Goal: Task Accomplishment & Management: Manage account settings

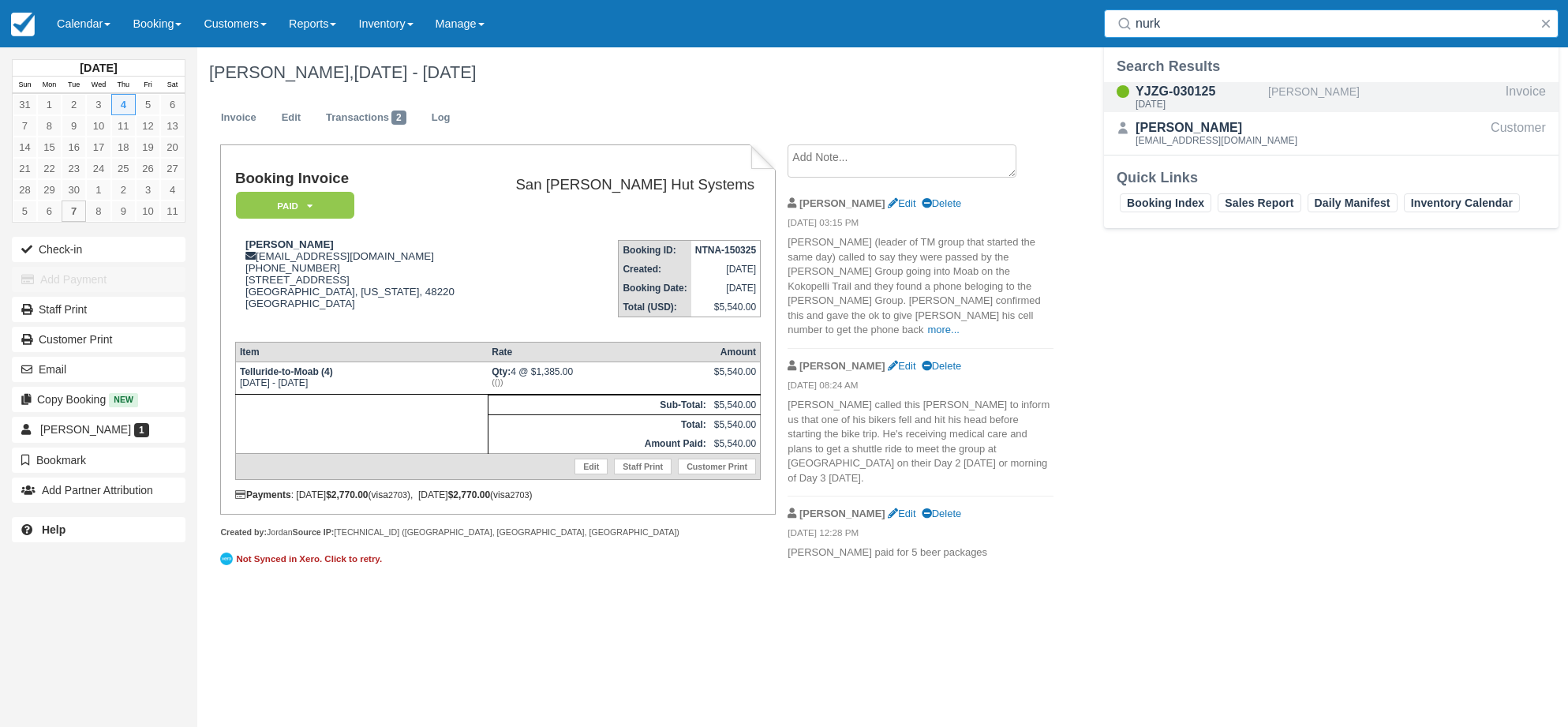
type input "nurk"
click at [1158, 95] on div "YJZG-030125" at bounding box center [1198, 91] width 126 height 19
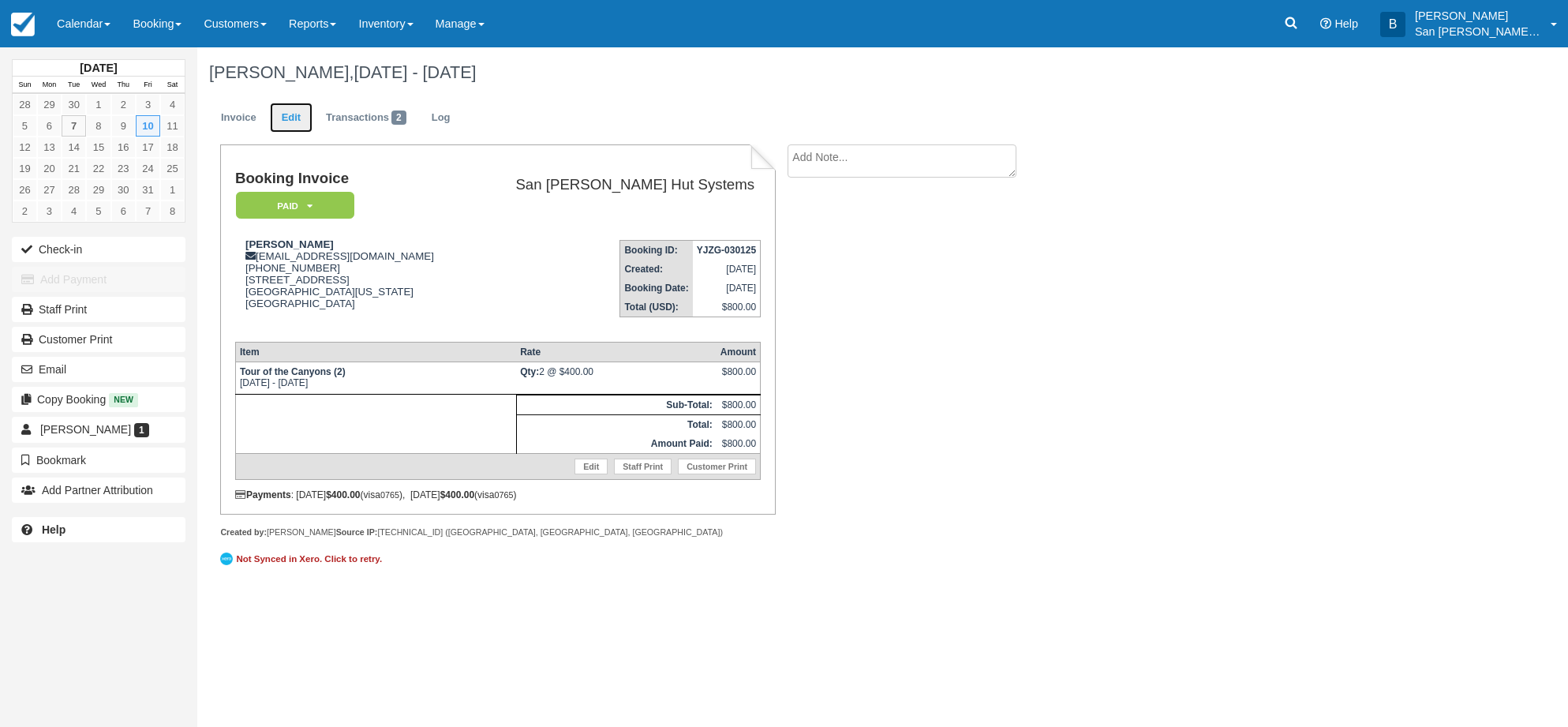
click at [281, 116] on link "Edit" at bounding box center [291, 118] width 42 height 30
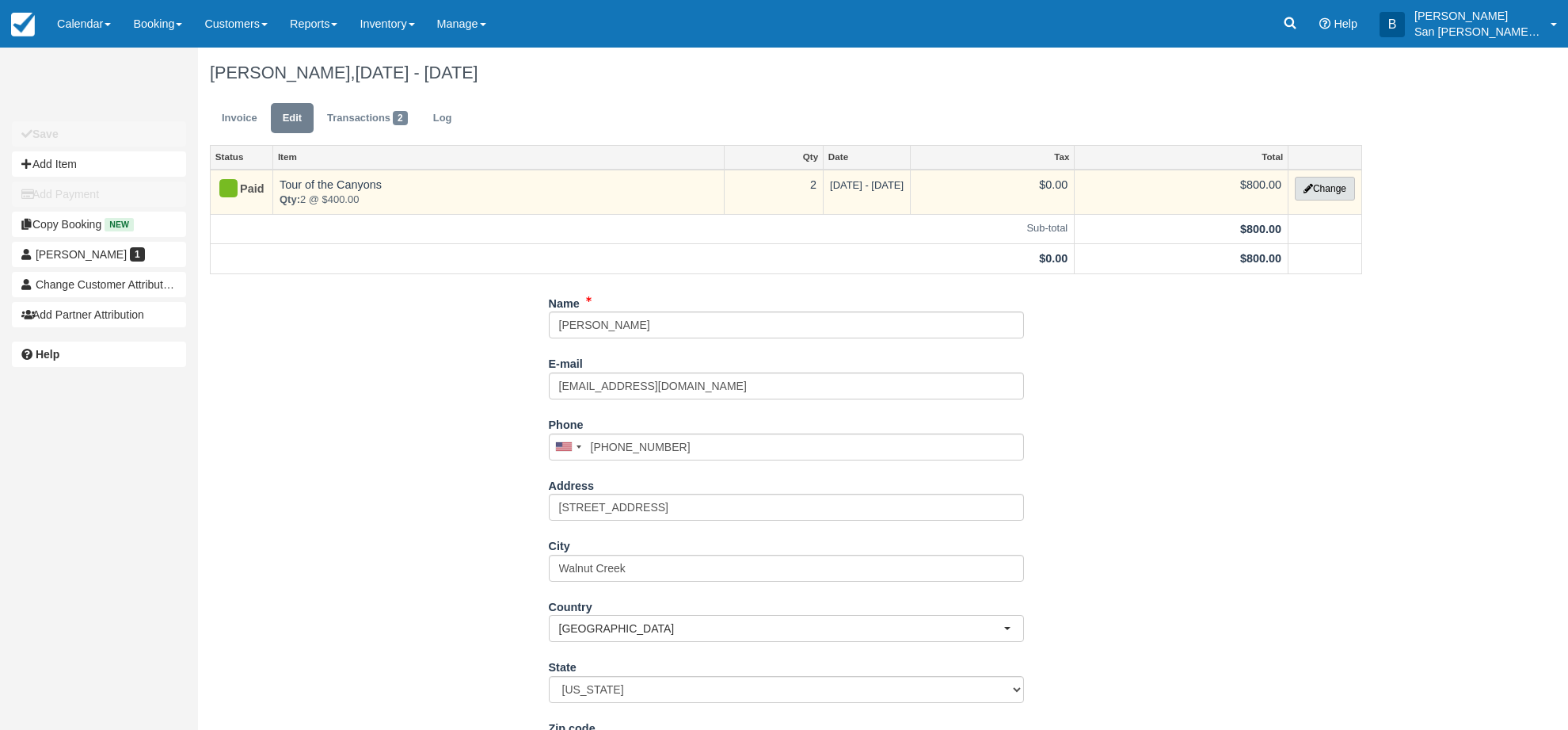
click at [1320, 185] on button "Change" at bounding box center [1324, 188] width 60 height 24
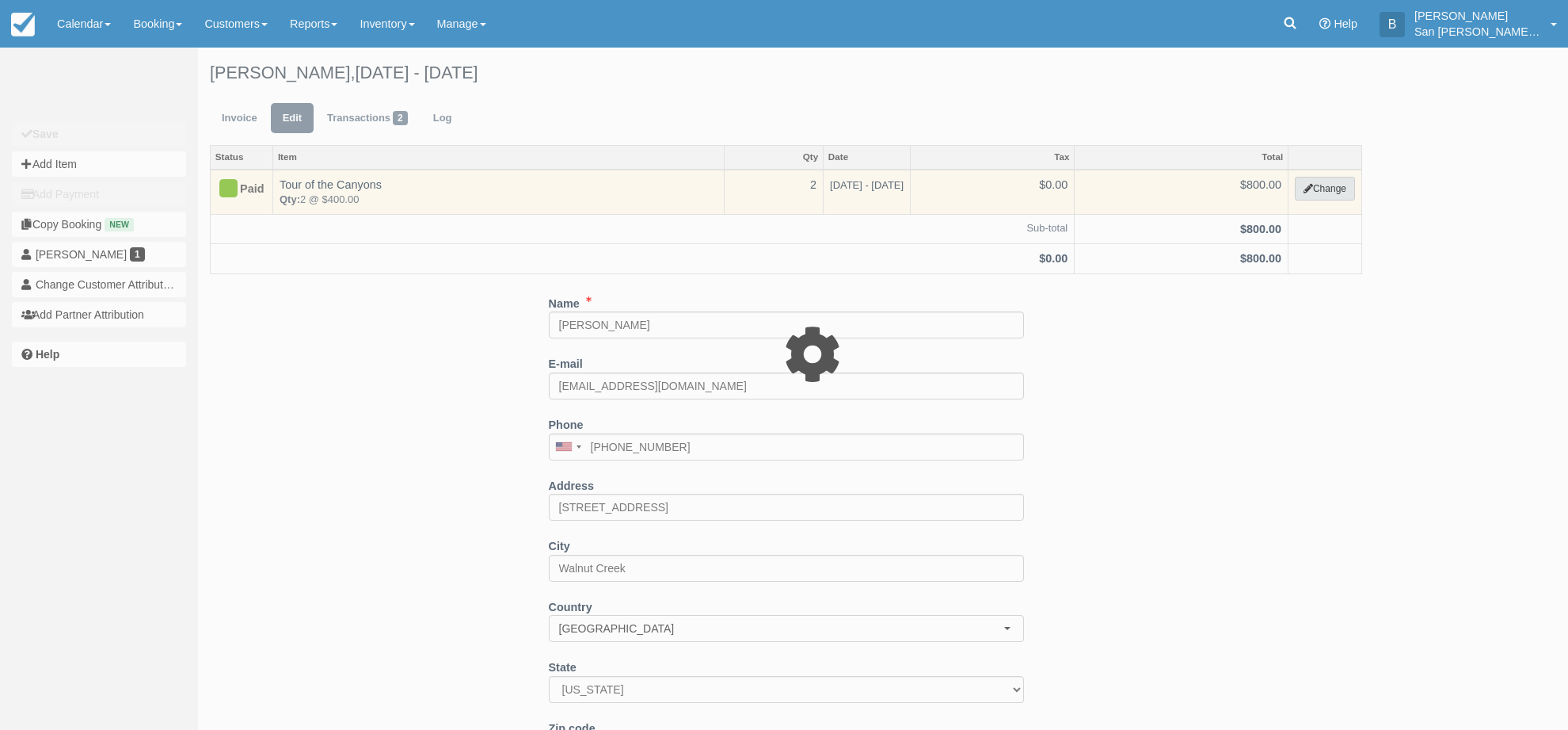
select select "20"
type input "800.00"
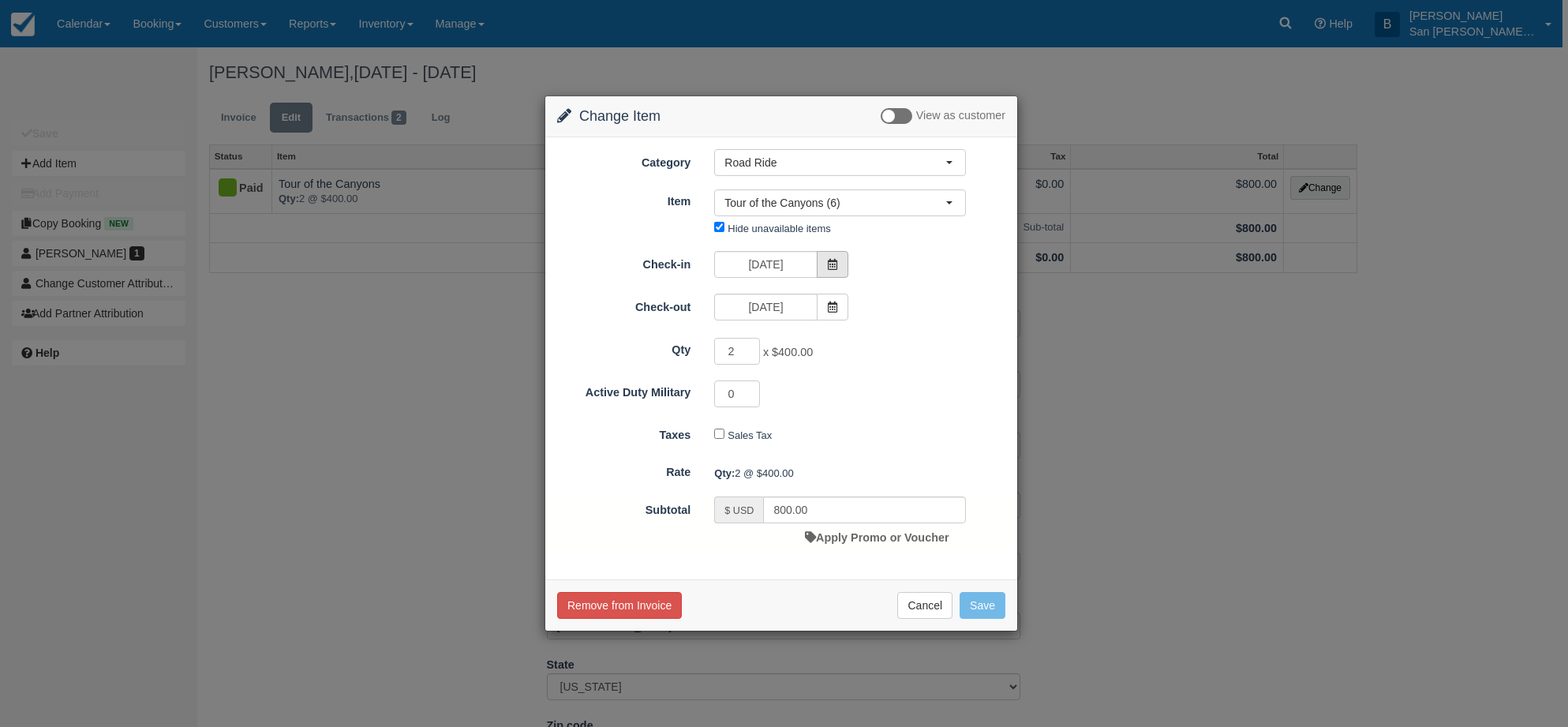
click at [841, 255] on span at bounding box center [832, 265] width 31 height 27
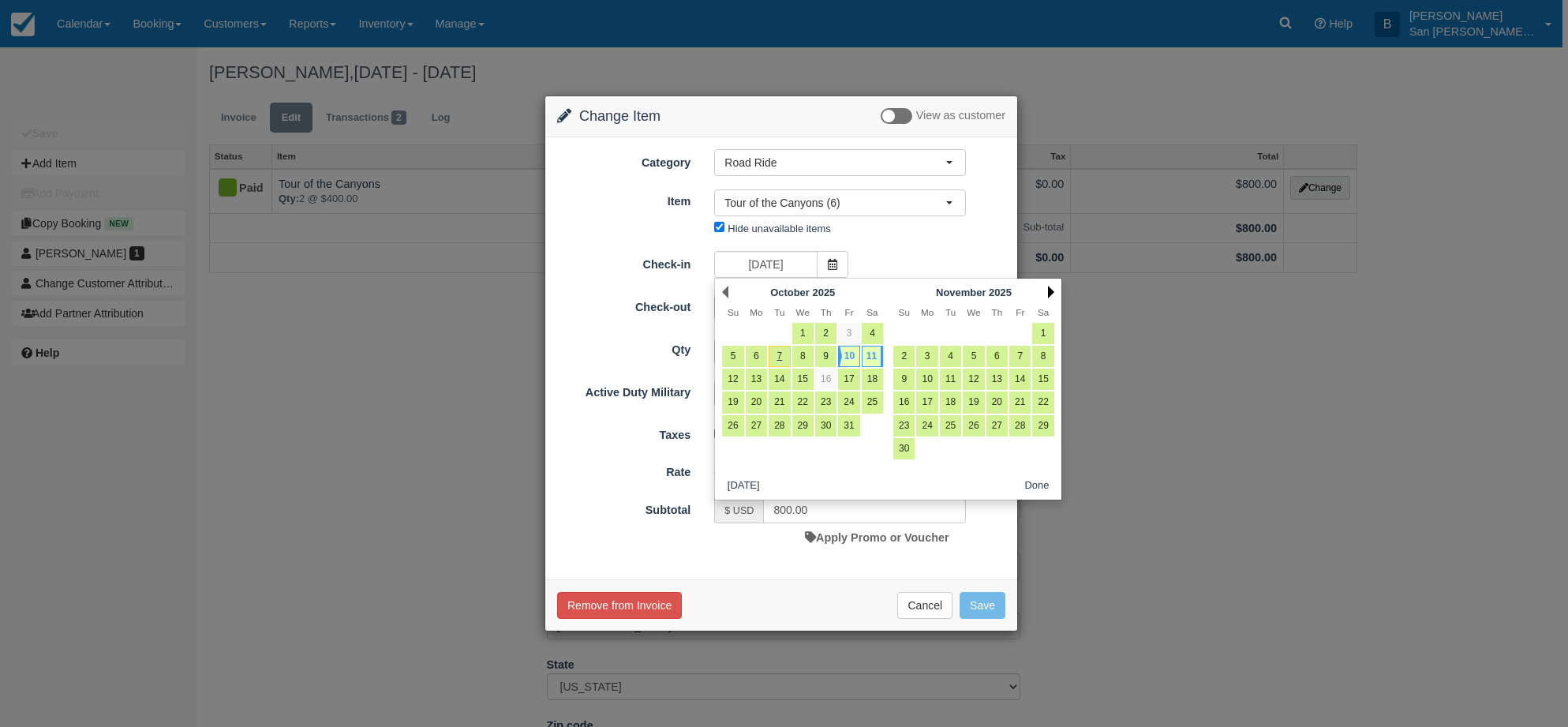
click at [1049, 289] on link "Next" at bounding box center [1051, 292] width 6 height 13
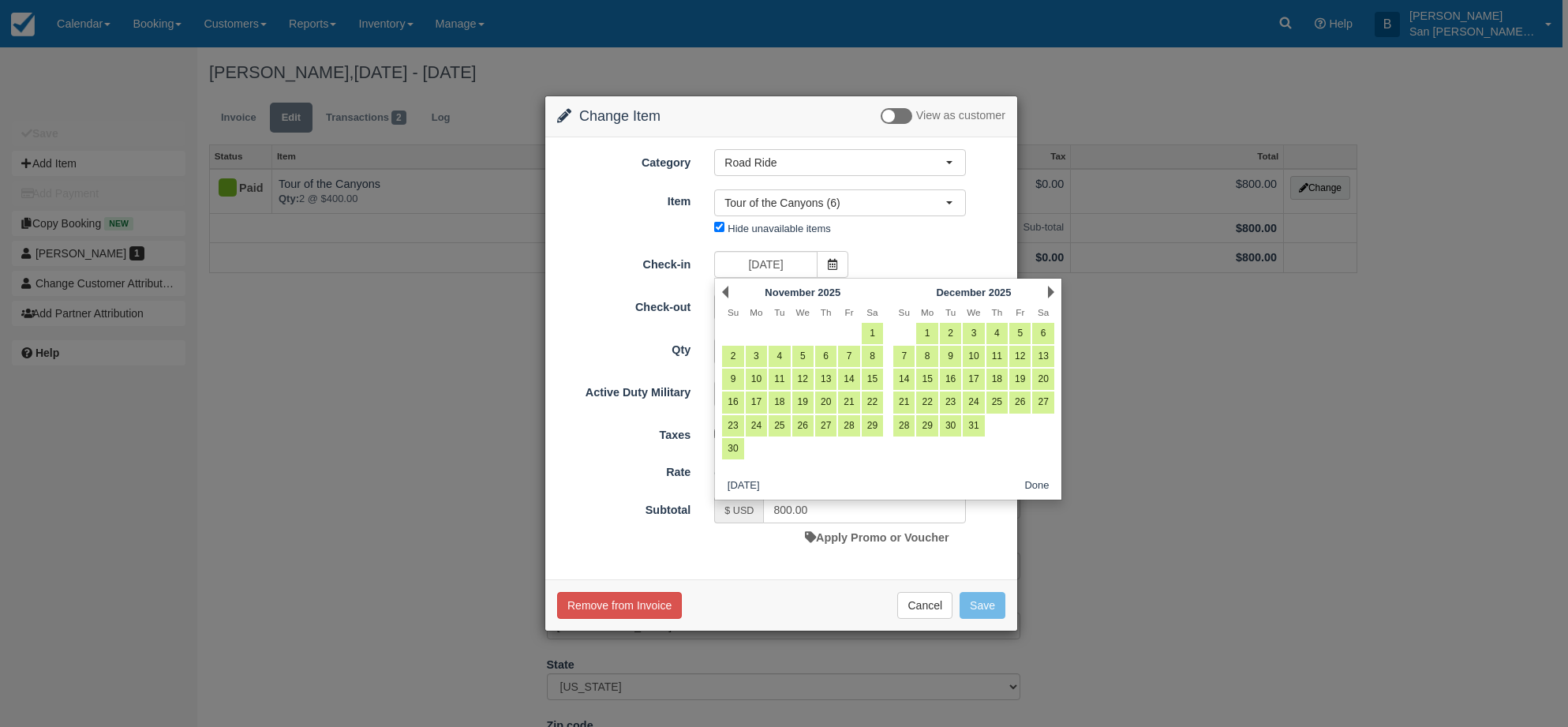
click at [1049, 289] on link "Next" at bounding box center [1051, 292] width 6 height 13
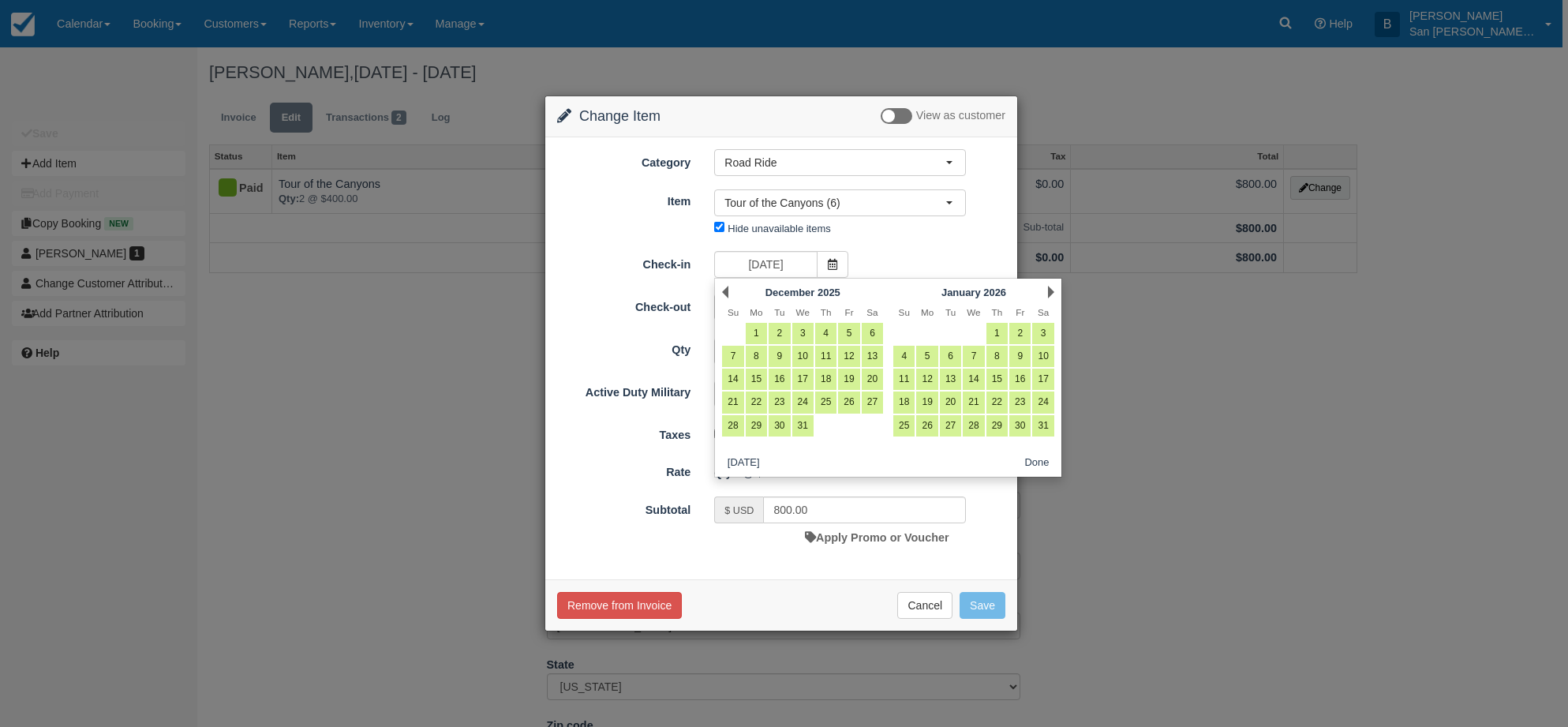
click at [1049, 289] on link "Next" at bounding box center [1051, 292] width 6 height 13
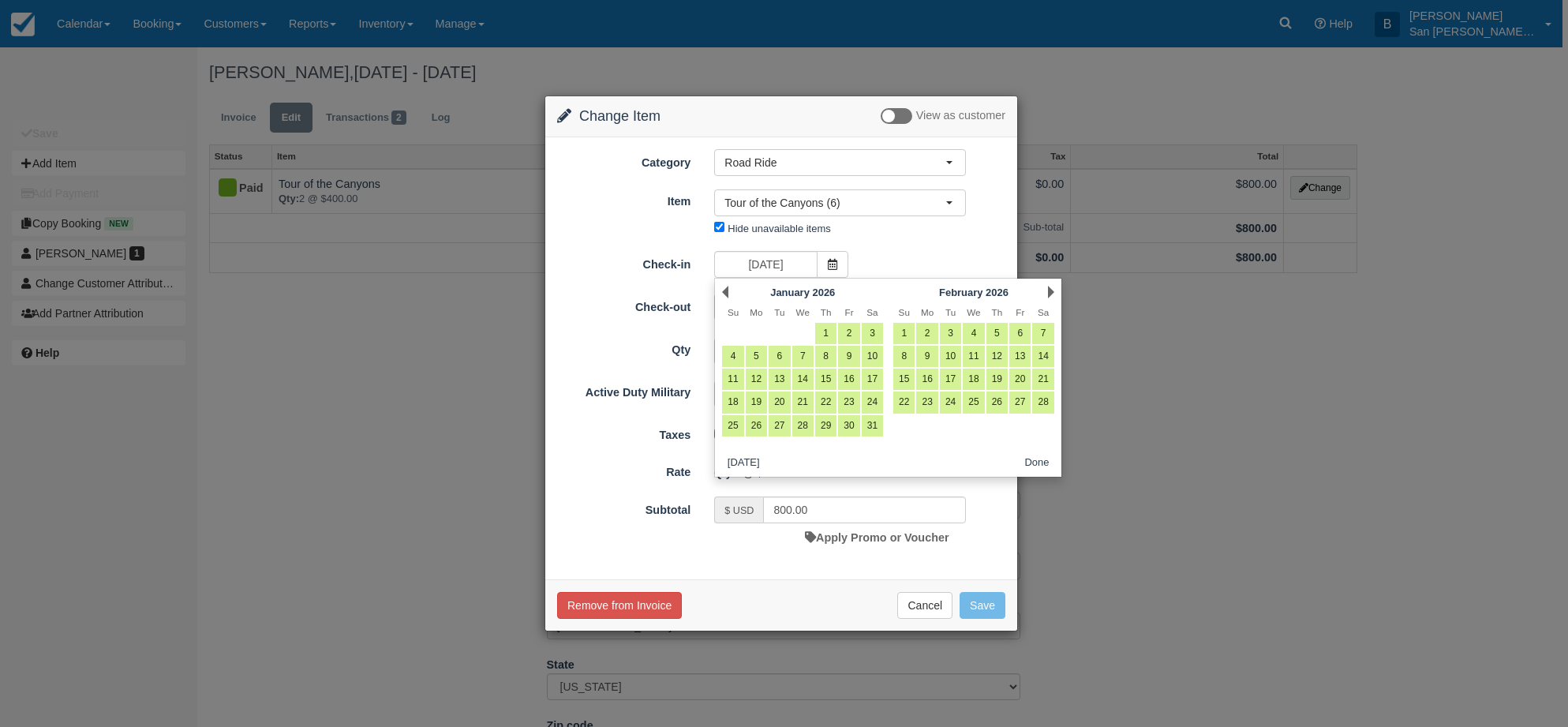
click at [1049, 289] on link "Next" at bounding box center [1051, 292] width 6 height 13
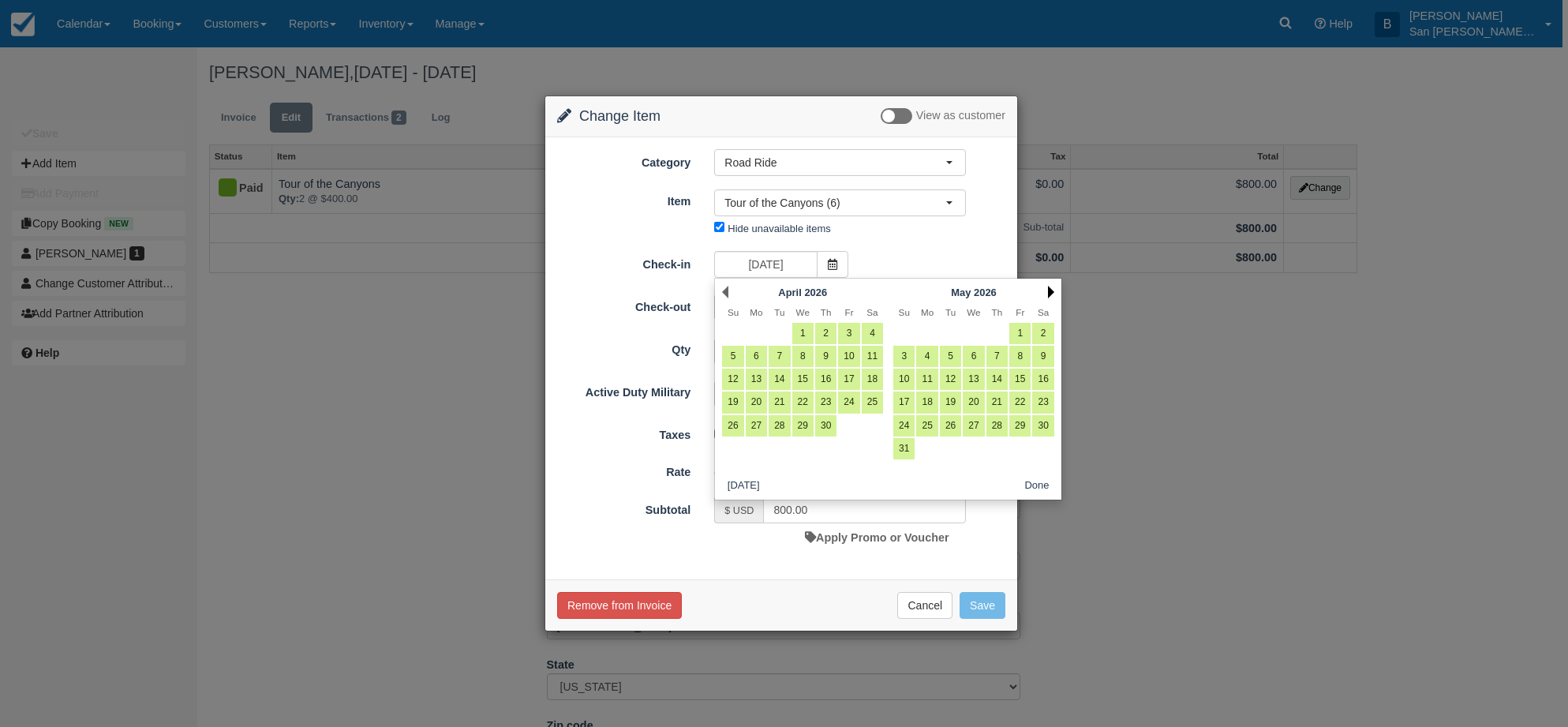
click at [1051, 290] on link "Next" at bounding box center [1051, 292] width 6 height 13
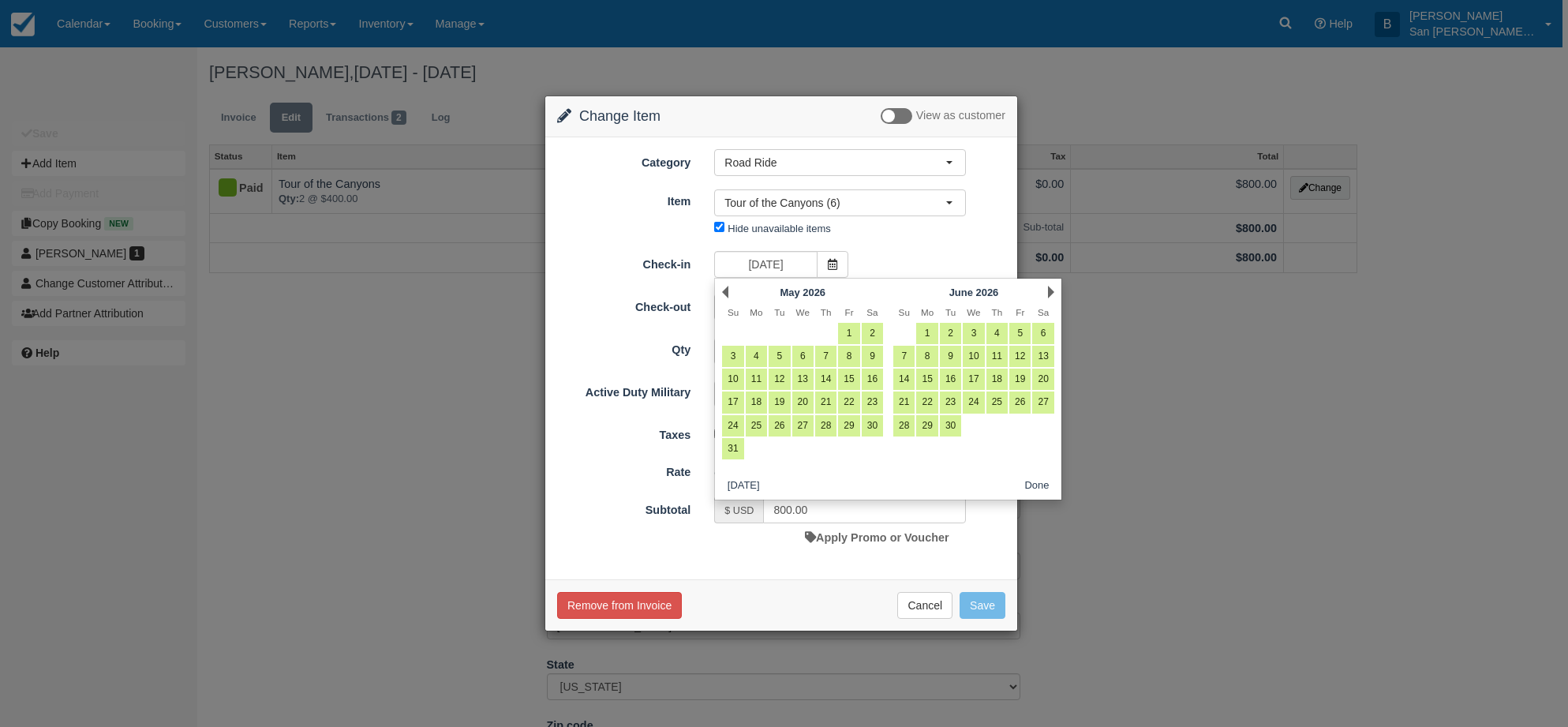
click at [1051, 290] on link "Next" at bounding box center [1051, 292] width 6 height 13
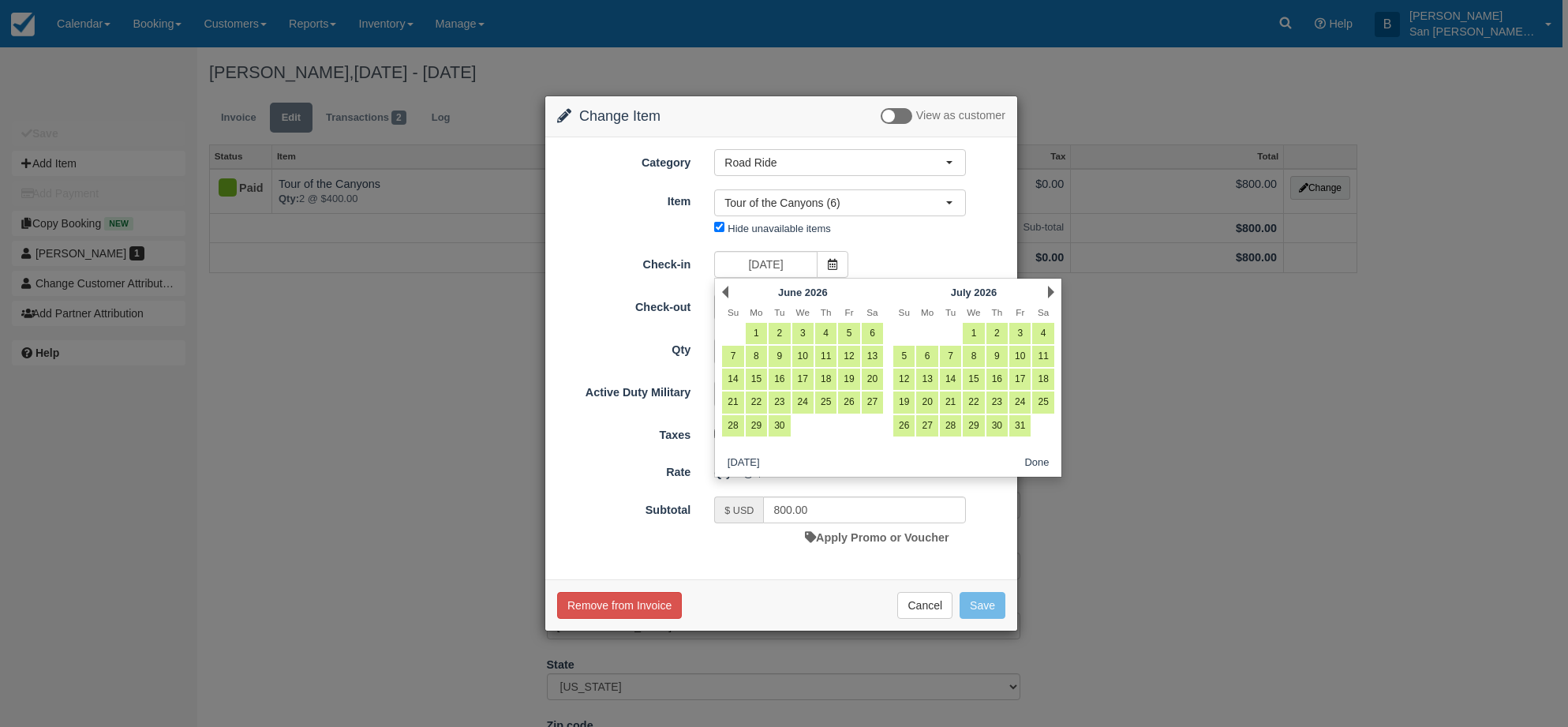
click at [1051, 290] on link "Next" at bounding box center [1051, 292] width 6 height 13
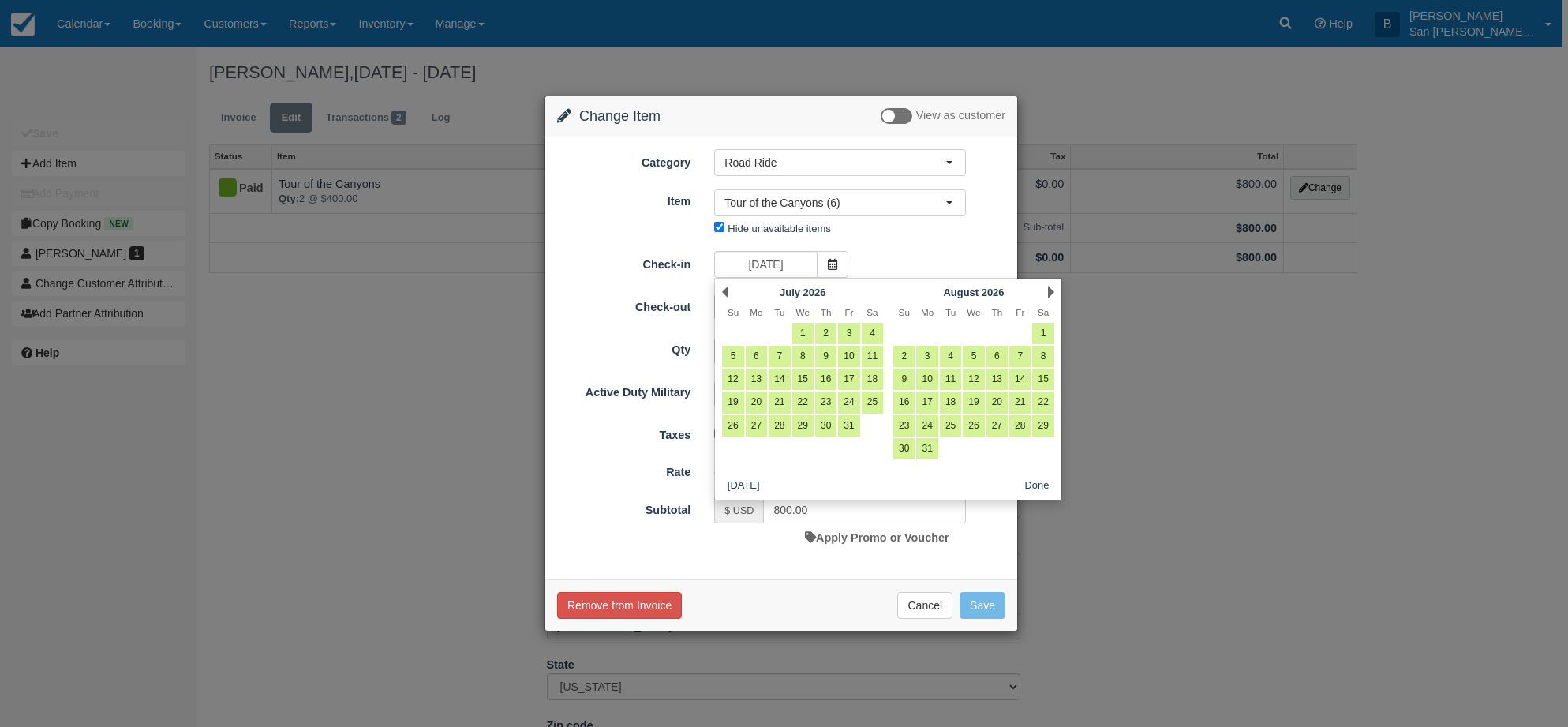
click at [1051, 289] on link "Next" at bounding box center [1051, 292] width 6 height 13
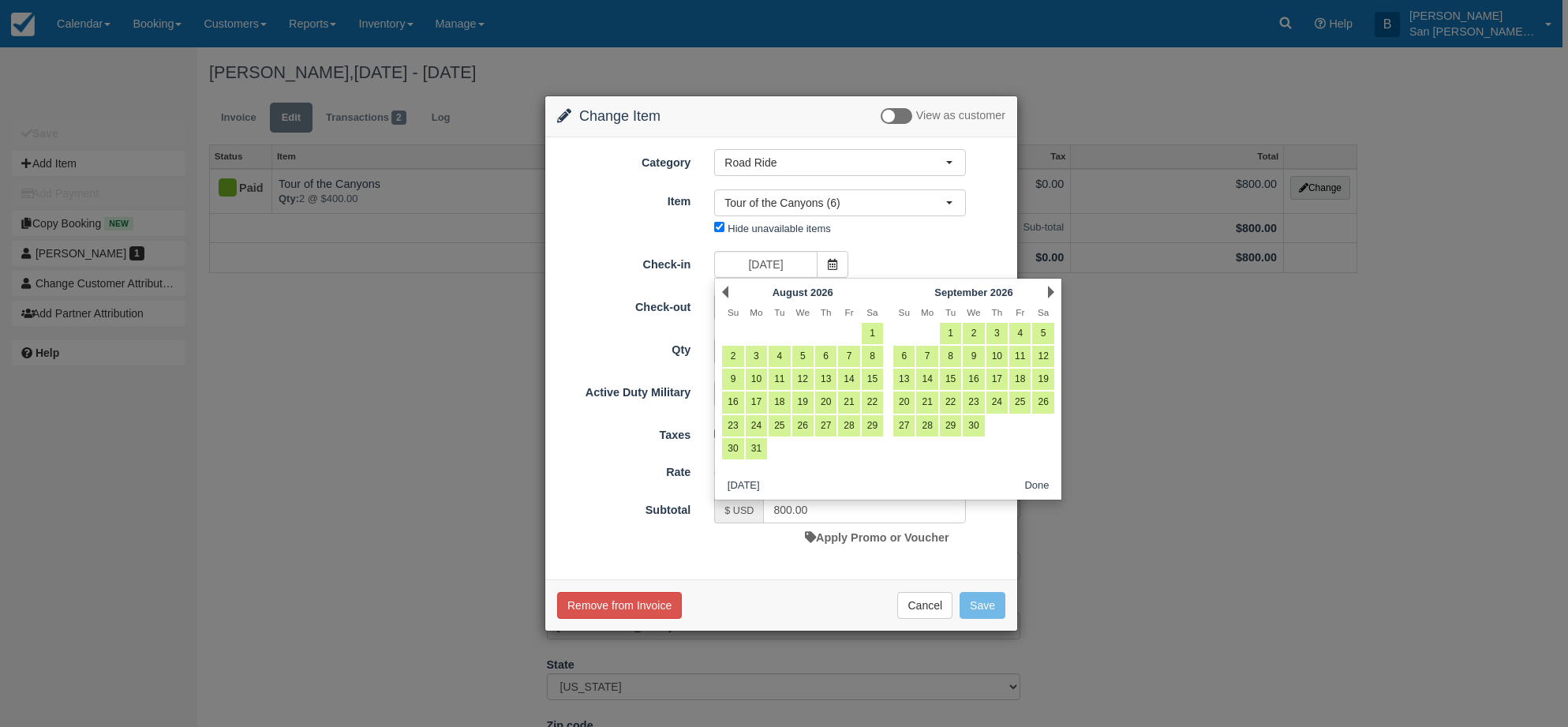
click at [1051, 289] on link "Next" at bounding box center [1051, 292] width 6 height 13
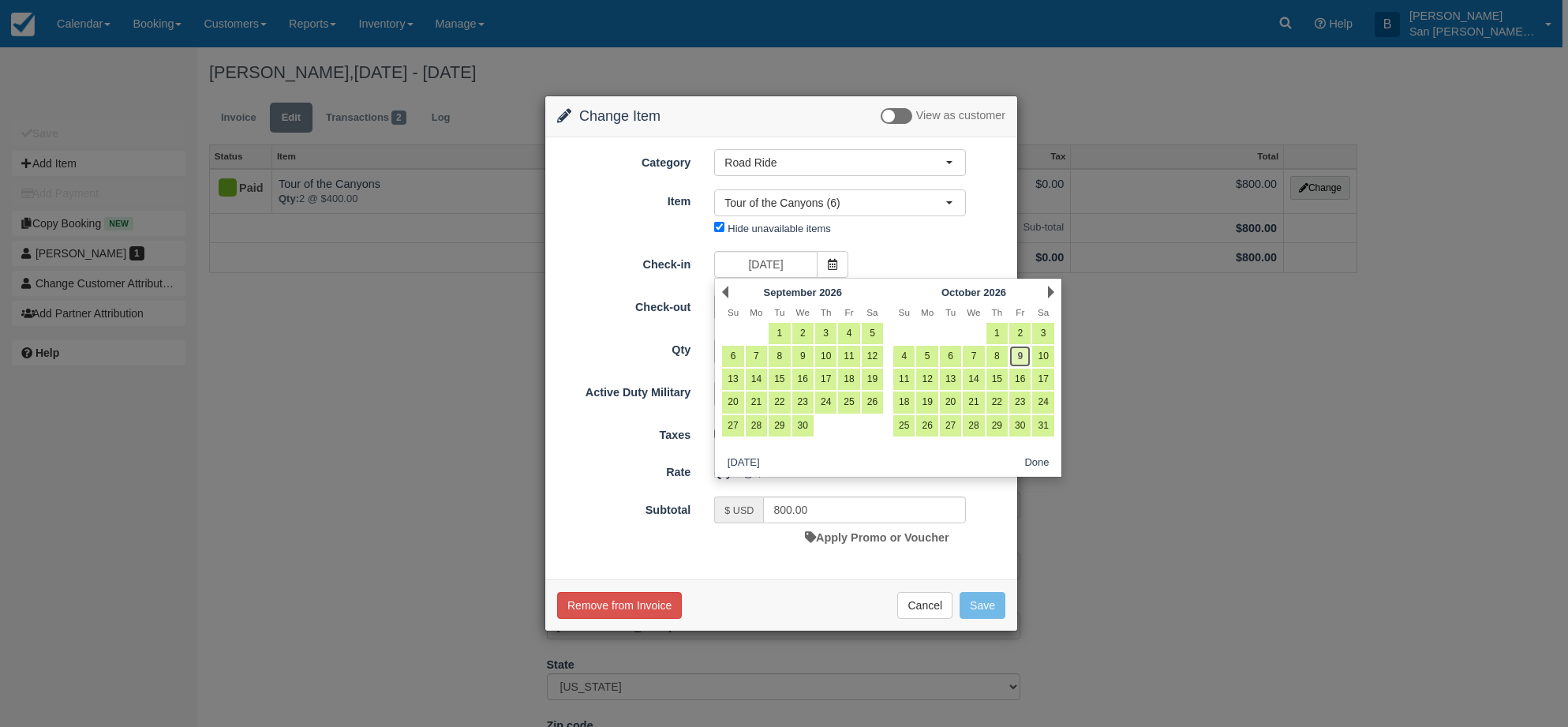
click at [1024, 351] on link "9" at bounding box center [1019, 356] width 21 height 21
type input "10/09/26"
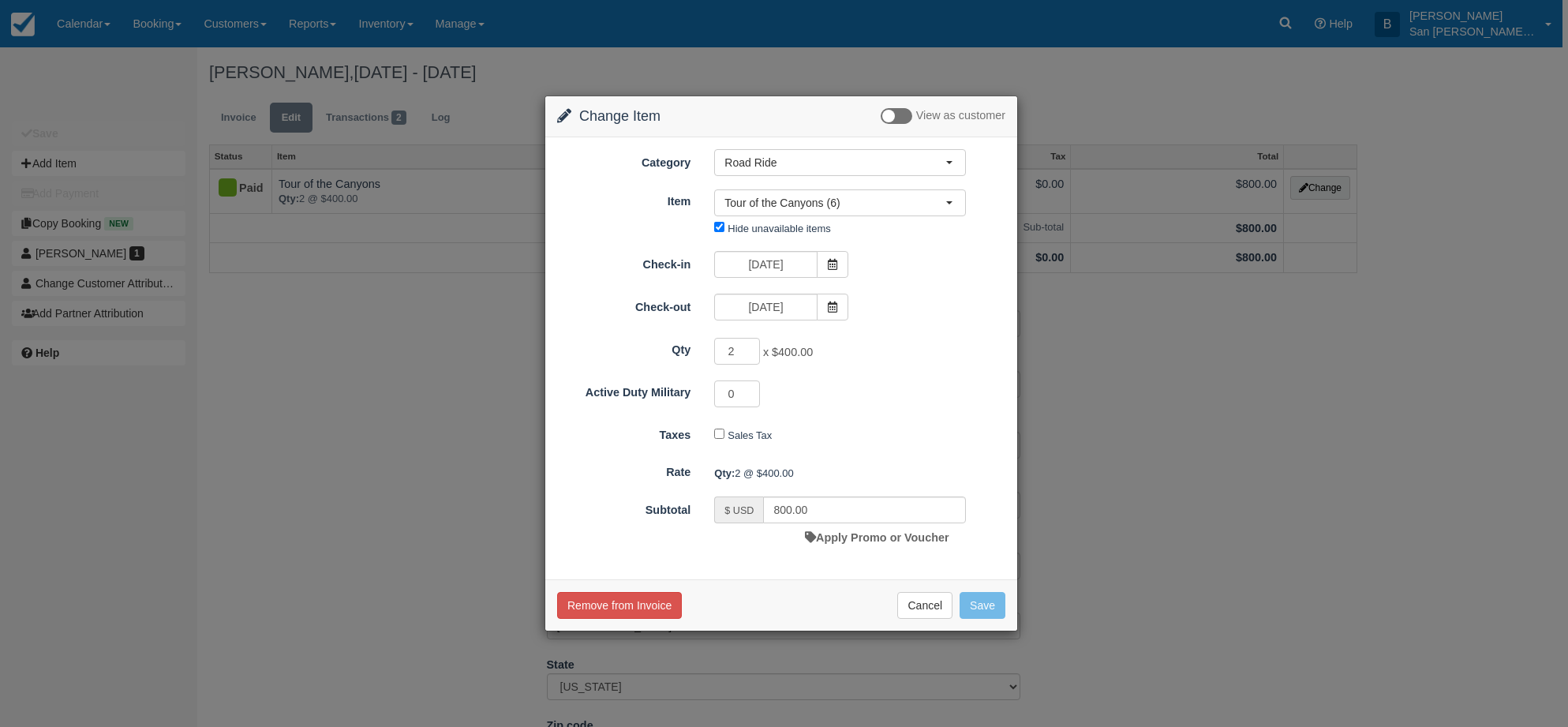
type input "0.00"
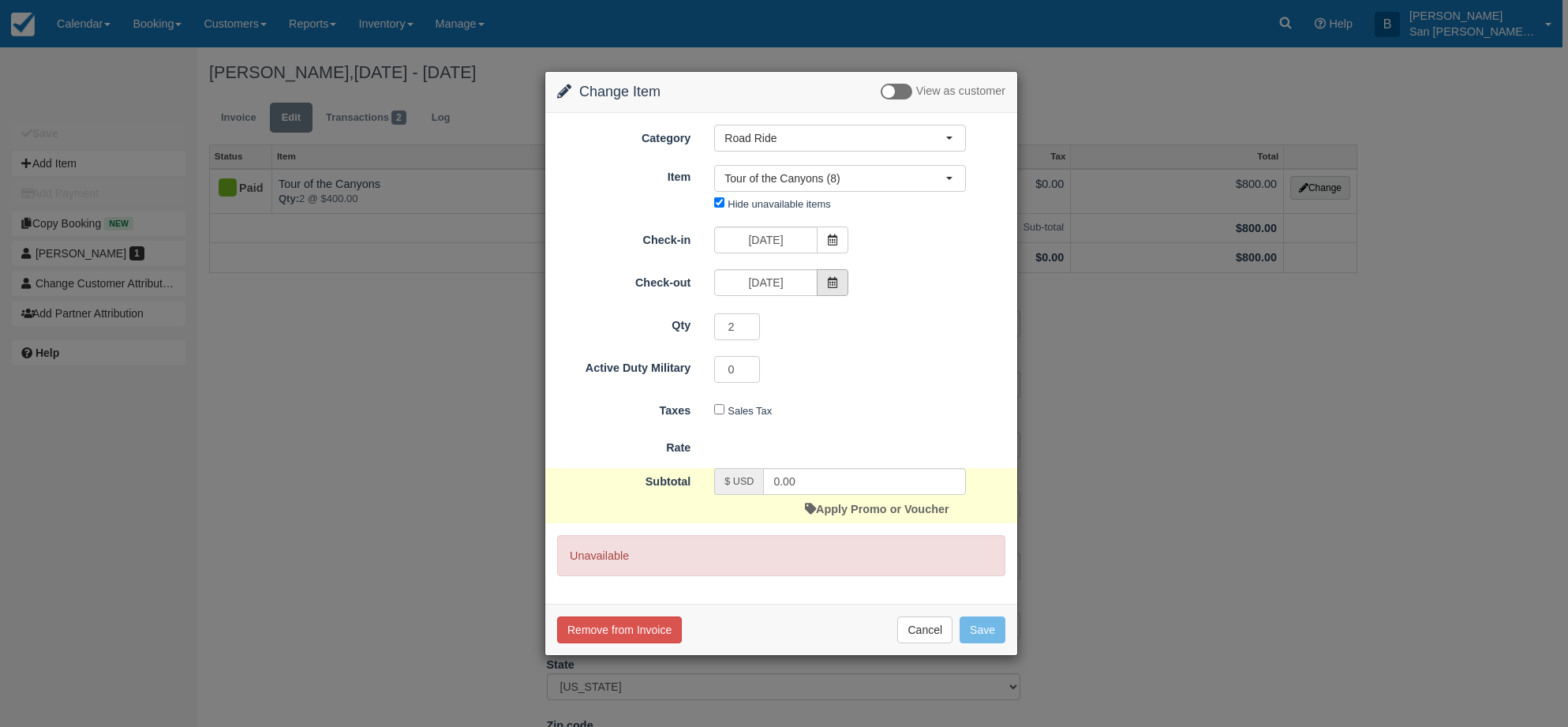
click at [845, 276] on span at bounding box center [832, 282] width 31 height 27
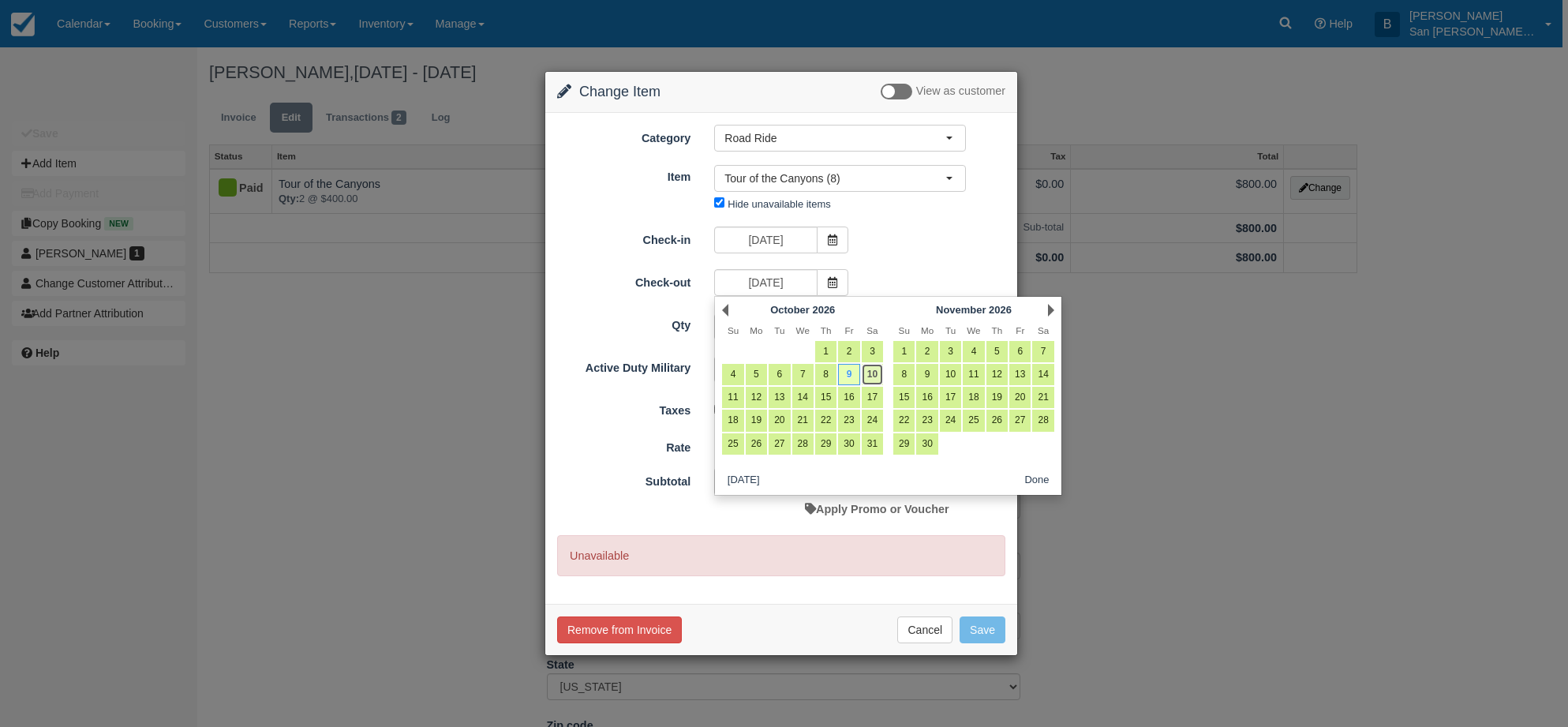
click at [874, 371] on link "10" at bounding box center [871, 374] width 21 height 21
type input "10/10/26"
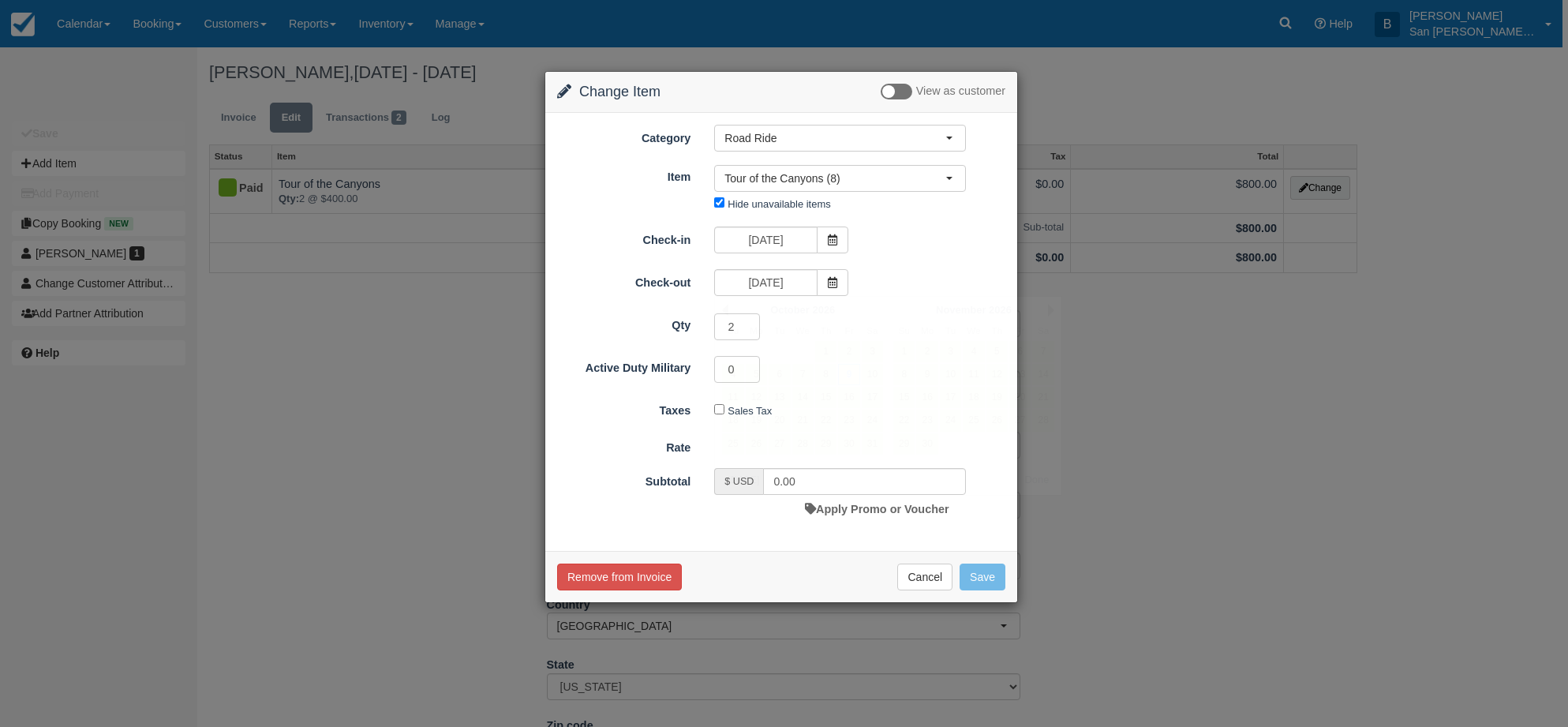
type input "800.00"
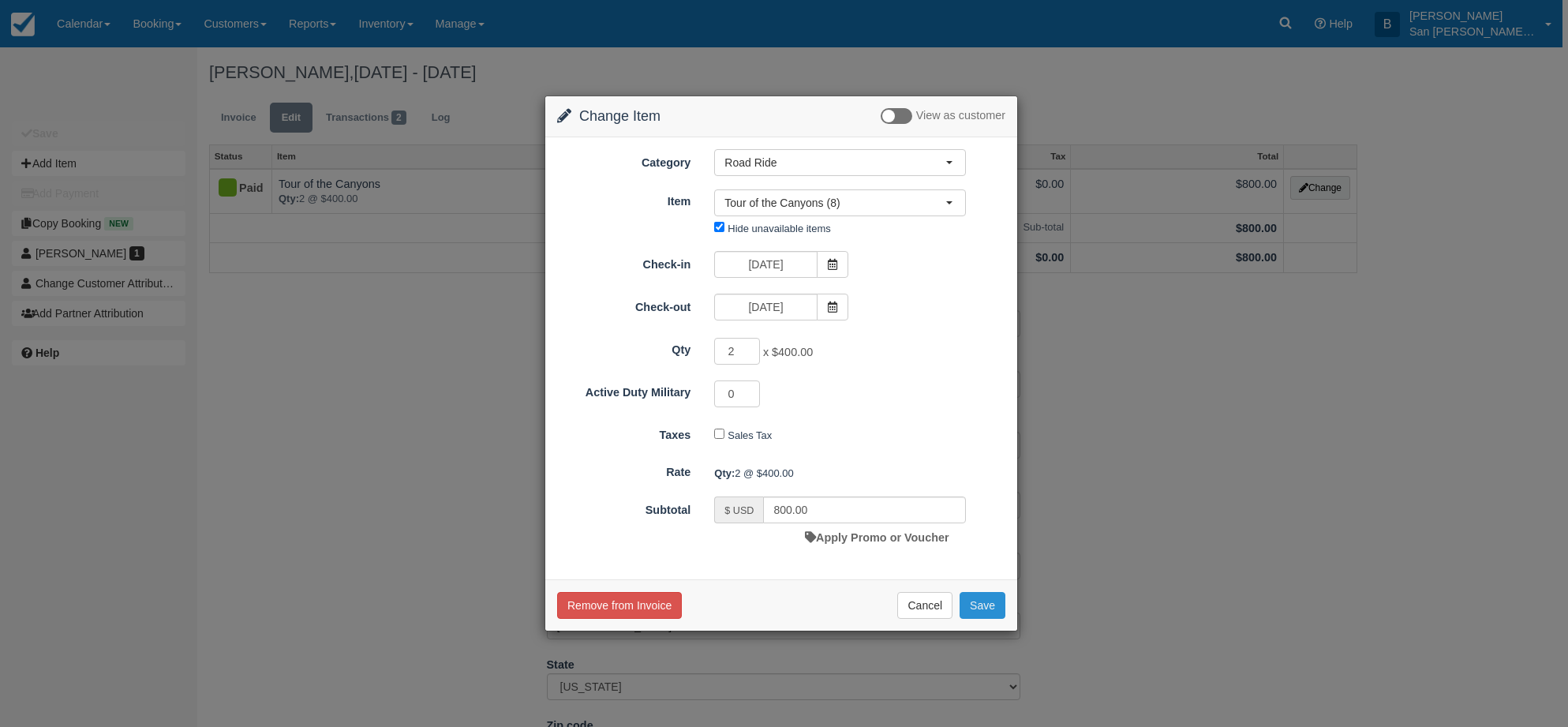
click at [994, 606] on button "Save" at bounding box center [982, 605] width 46 height 27
checkbox input "false"
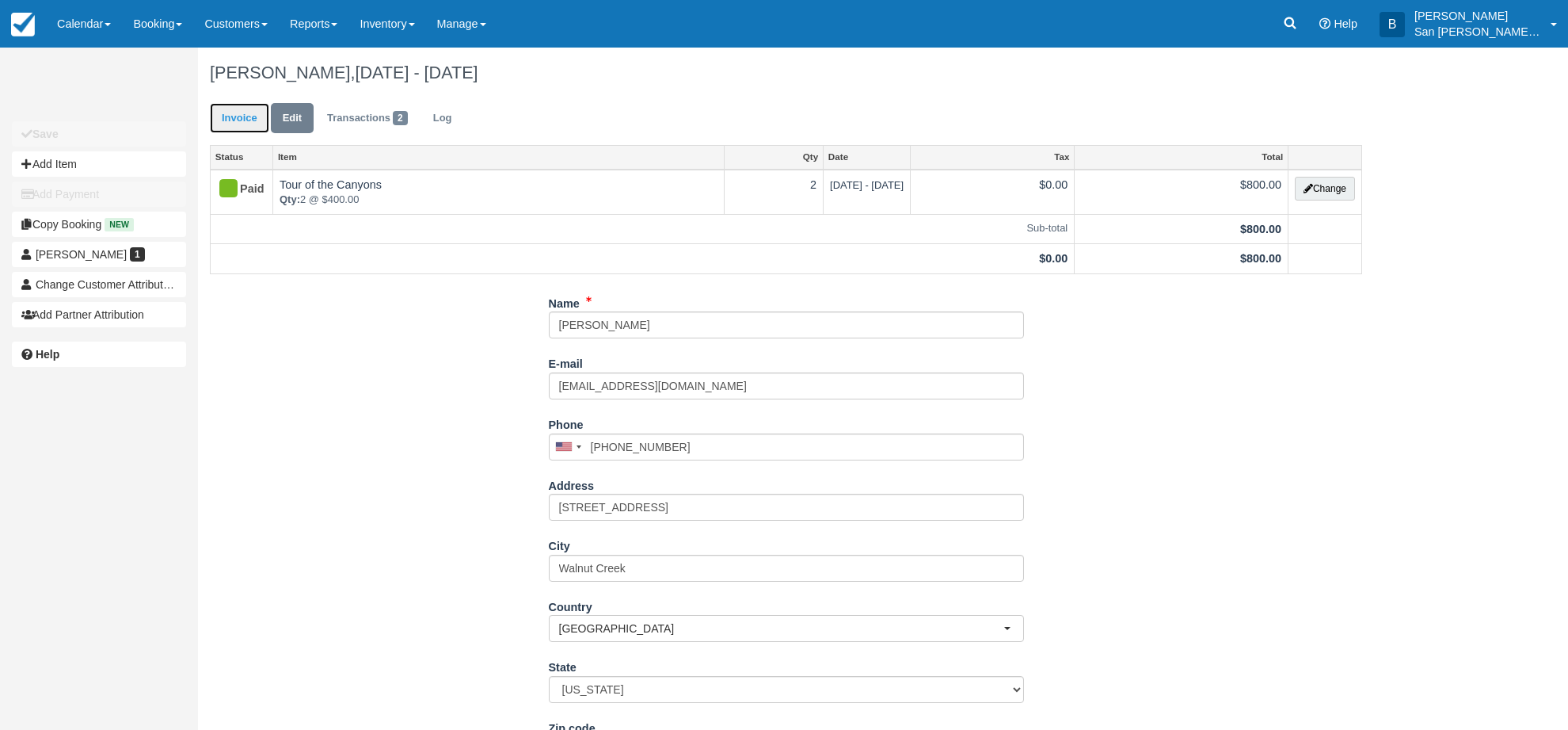
click at [247, 124] on link "Invoice" at bounding box center [239, 118] width 59 height 31
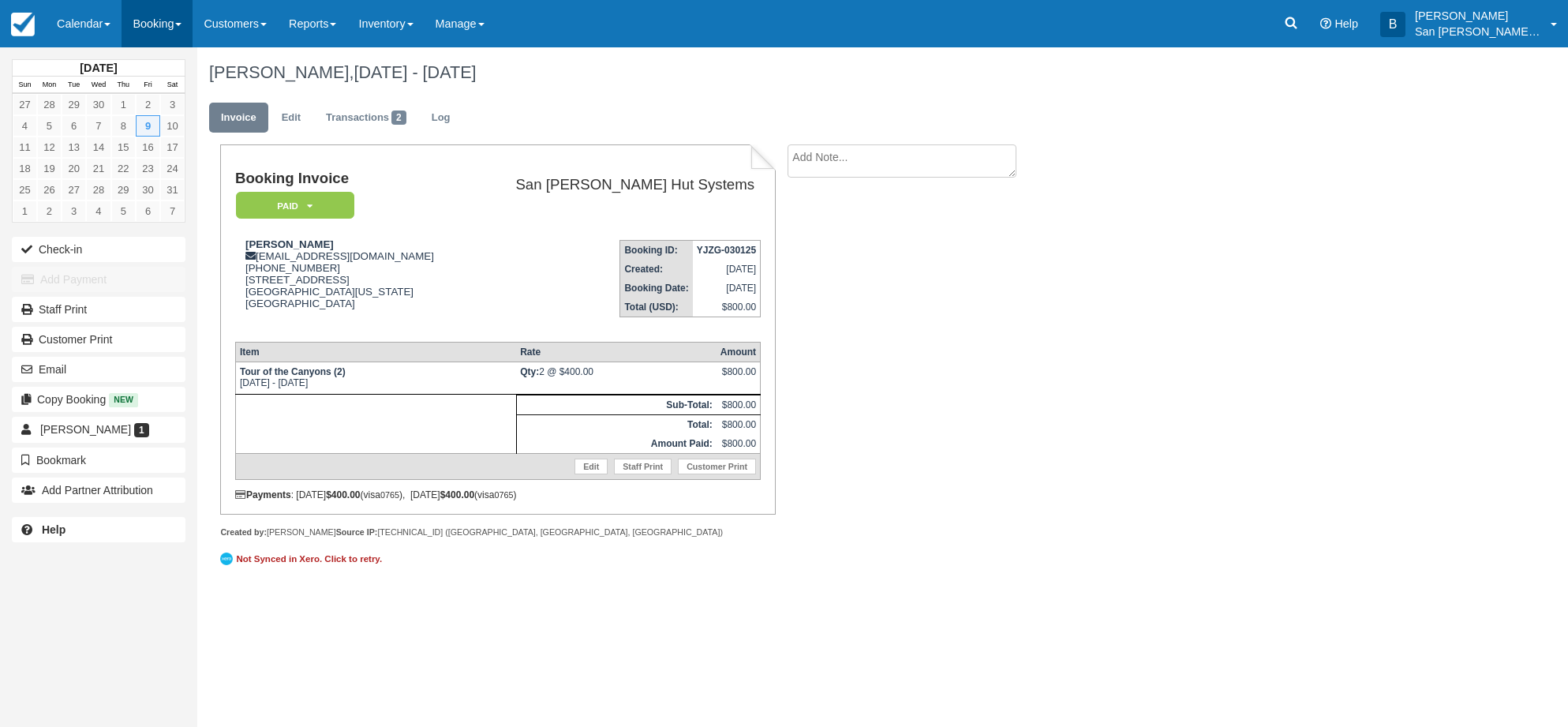
click at [176, 26] on link "Booking" at bounding box center [157, 24] width 71 height 47
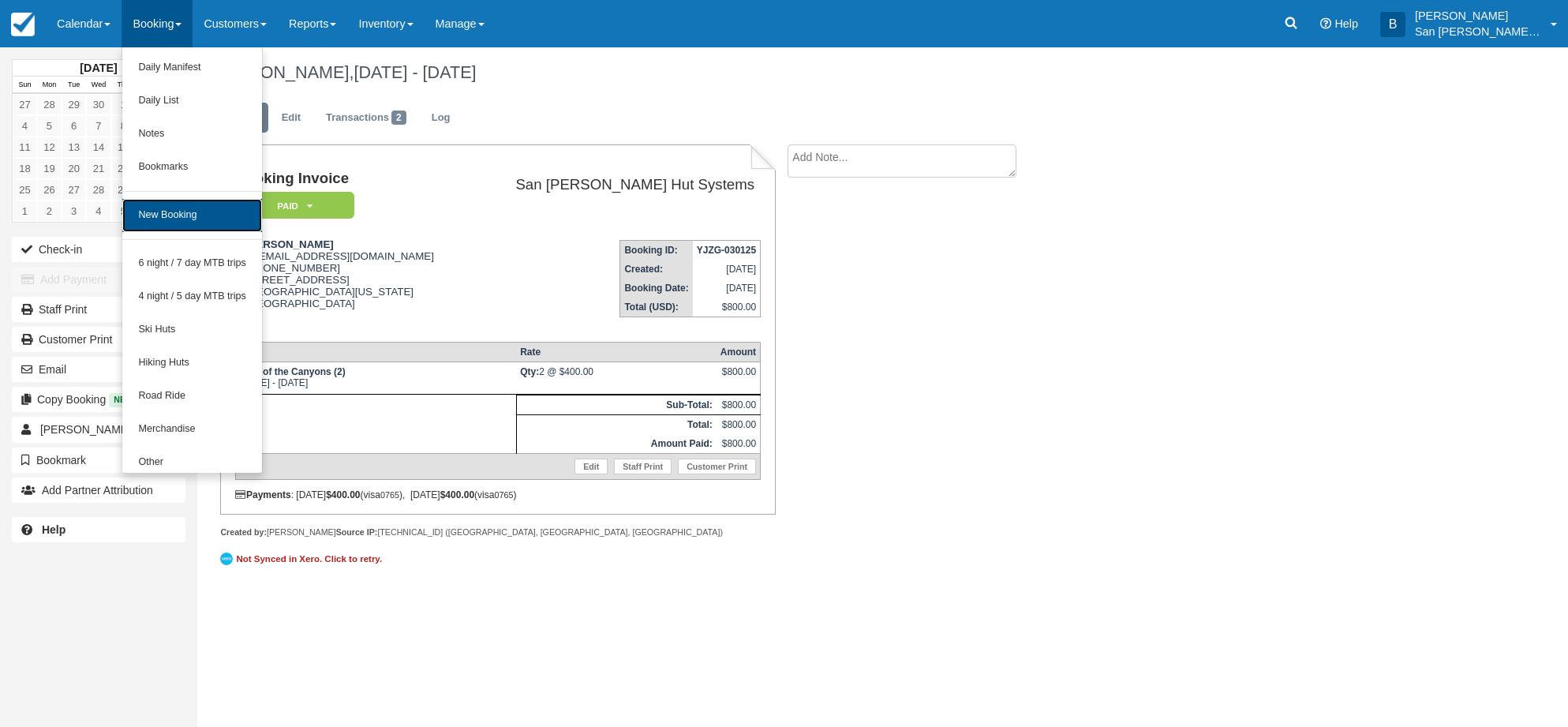
click at [174, 221] on link "New Booking" at bounding box center [192, 215] width 139 height 33
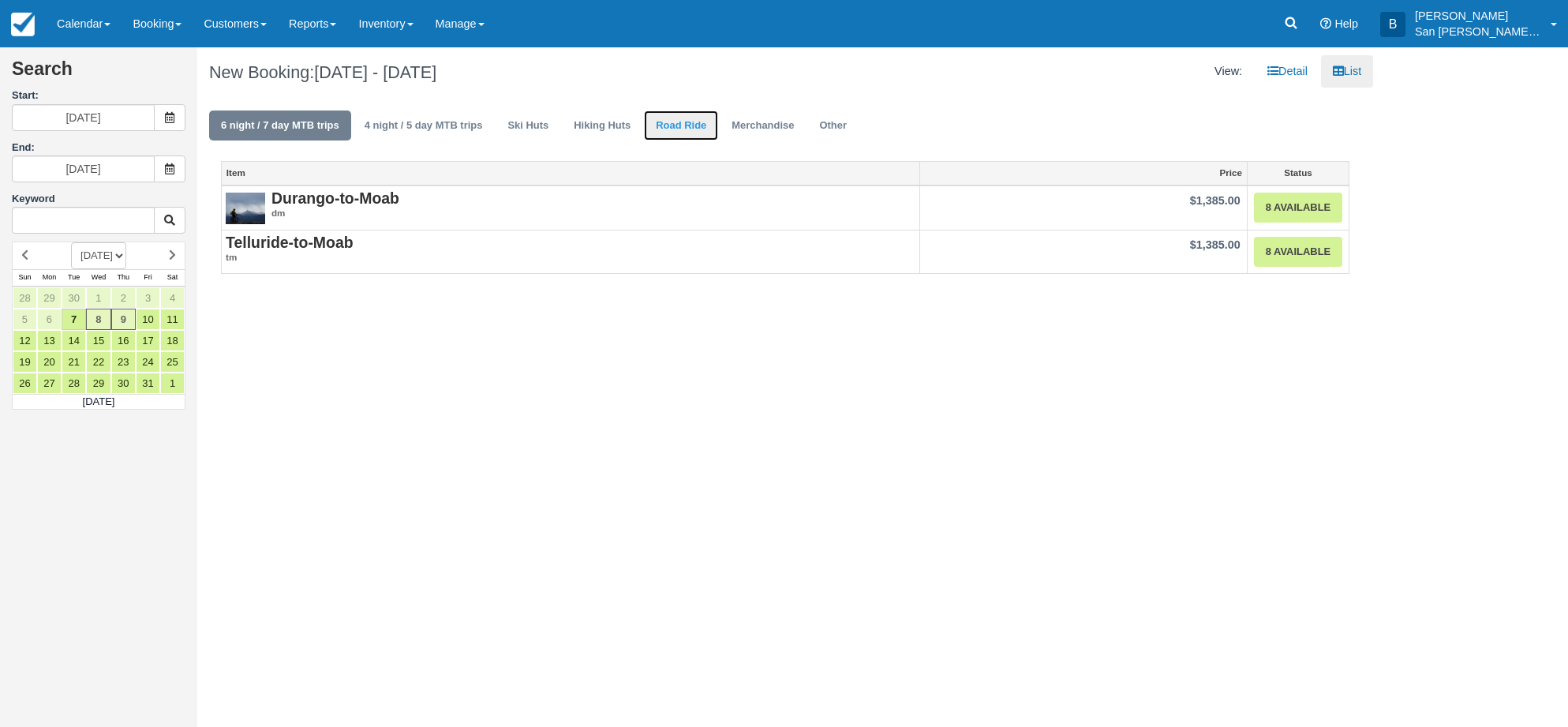
click at [661, 124] on link "Road Ride" at bounding box center [681, 126] width 74 height 30
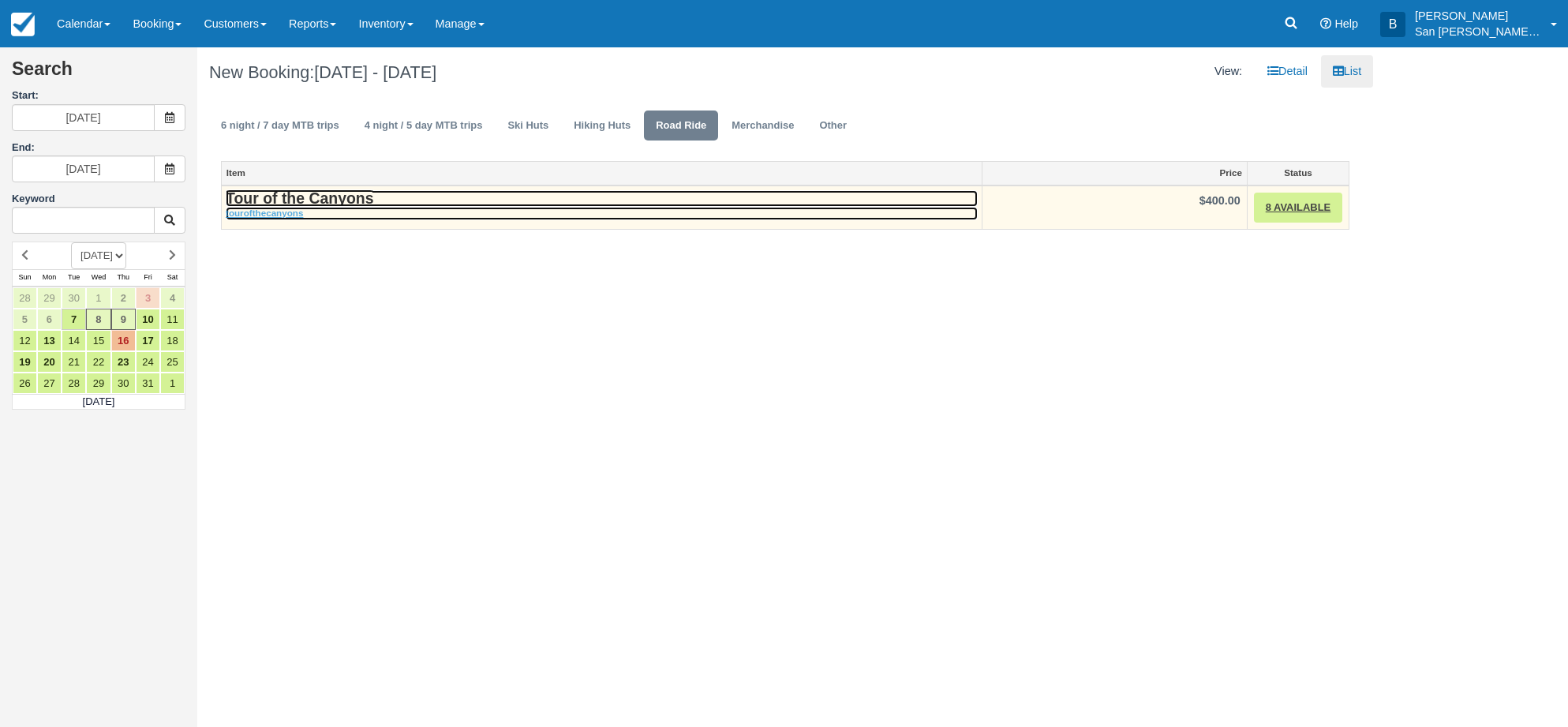
click at [306, 199] on strong "Tour of the Canyons" at bounding box center [299, 198] width 148 height 18
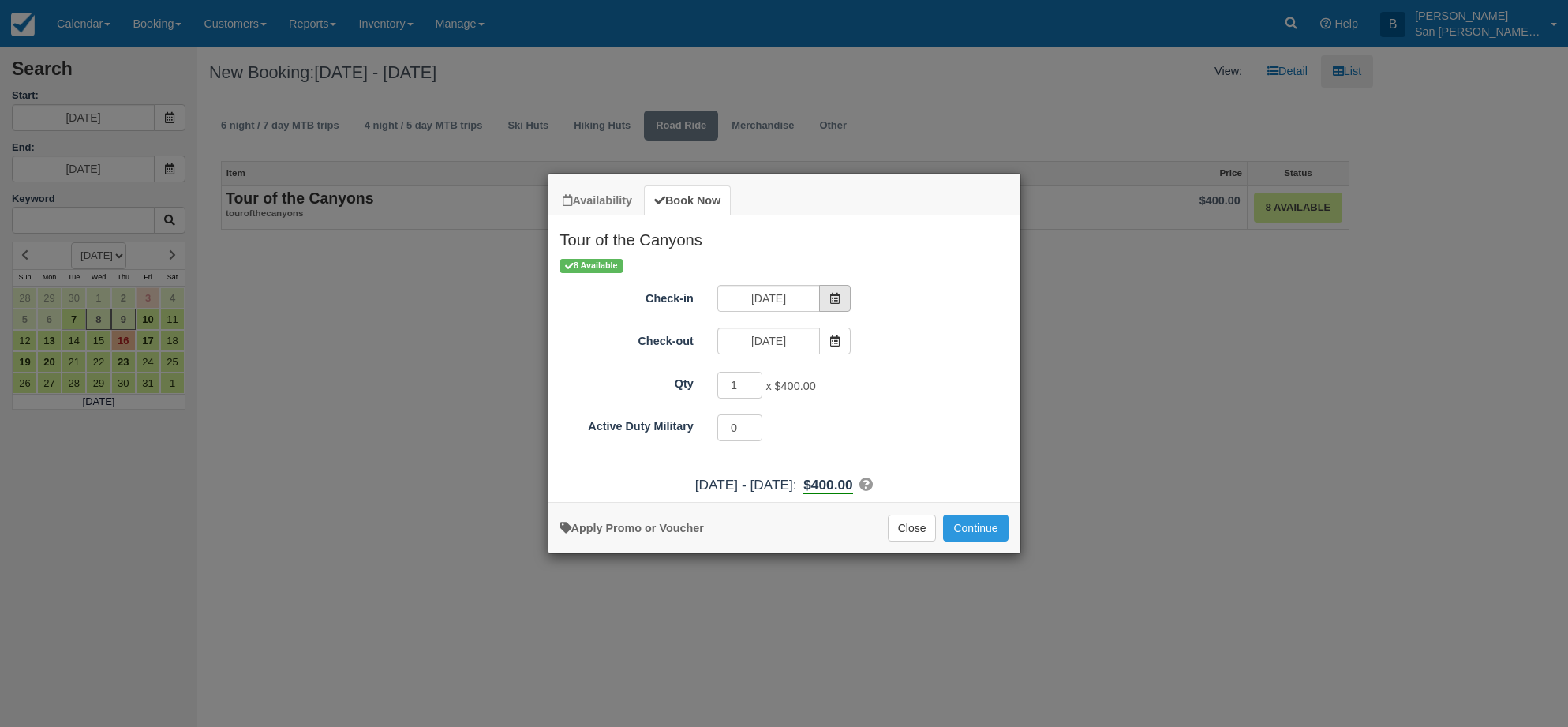
click at [846, 289] on span "Item Modal" at bounding box center [834, 298] width 31 height 27
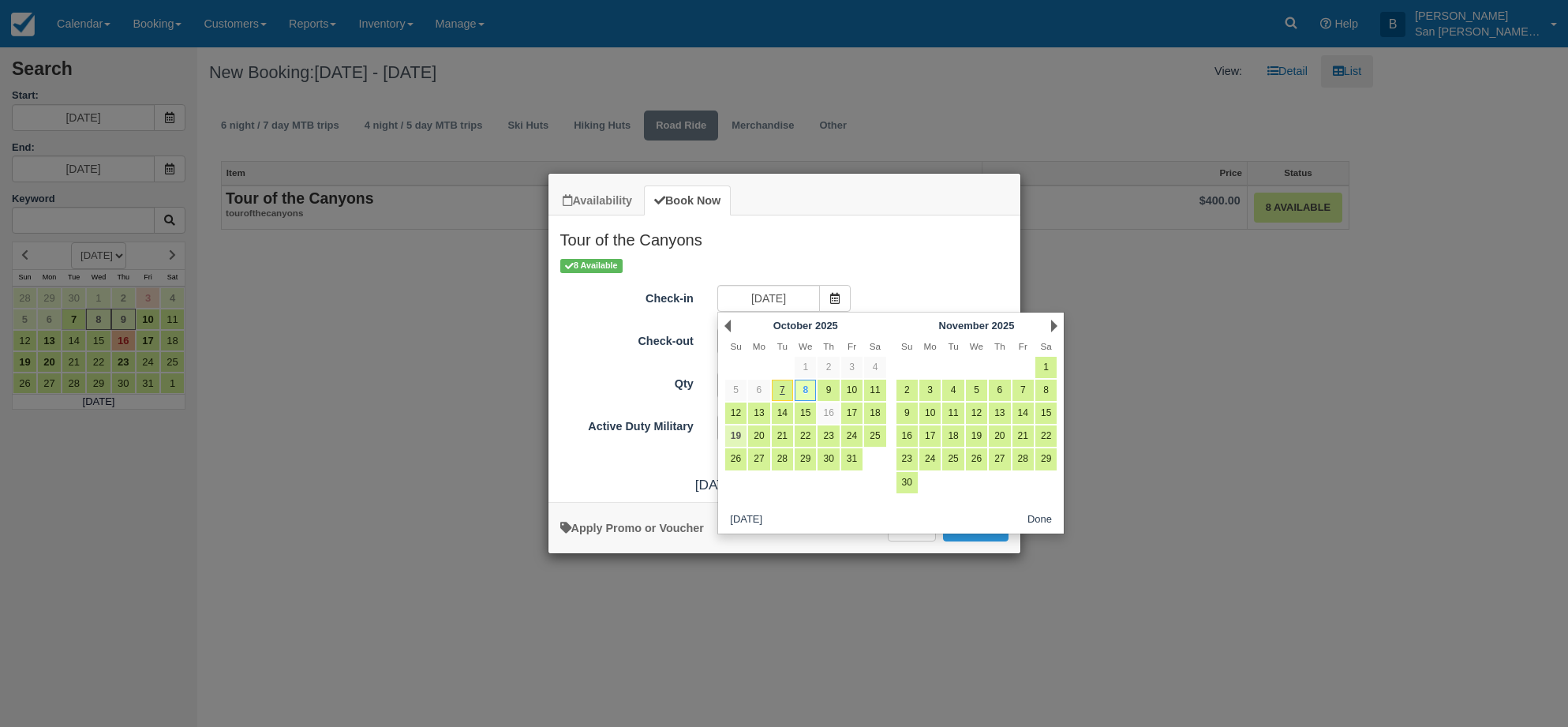
click at [729, 430] on link "19" at bounding box center [735, 435] width 21 height 21
type input "10/19/25"
type input "10/20/25"
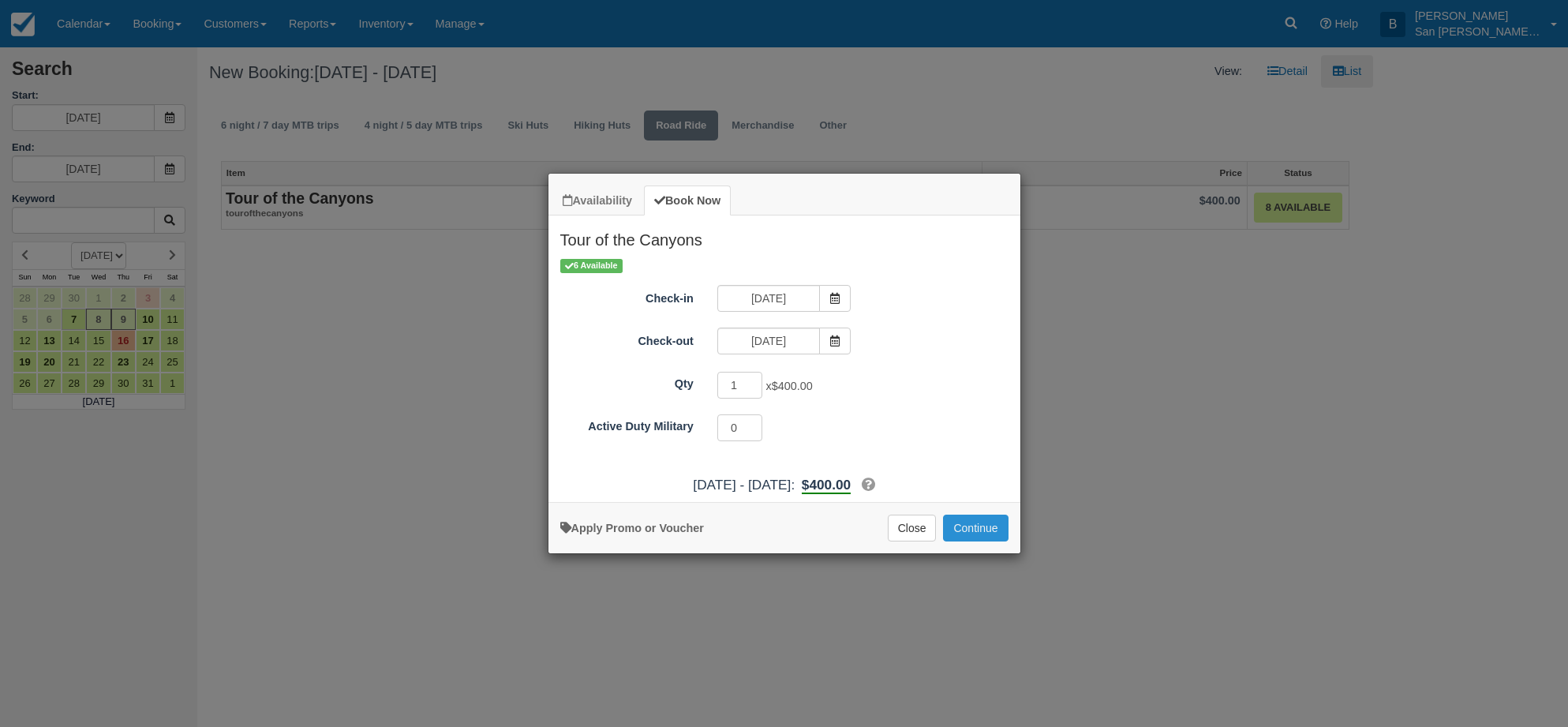
click at [987, 530] on button "Continue" at bounding box center [975, 528] width 65 height 27
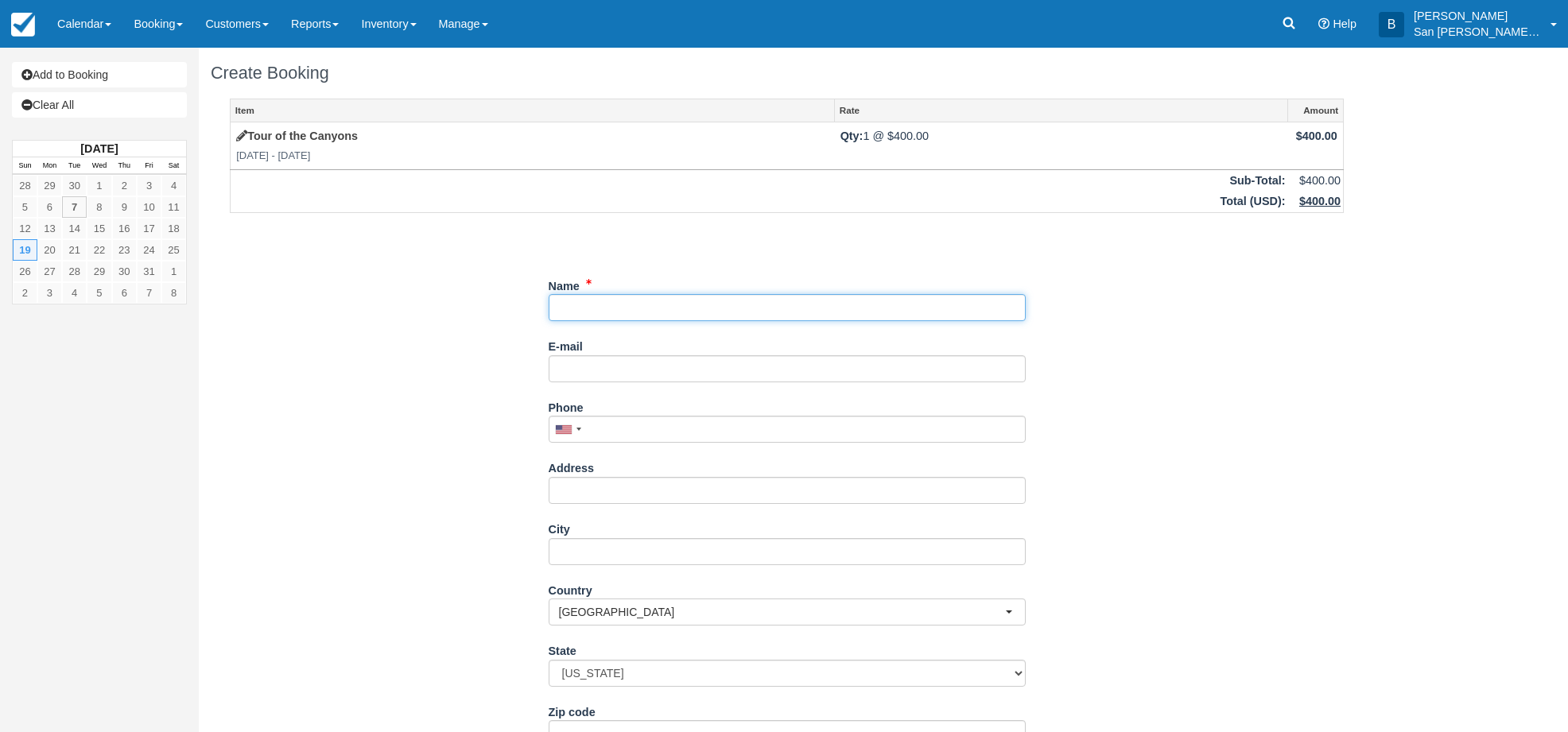
paste input "[PERSON_NAME]"
type input "[PERSON_NAME]"
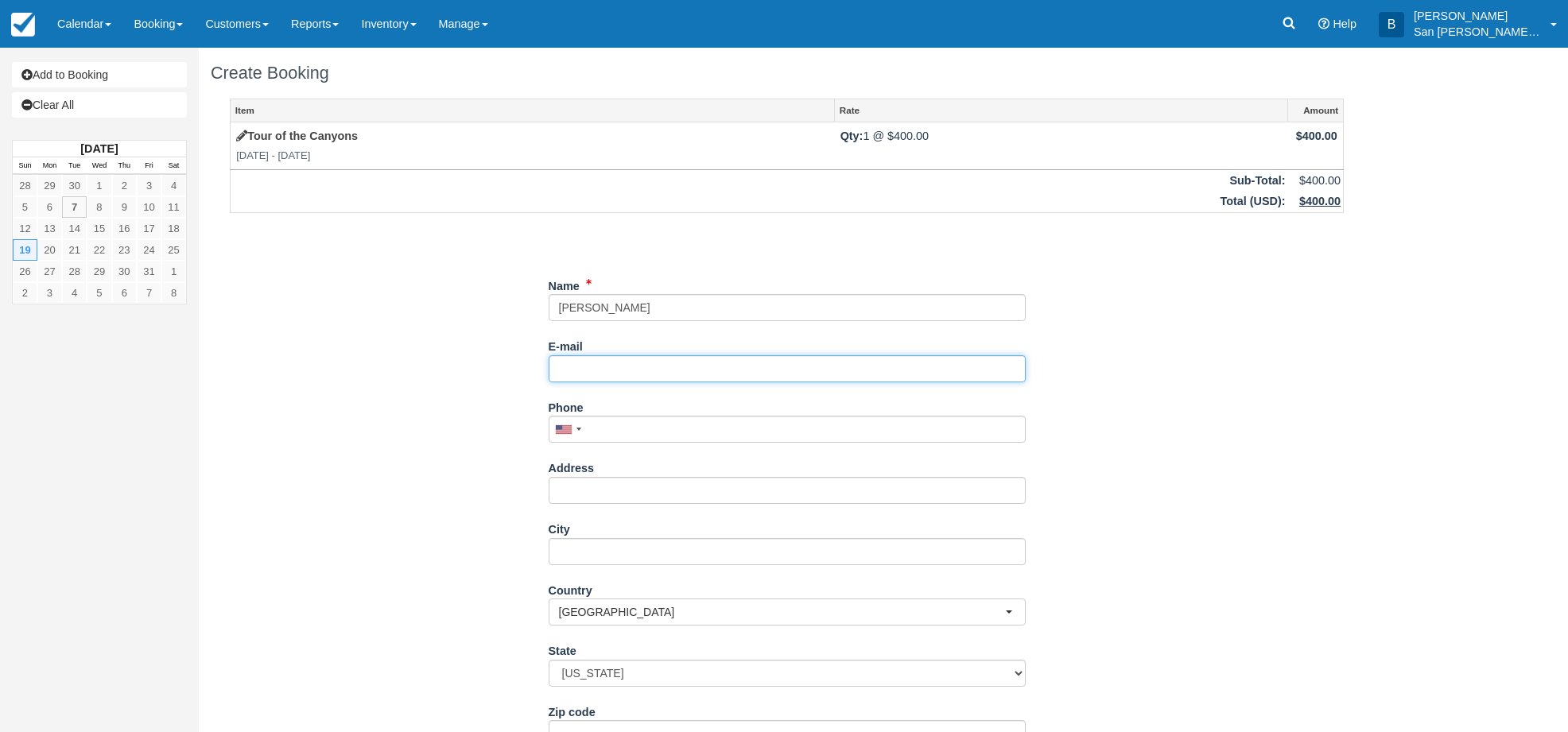
click at [596, 361] on input "E-mail" at bounding box center [787, 369] width 477 height 27
paste input "[EMAIL_ADDRESS][DOMAIN_NAME]"
type input "[EMAIL_ADDRESS][DOMAIN_NAME]"
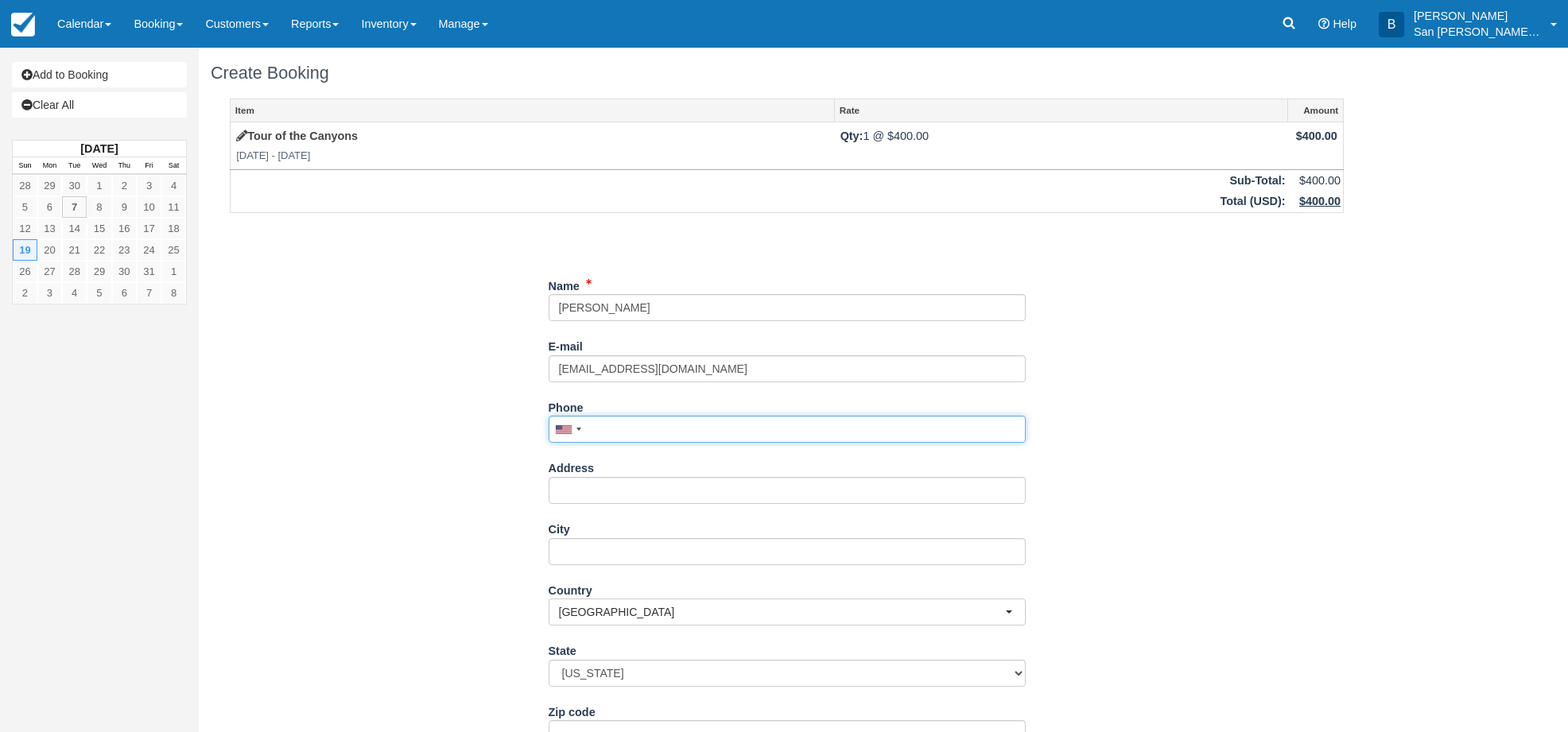
paste input "202-329-7172"
type input "(202) 329-7172"
paste input "[STREET_ADDRESS][PERSON_NAME]"
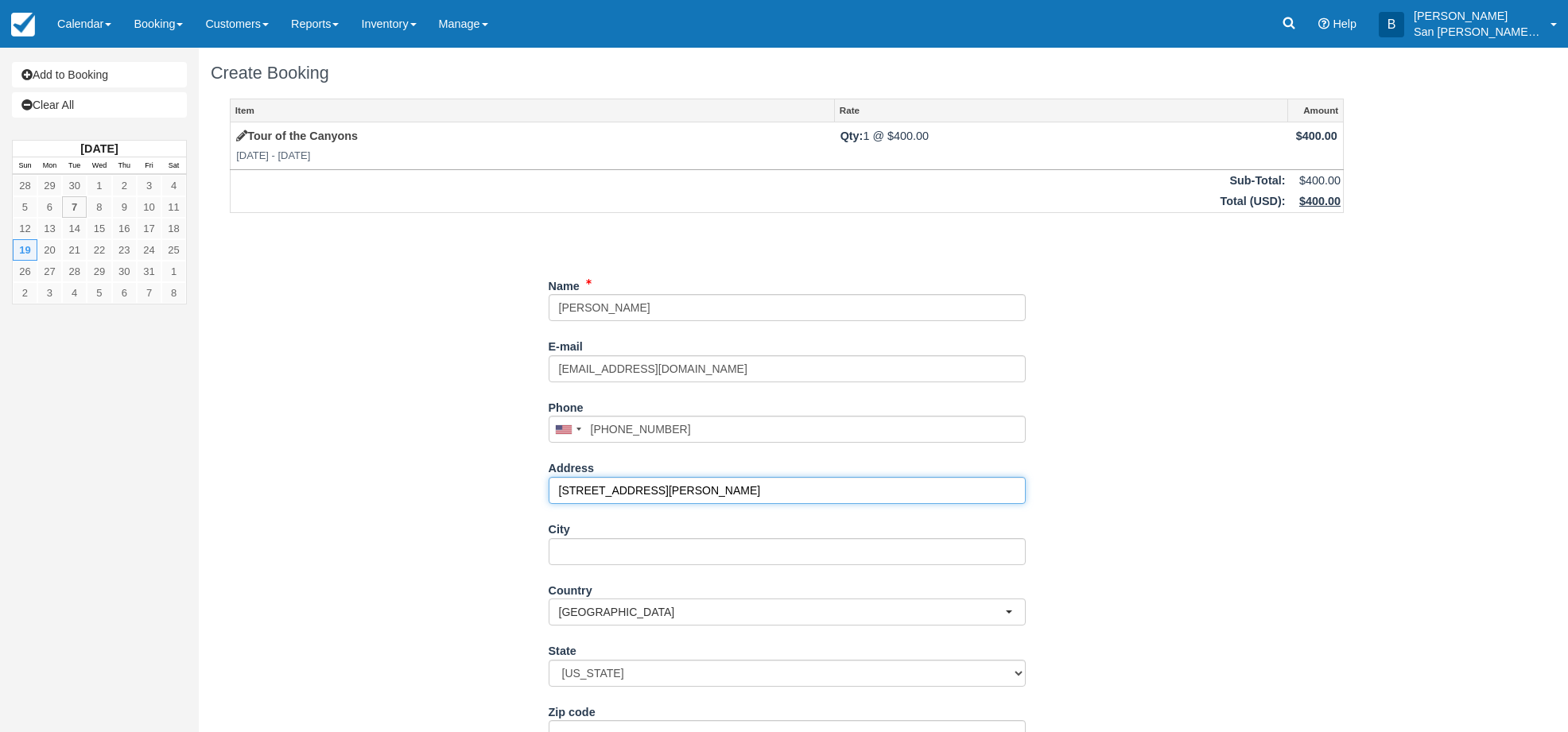
type input "[STREET_ADDRESS][PERSON_NAME]"
click at [610, 558] on input "City" at bounding box center [787, 552] width 477 height 27
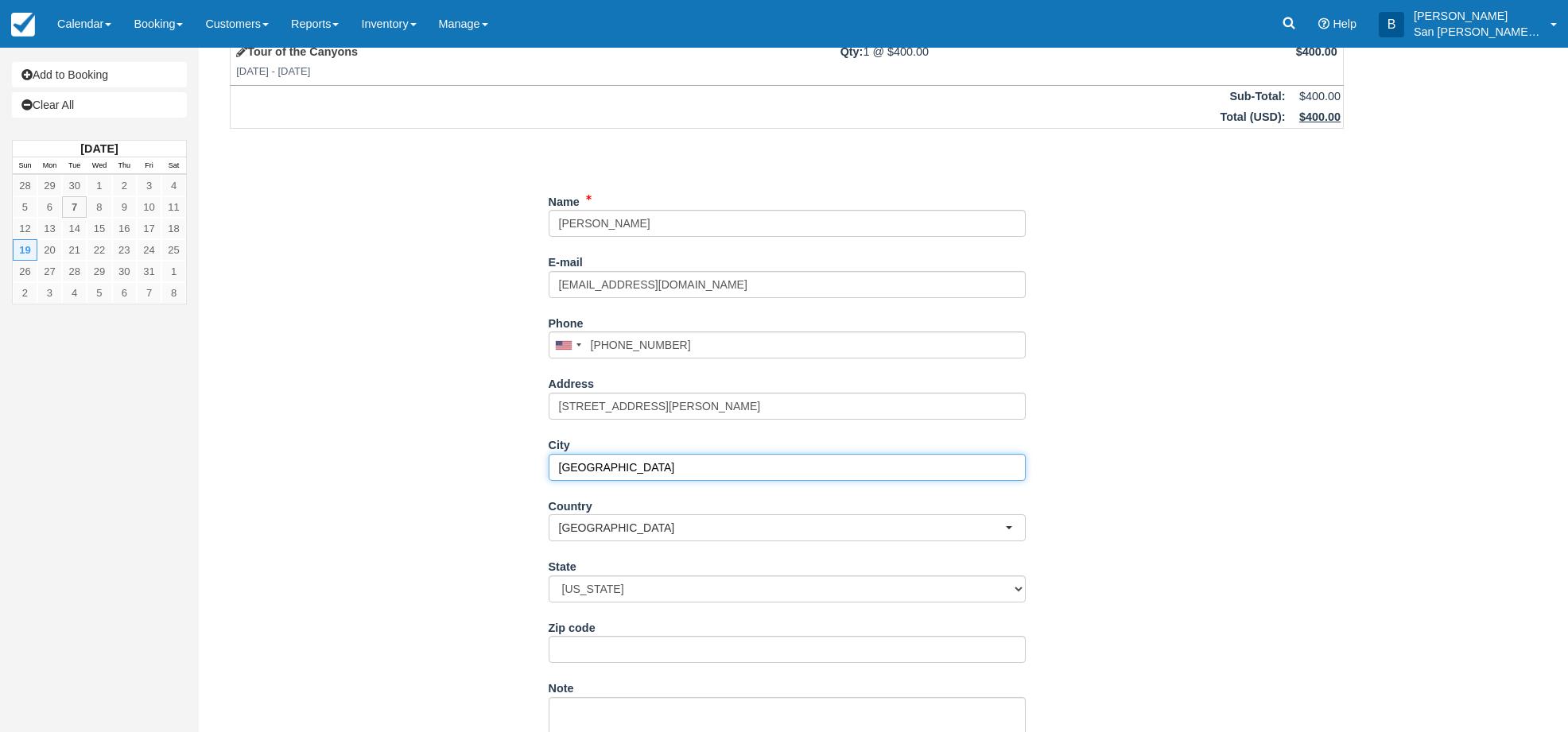
scroll to position [238, 0]
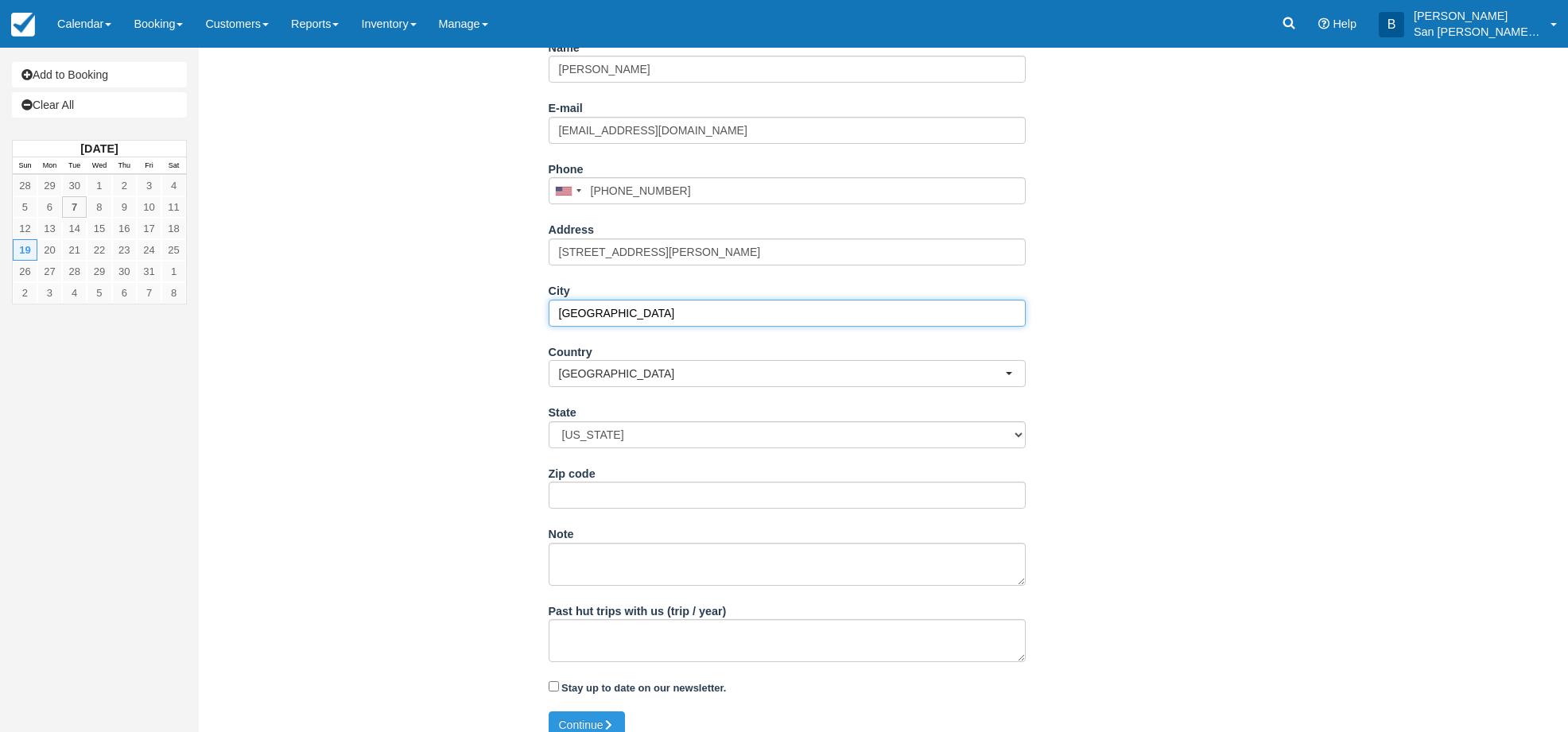
type input "Grand Junction"
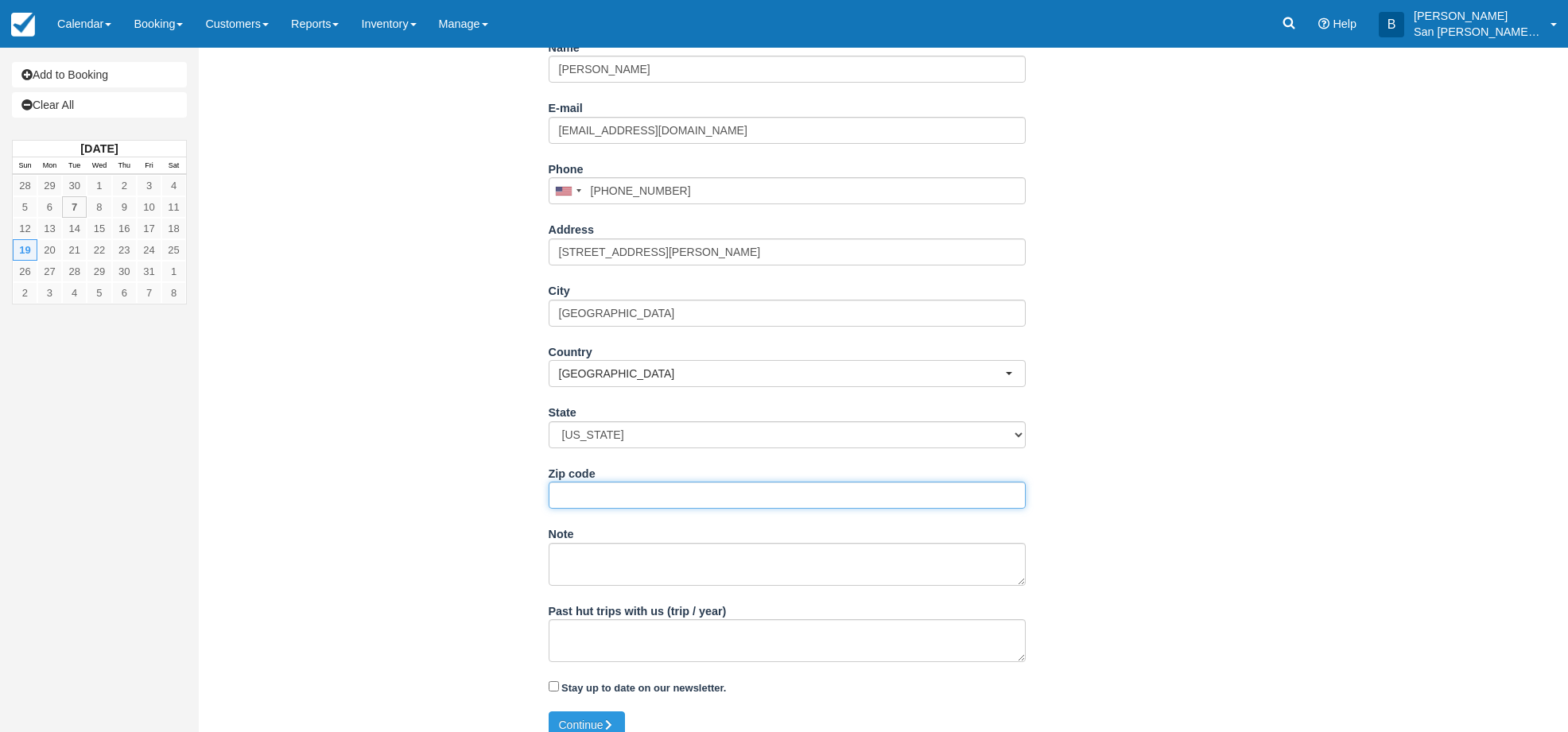
click at [571, 489] on input "Zip code" at bounding box center [787, 495] width 477 height 27
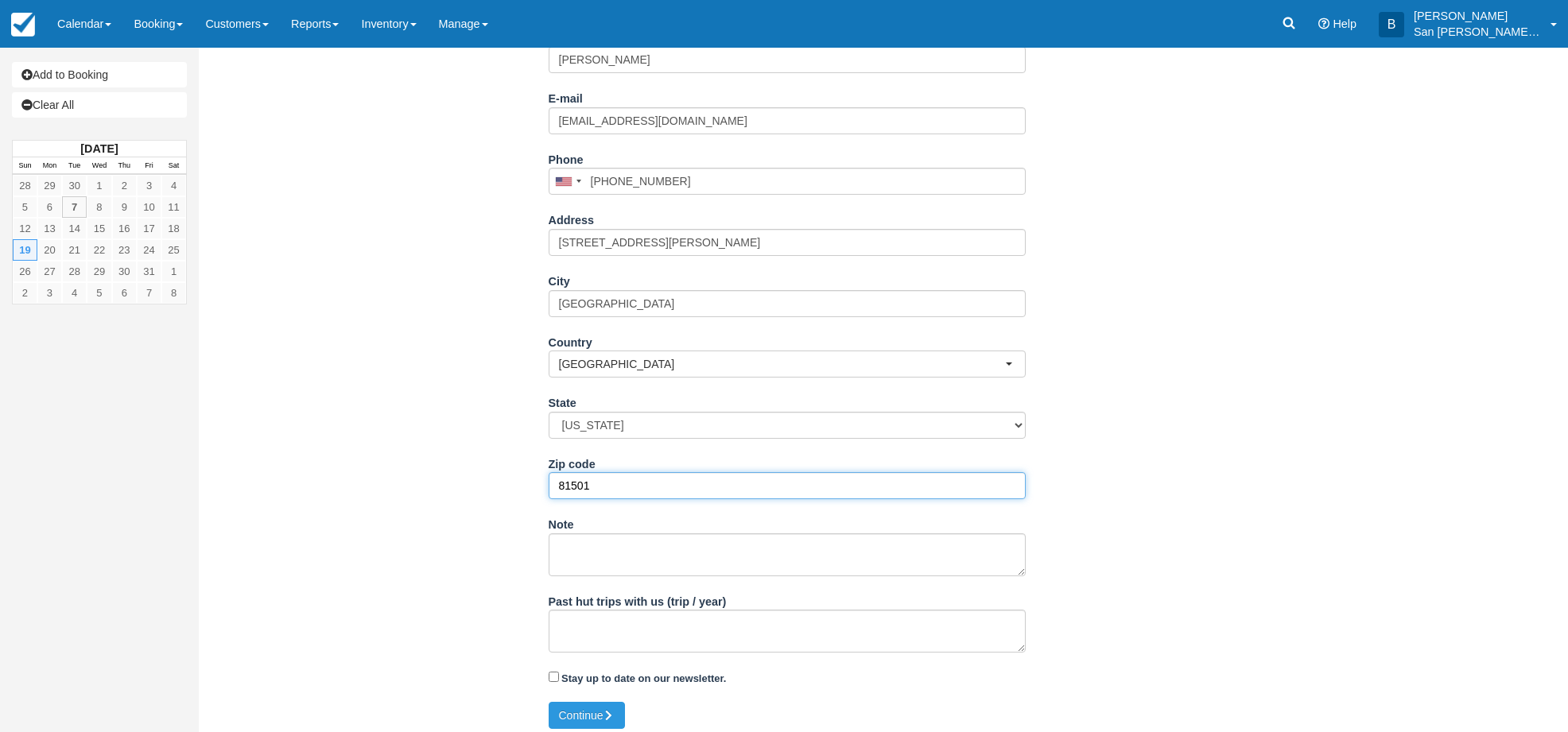
scroll to position [256, 0]
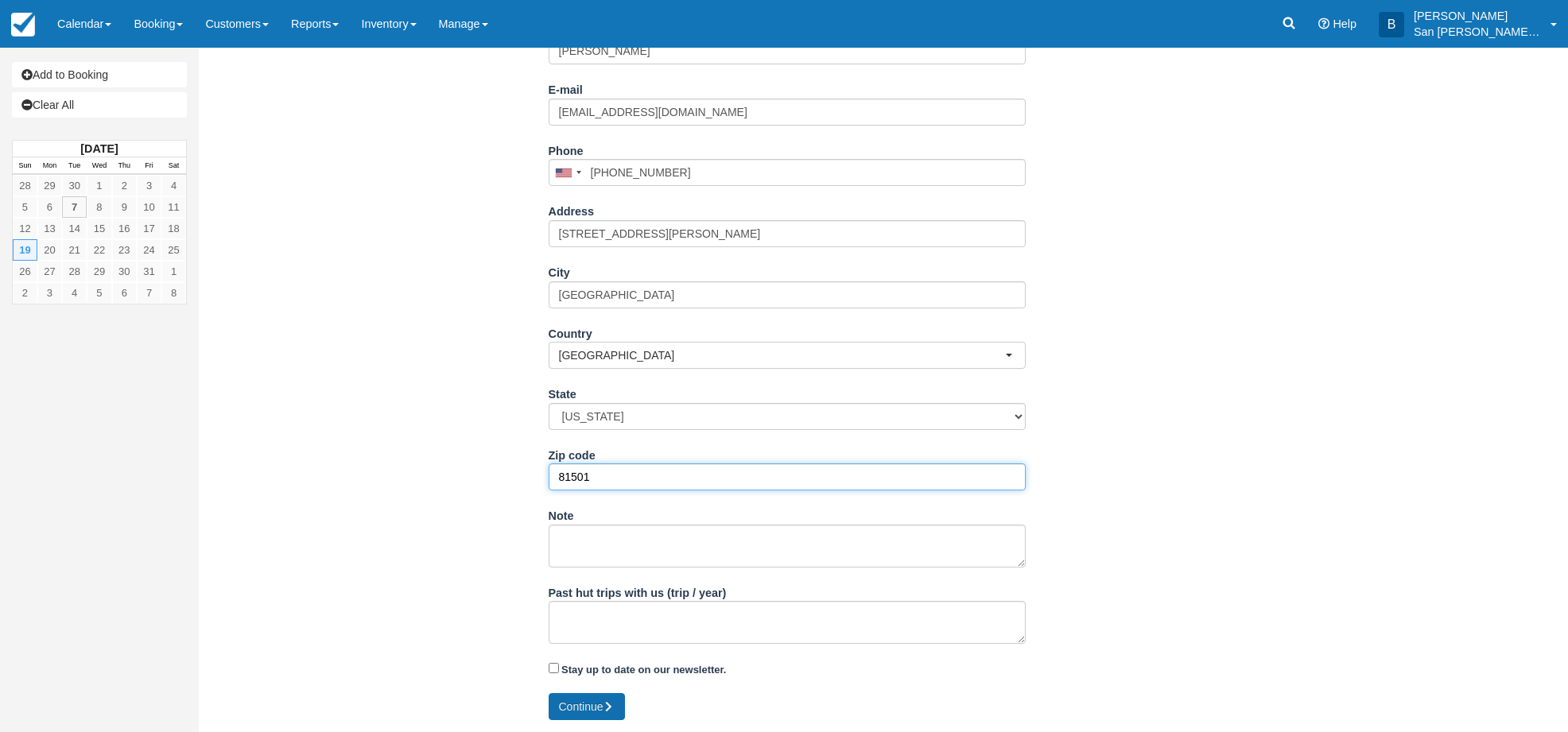
type input "81501"
click at [603, 707] on button "Continue" at bounding box center [587, 706] width 77 height 27
type input "[PHONE_NUMBER]"
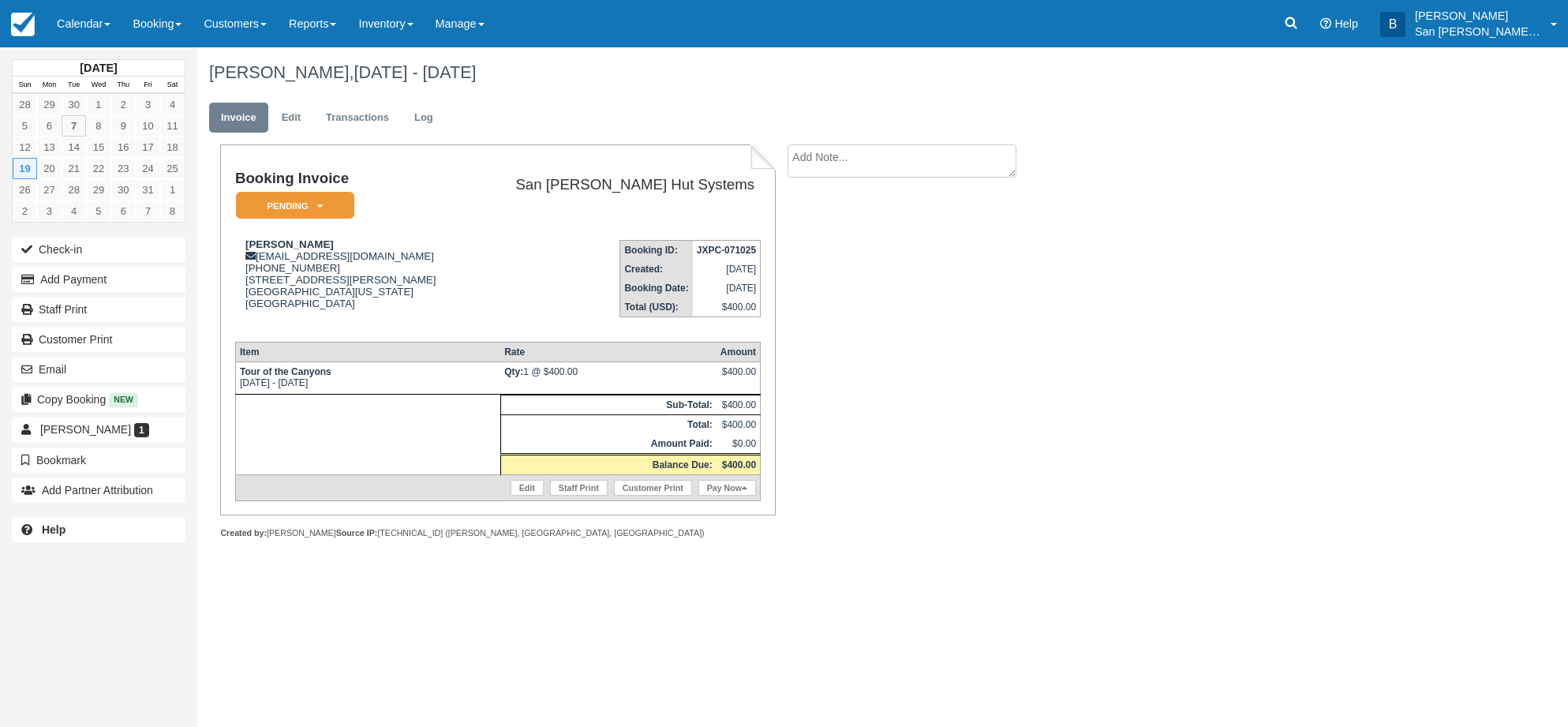
click at [824, 165] on textarea at bounding box center [902, 161] width 229 height 33
type textarea "Joining [PERSON_NAME] Group"
drag, startPoint x: 873, startPoint y: 249, endPoint x: 860, endPoint y: 254, distance: 13.9
click at [873, 250] on input "Show on invoice" at bounding box center [875, 248] width 10 height 10
checkbox input "true"
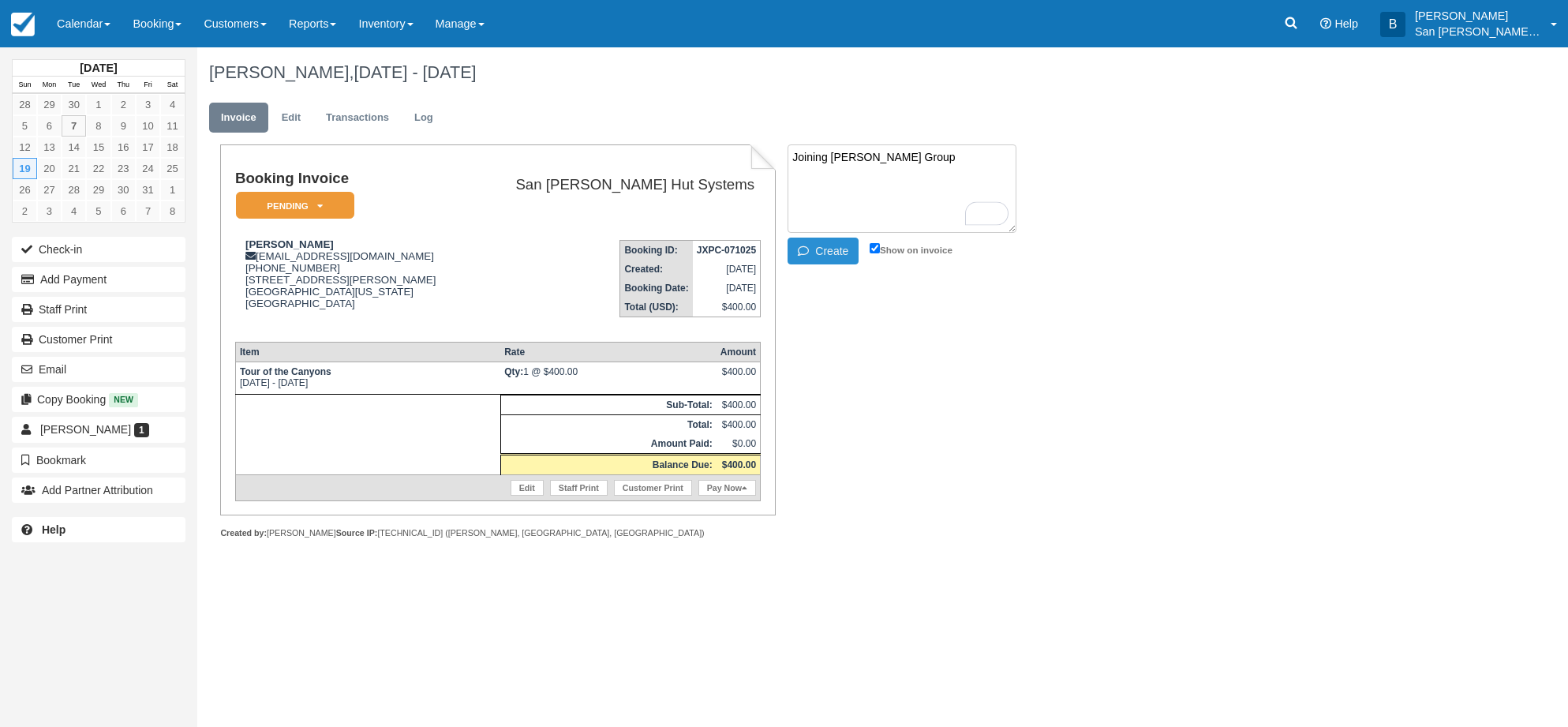
click at [835, 254] on button "Create" at bounding box center [823, 251] width 71 height 27
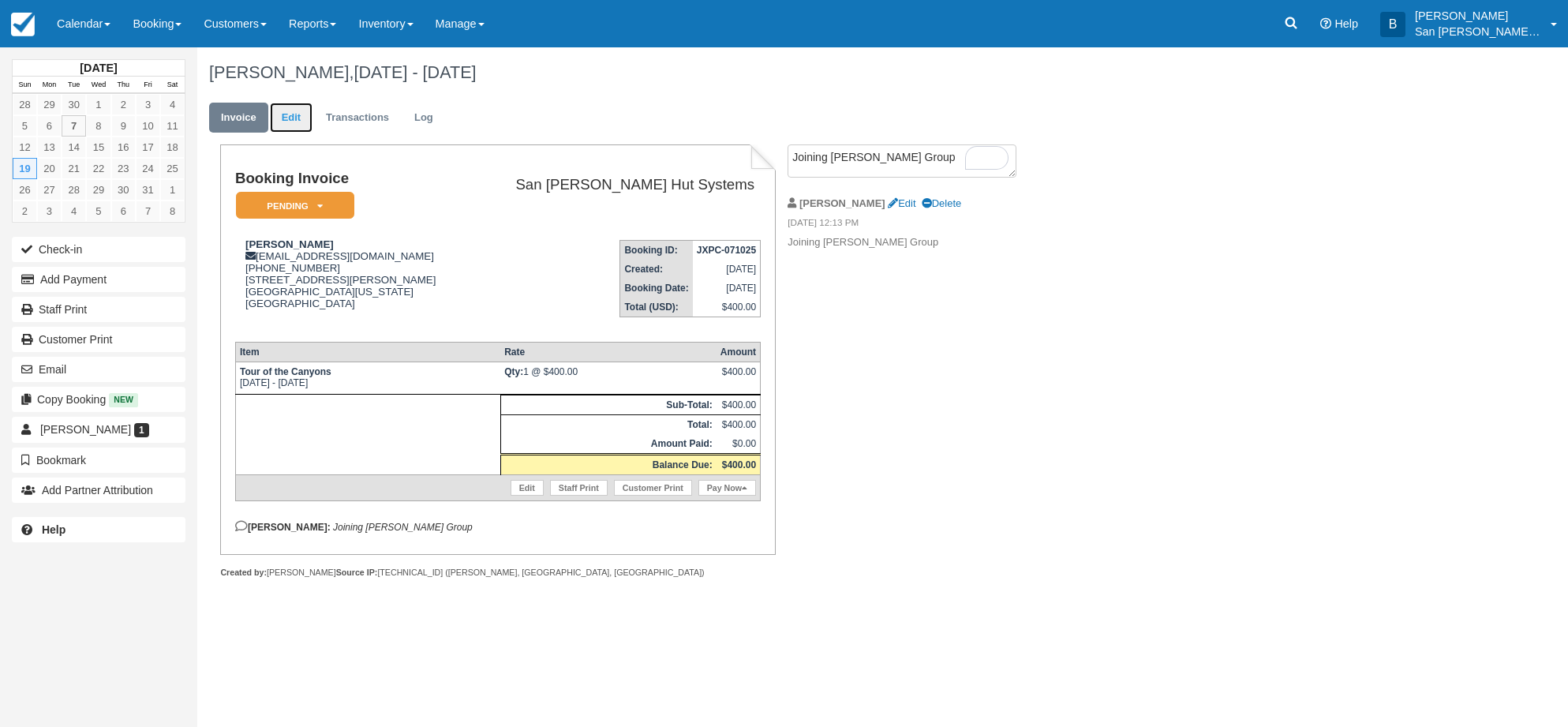
click at [299, 112] on link "Edit" at bounding box center [291, 118] width 42 height 30
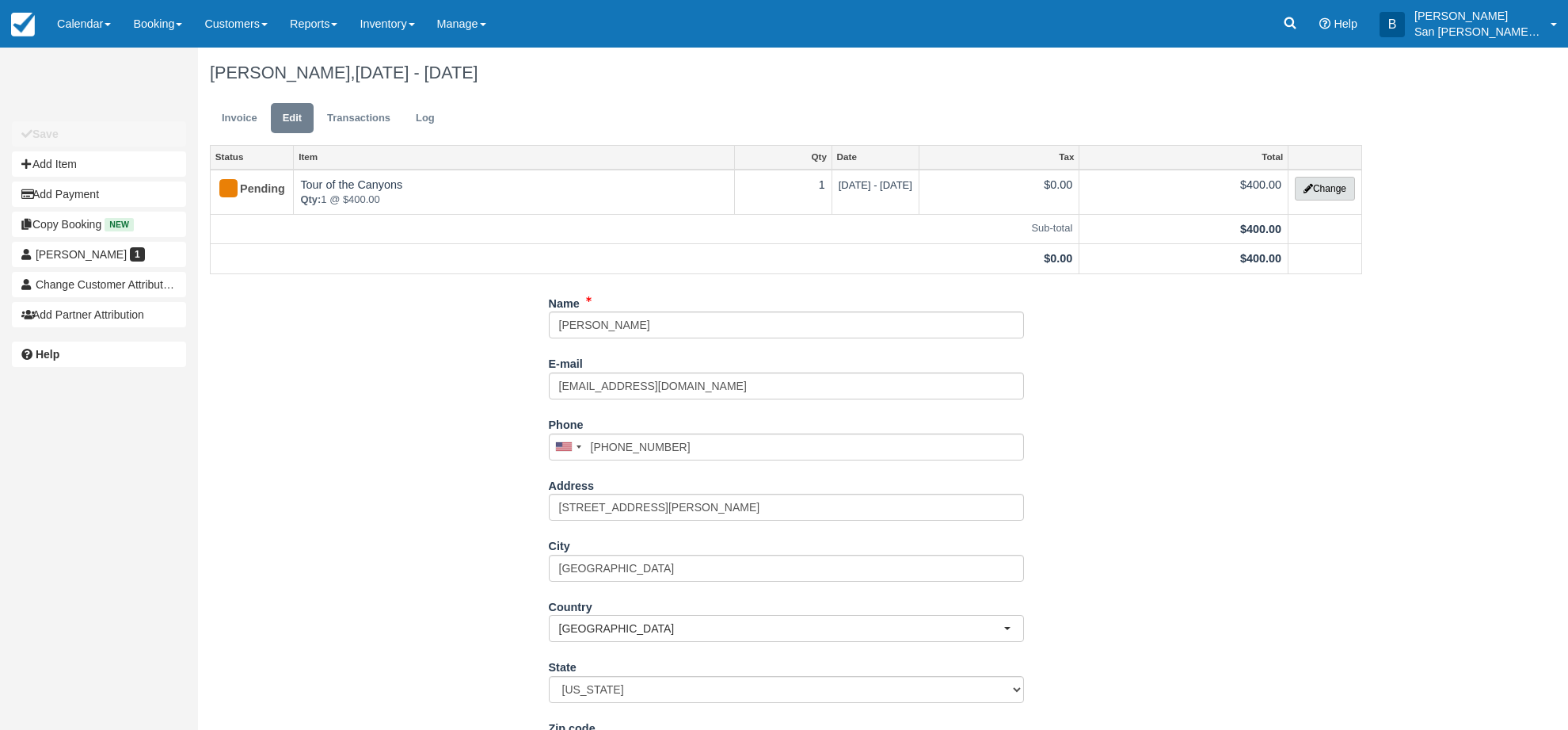
drag, startPoint x: 1344, startPoint y: 183, endPoint x: 1336, endPoint y: 185, distance: 8.2
click at [1344, 183] on button "Change" at bounding box center [1324, 188] width 60 height 24
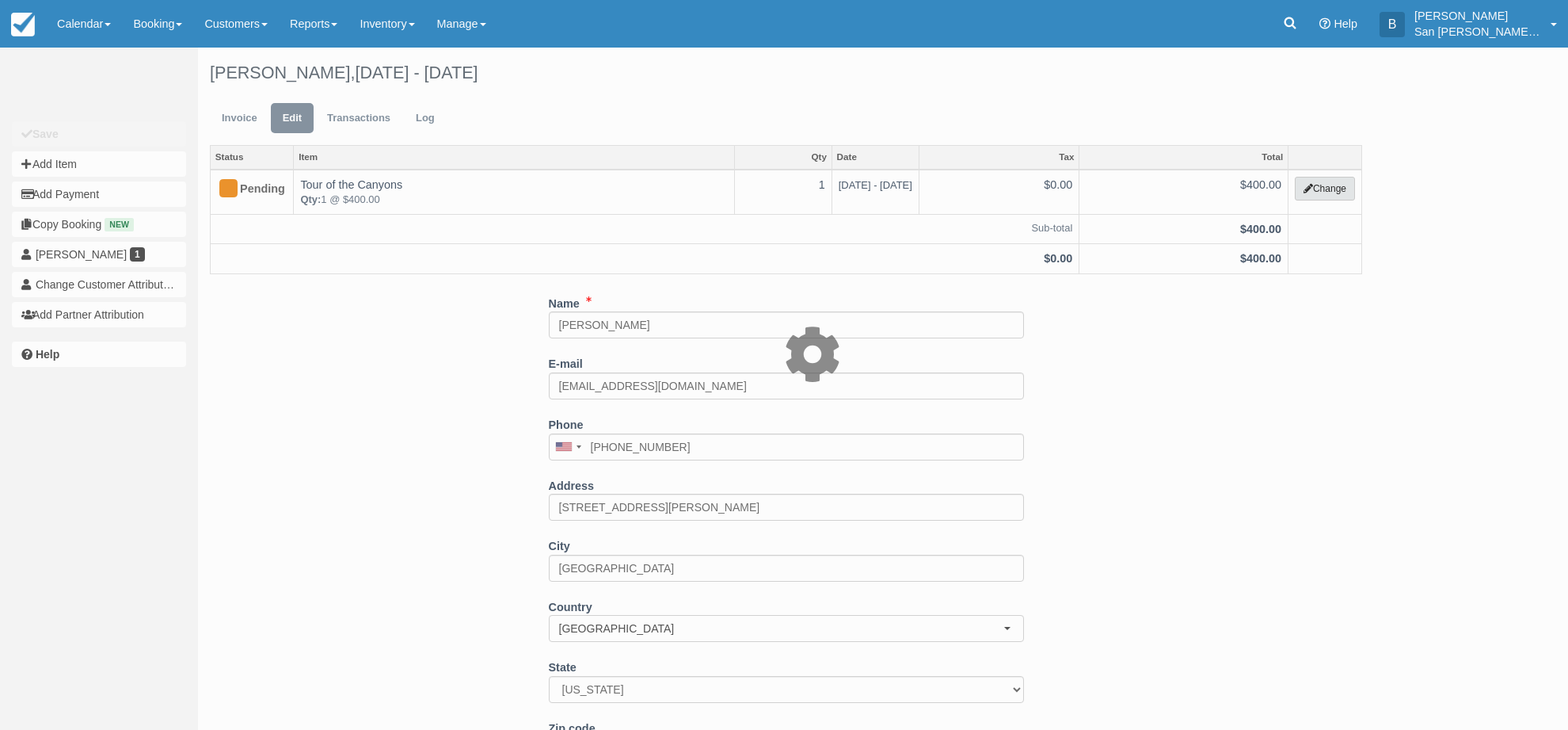
select select "20"
type input "400.00"
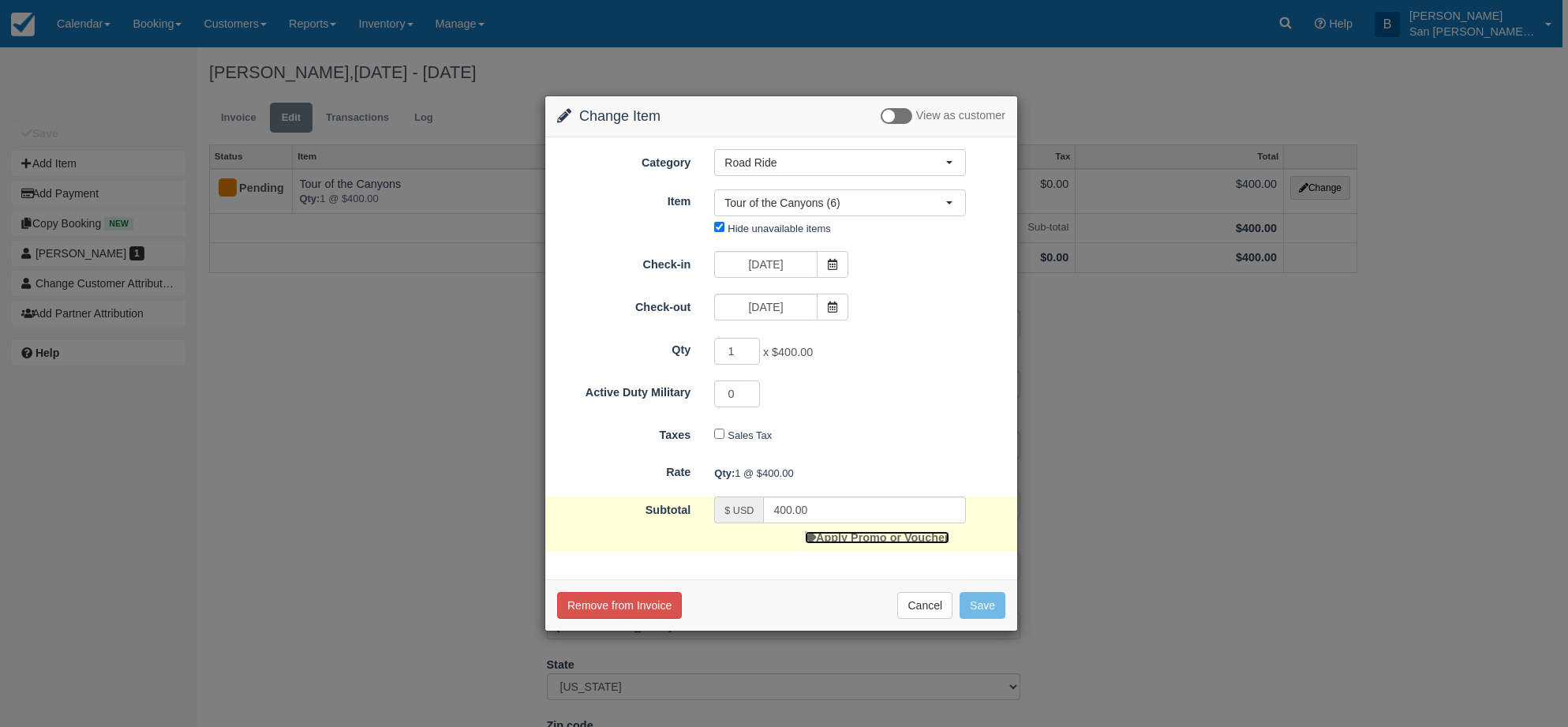
click at [875, 531] on link "Apply Promo or Voucher" at bounding box center [877, 537] width 144 height 13
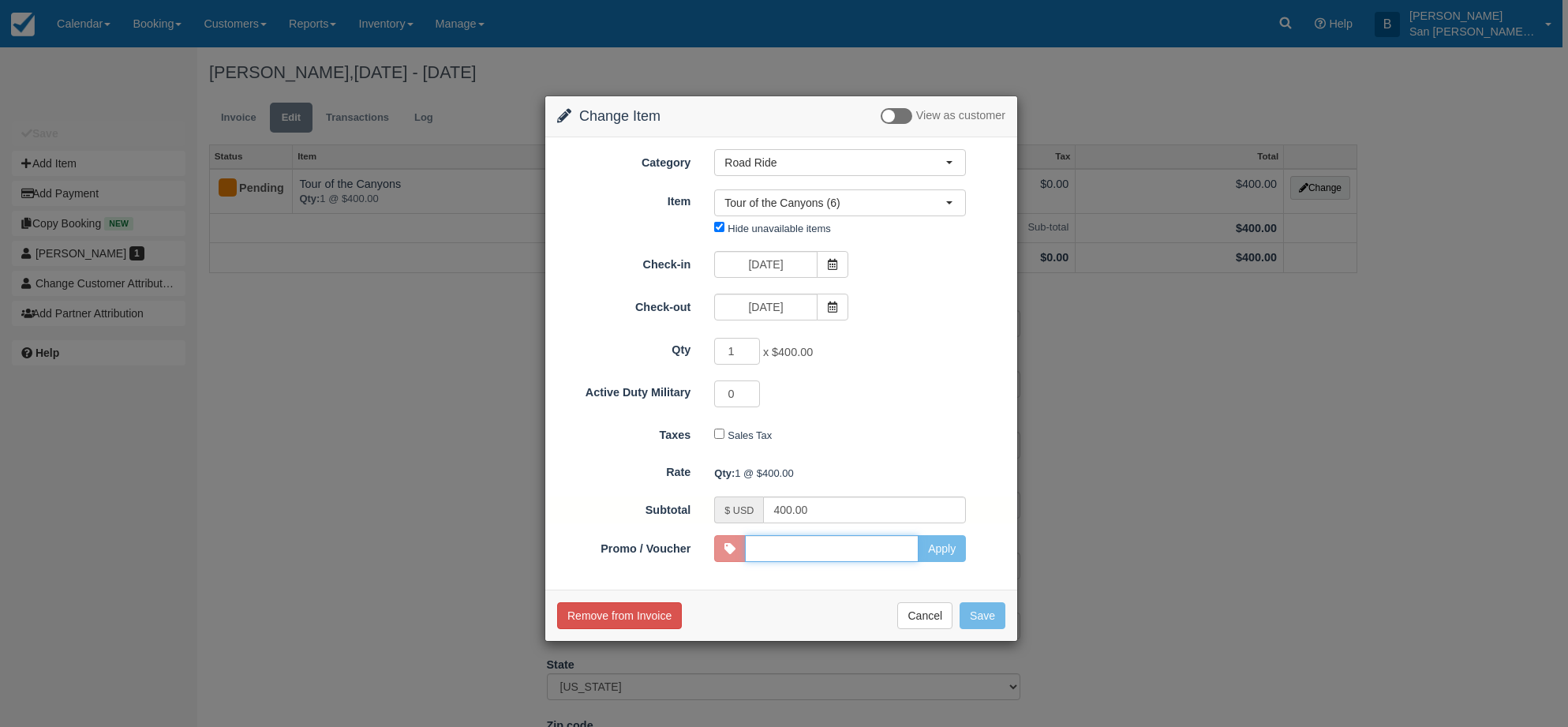
click at [916, 551] on input "Promo / Voucher" at bounding box center [831, 549] width 173 height 27
type input "Cert"
click at [936, 551] on button "Apply" at bounding box center [942, 549] width 48 height 27
type input "0.00"
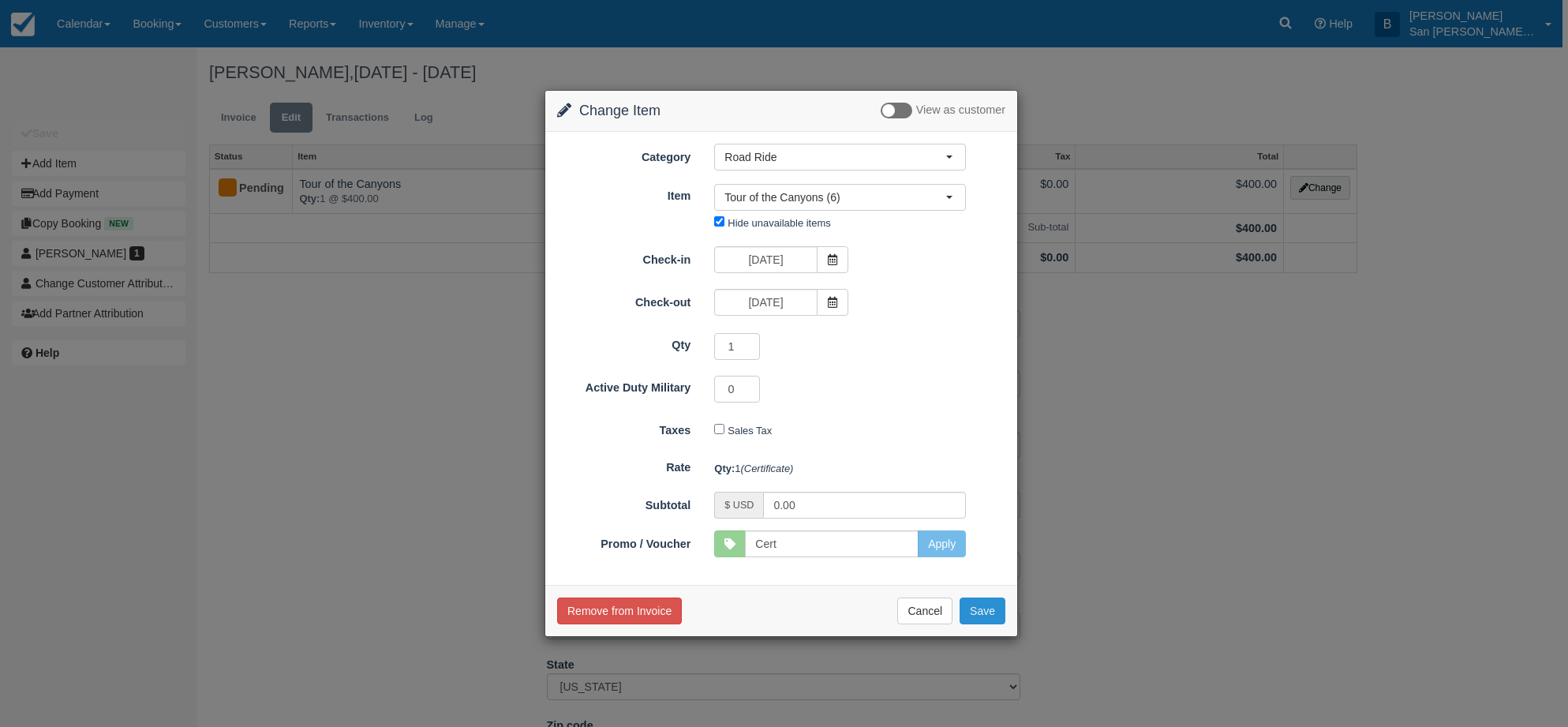
click at [995, 611] on button "Save" at bounding box center [982, 611] width 46 height 27
checkbox input "false"
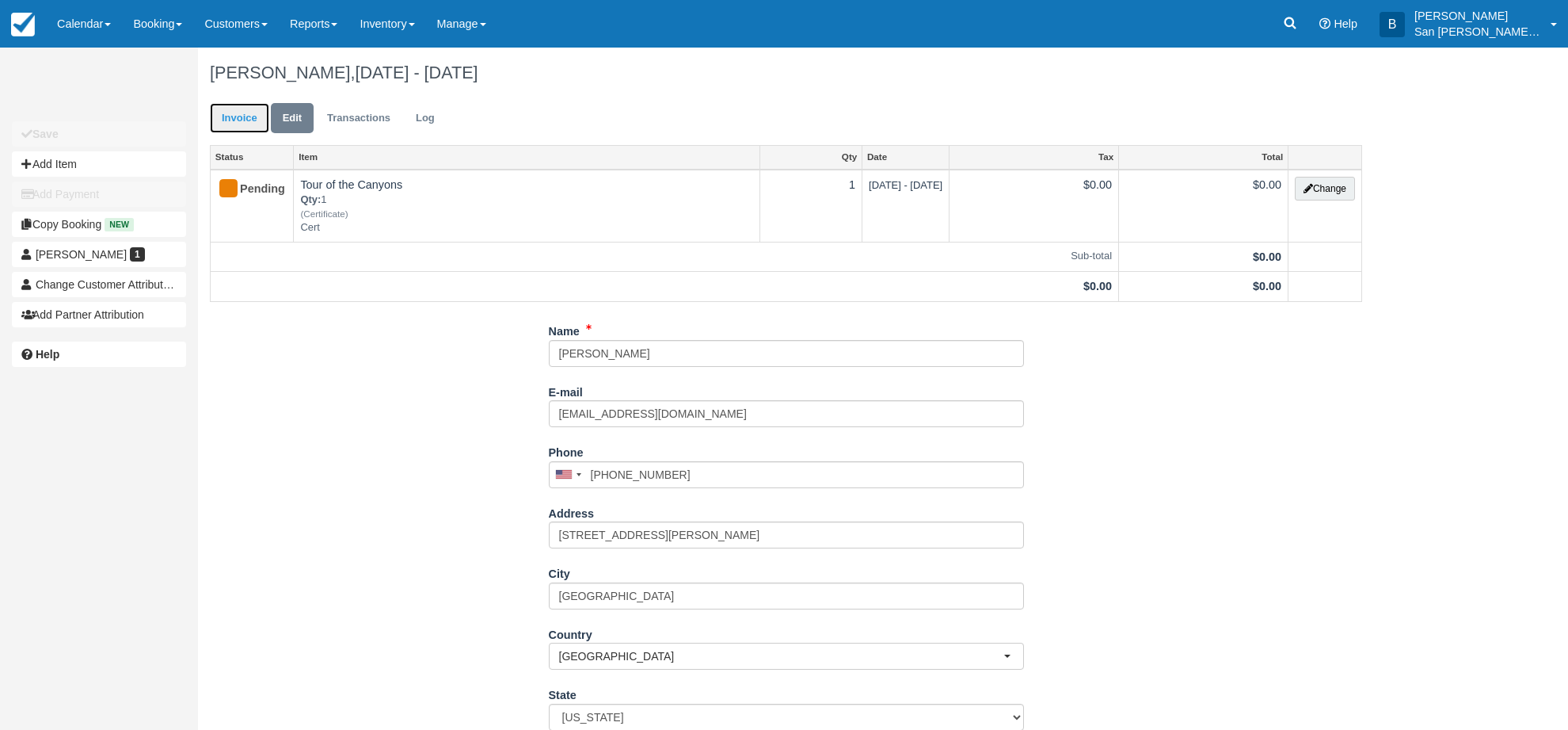
click at [231, 105] on link "Invoice" at bounding box center [239, 118] width 59 height 31
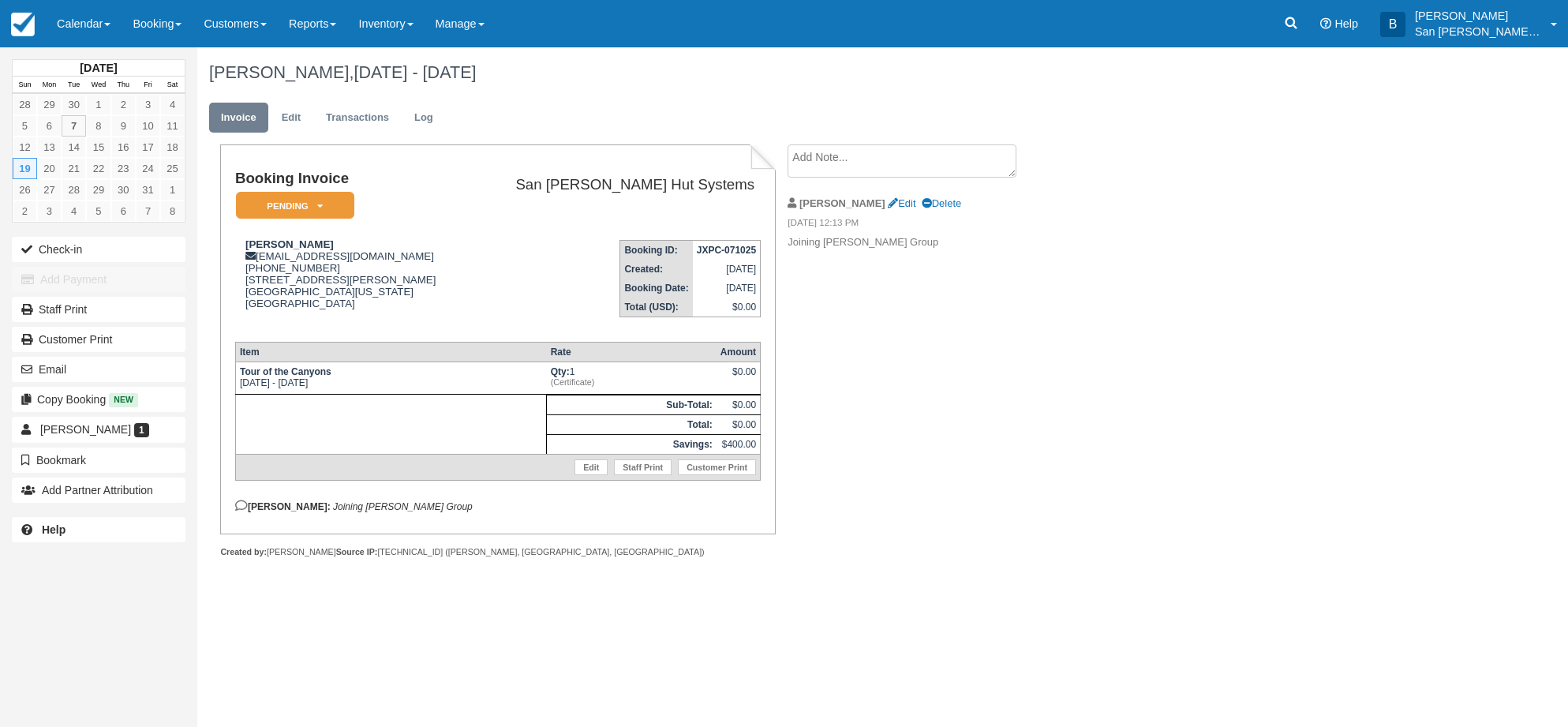
click at [855, 158] on textarea at bounding box center [902, 161] width 229 height 33
paste textarea "BK08262025"
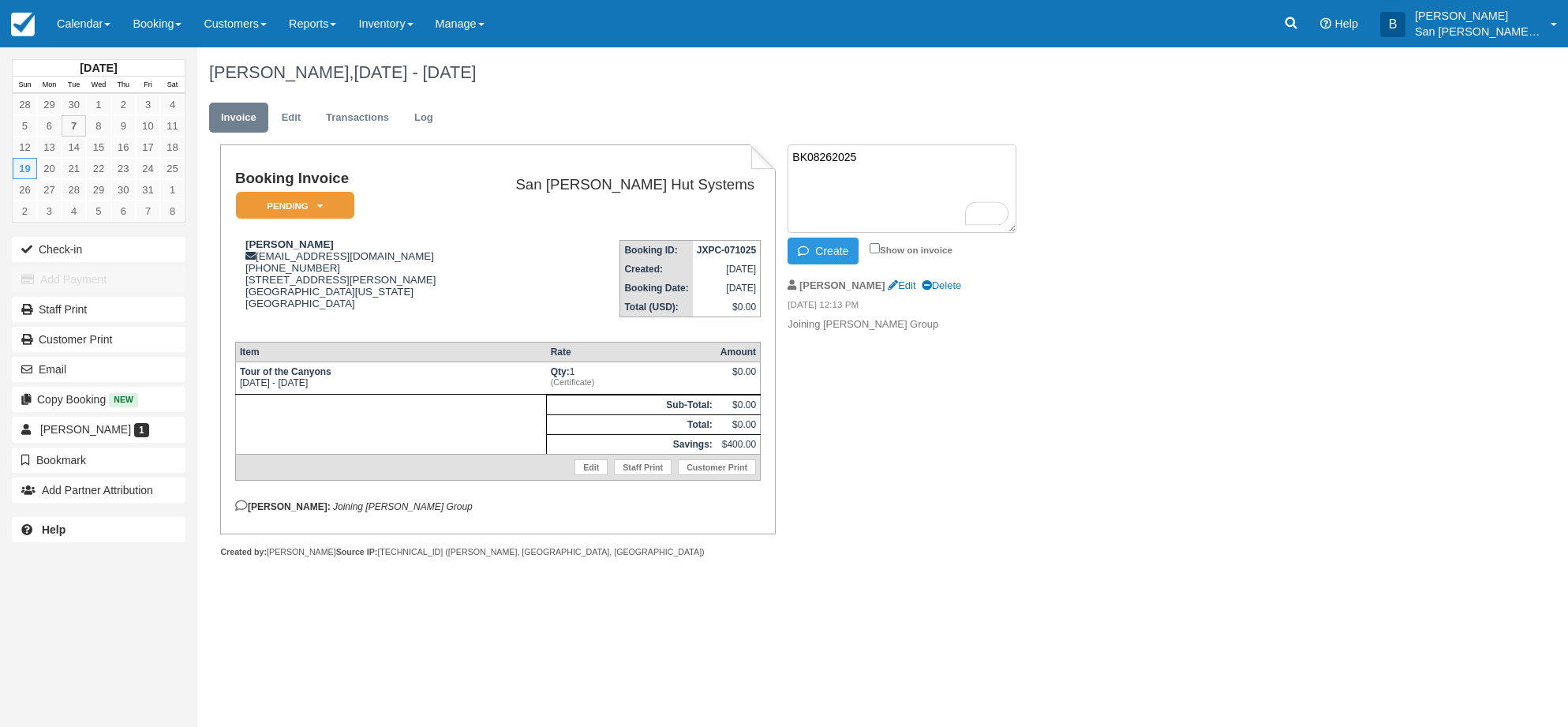
click at [791, 160] on textarea "BK08262025" at bounding box center [902, 189] width 229 height 89
type textarea "BK08262025"
click at [1298, 30] on icon at bounding box center [1291, 23] width 16 height 16
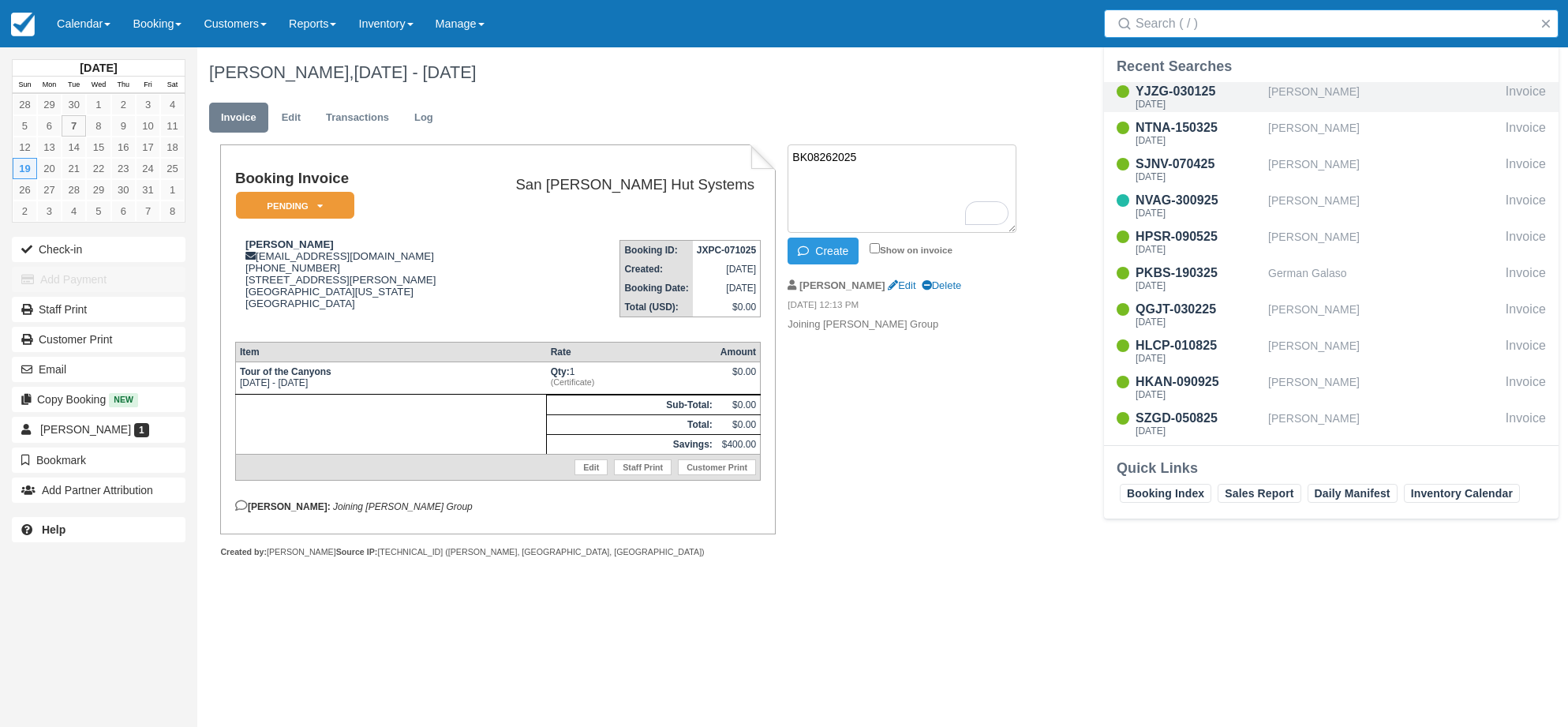
click at [1332, 102] on div "[PERSON_NAME]" at bounding box center [1383, 96] width 231 height 30
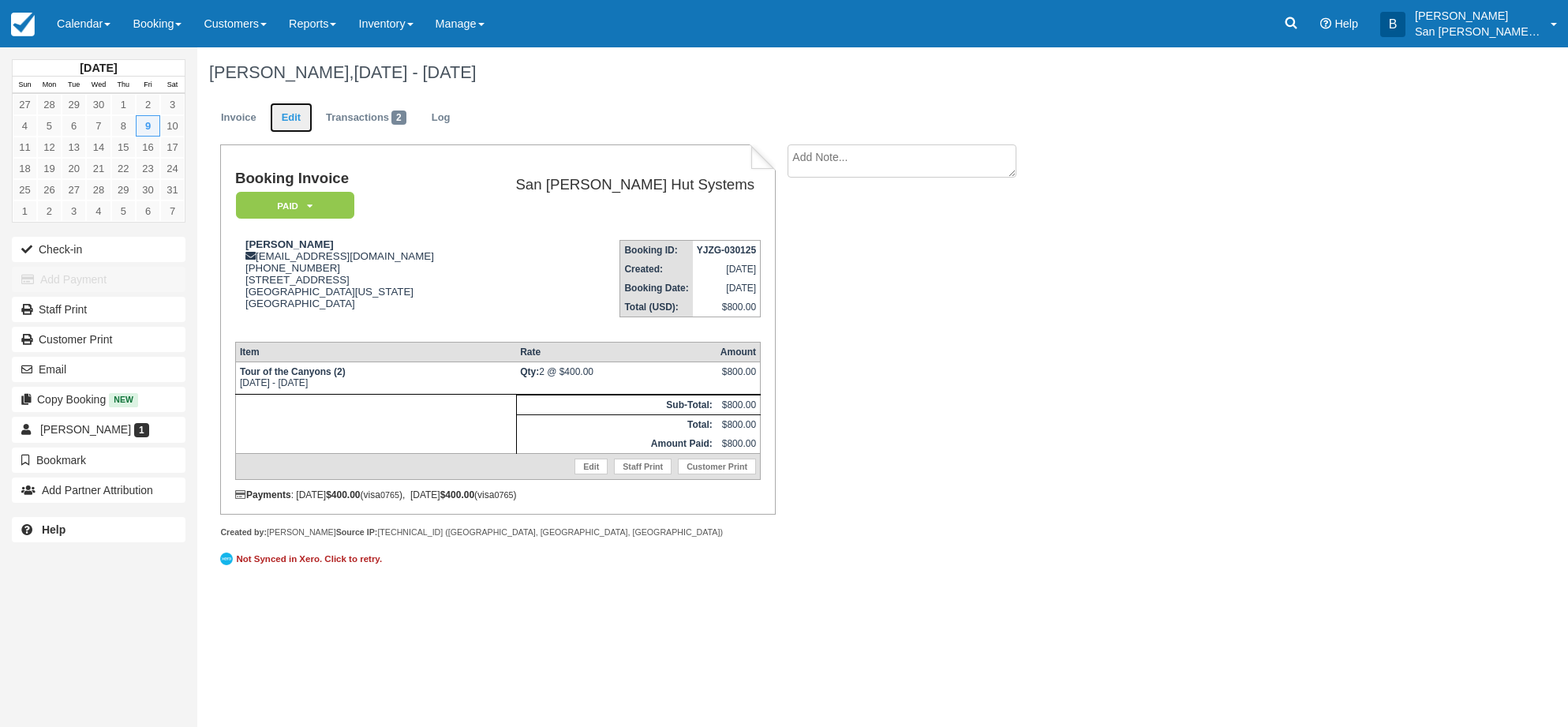
click at [292, 110] on link "Edit" at bounding box center [291, 118] width 42 height 30
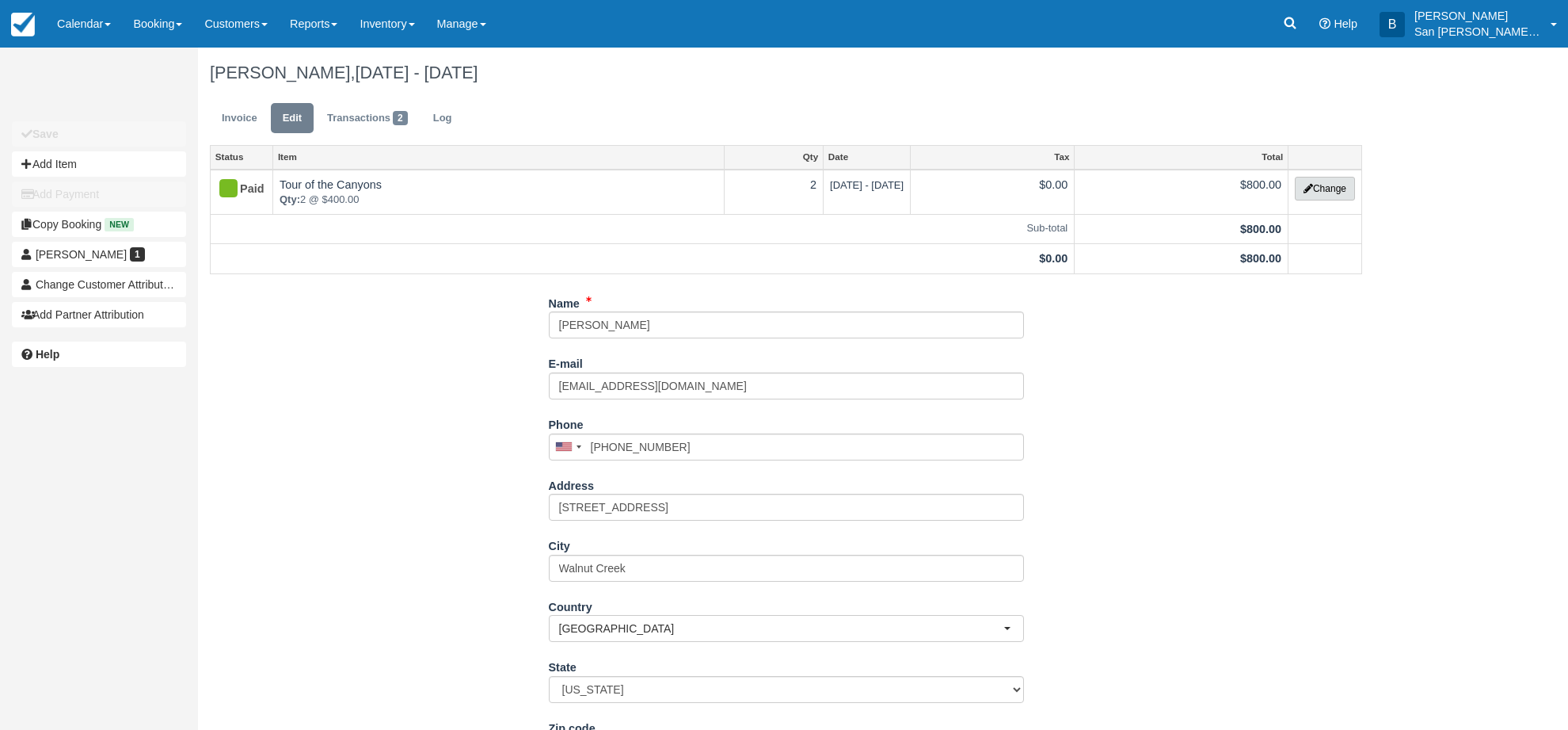
click at [1296, 188] on button "Change" at bounding box center [1324, 188] width 60 height 24
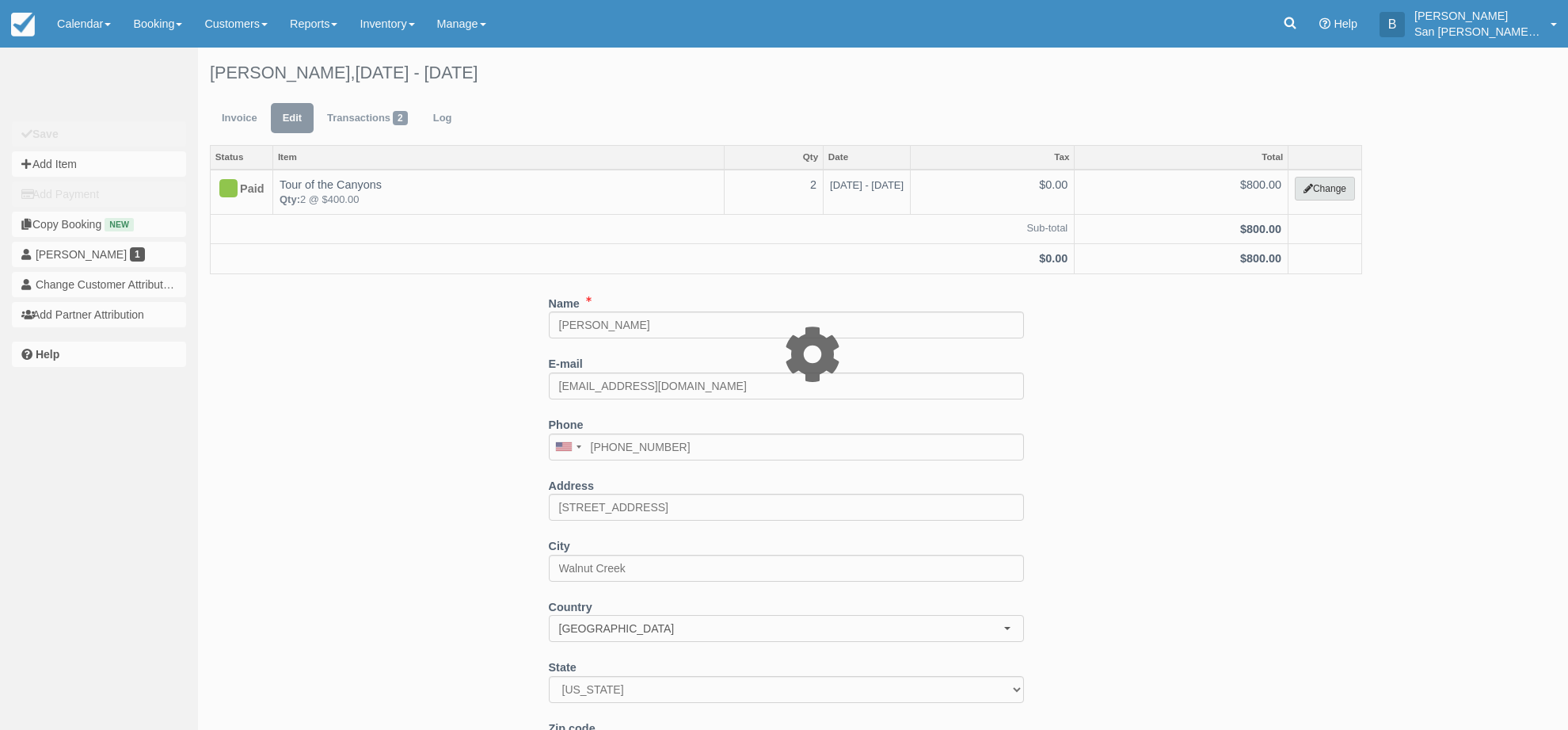
select select "20"
type input "800.00"
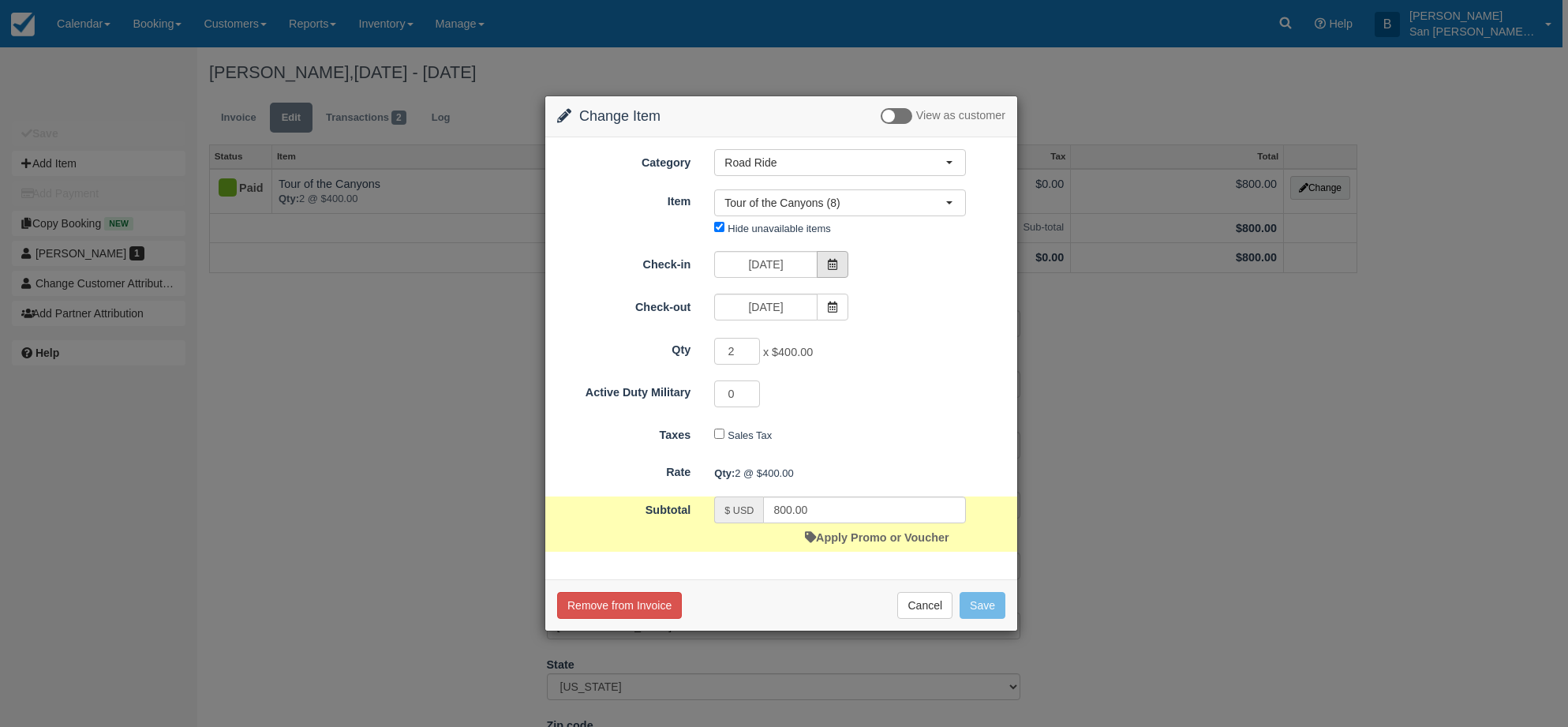
click at [837, 262] on icon at bounding box center [832, 264] width 11 height 11
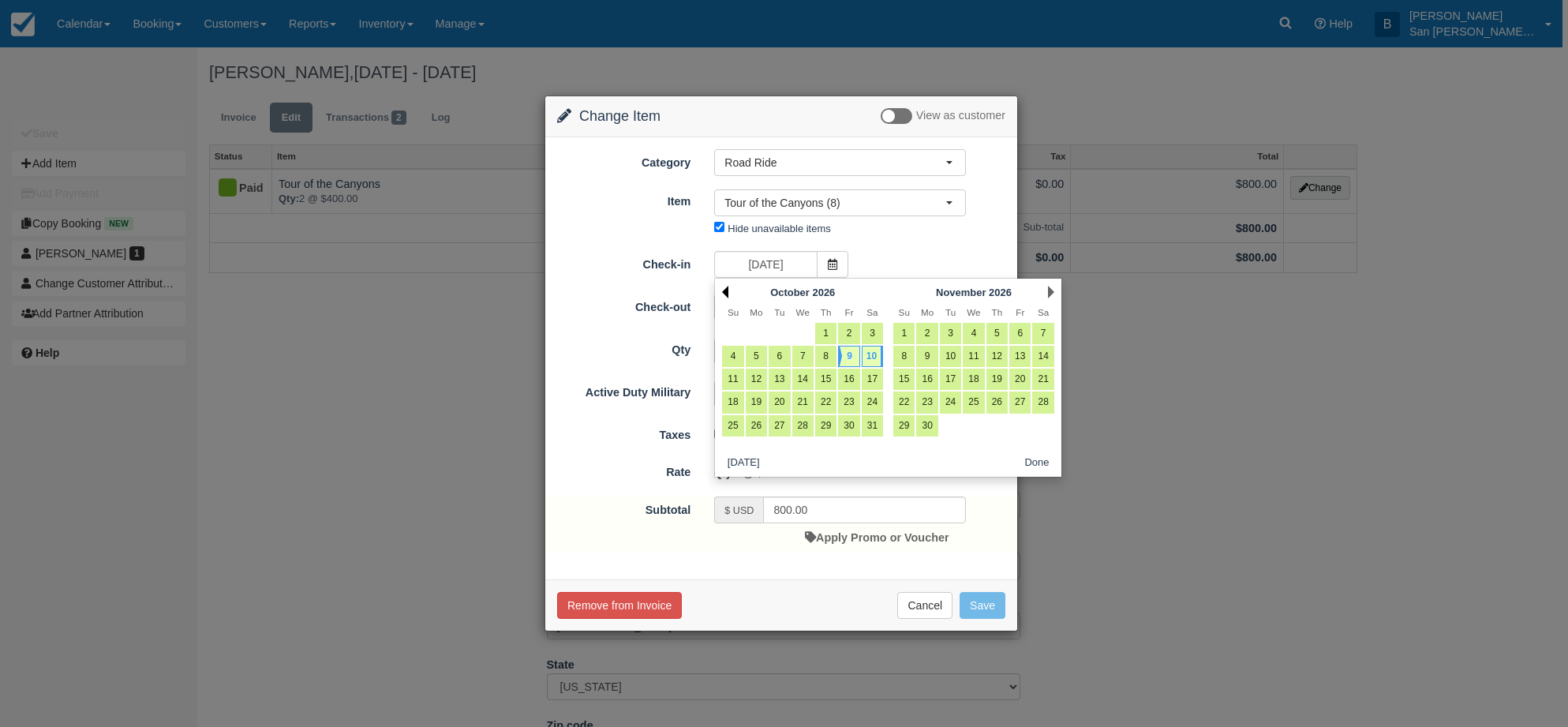
click at [726, 292] on link "Prev" at bounding box center [724, 292] width 6 height 13
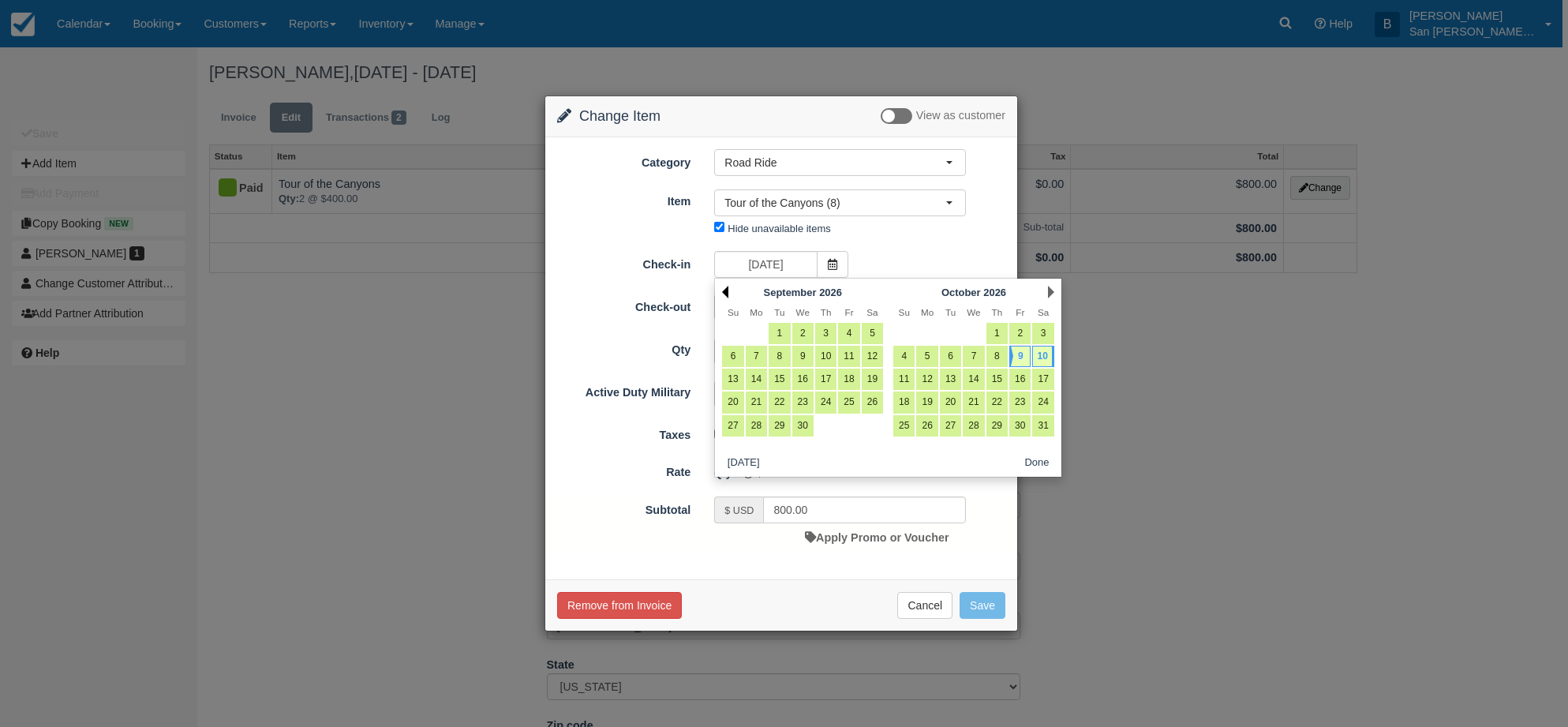
click at [726, 292] on link "Prev" at bounding box center [724, 292] width 6 height 13
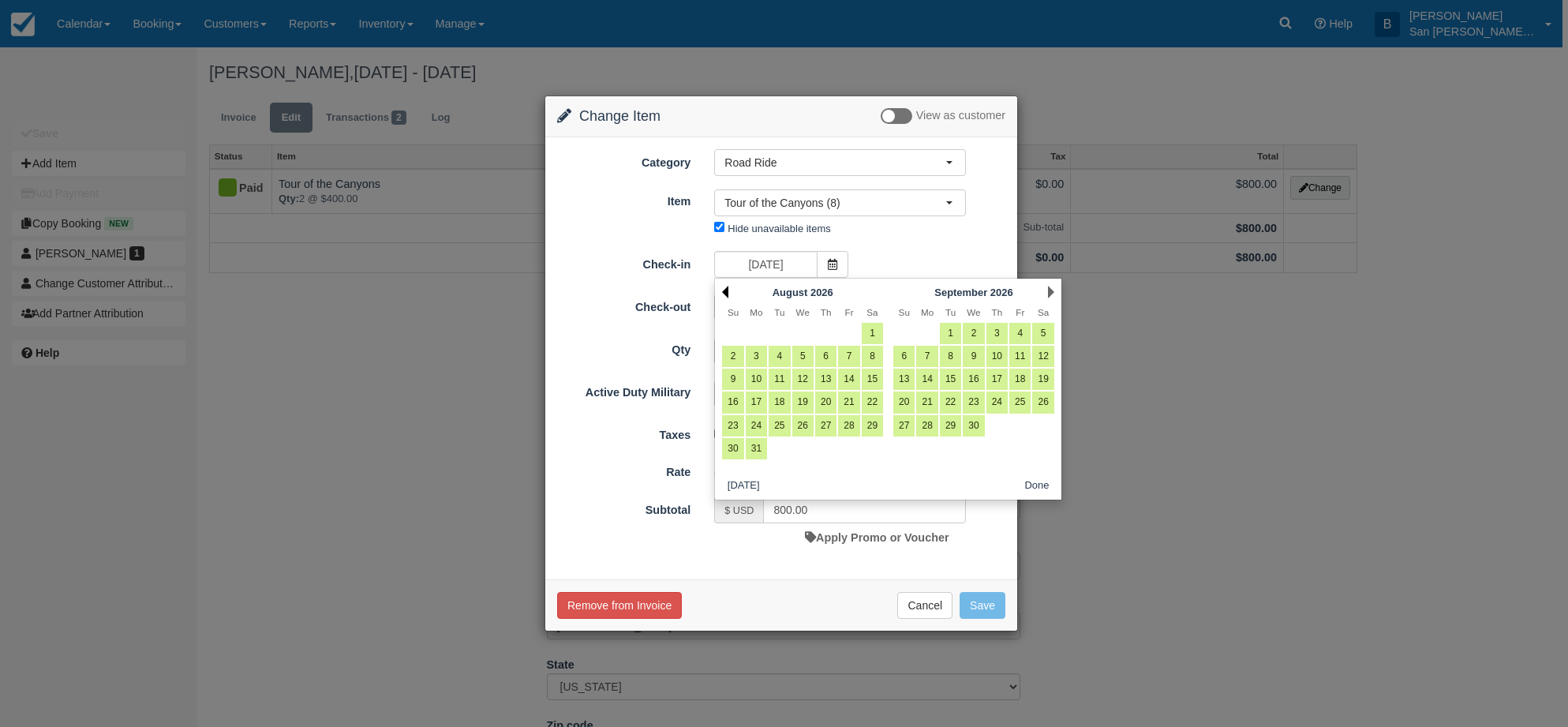
click at [726, 292] on link "Prev" at bounding box center [724, 292] width 6 height 13
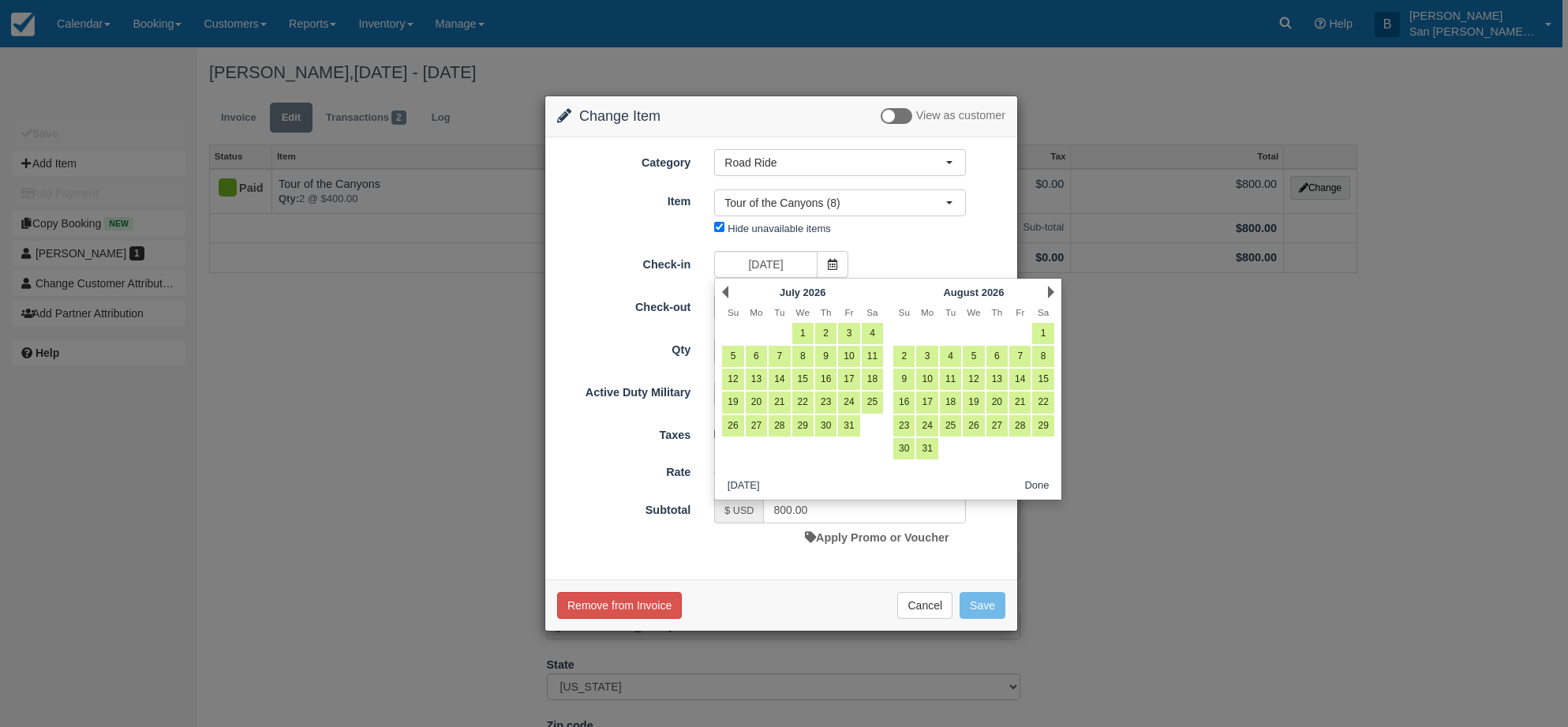
click at [726, 292] on link "Prev" at bounding box center [724, 292] width 6 height 13
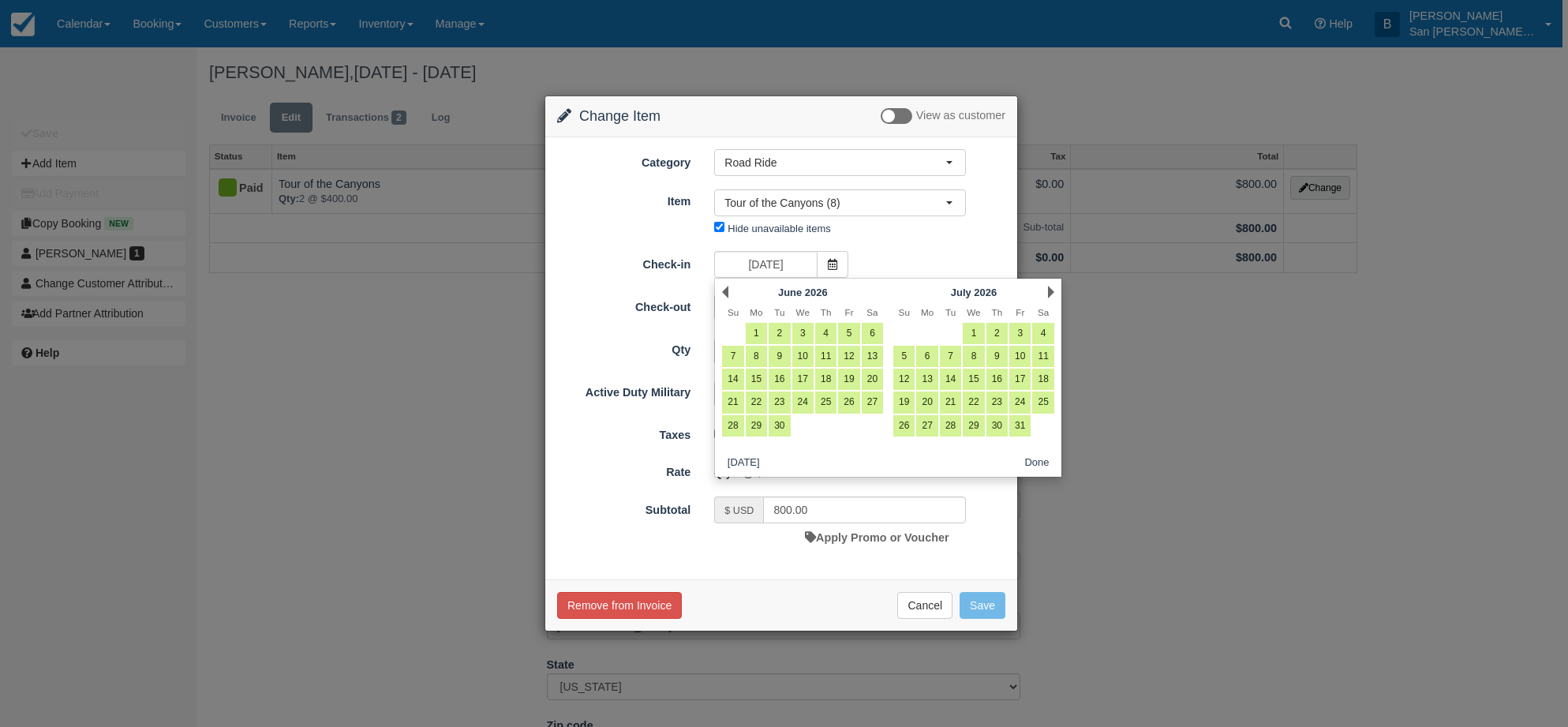
click at [726, 292] on link "Prev" at bounding box center [724, 292] width 6 height 13
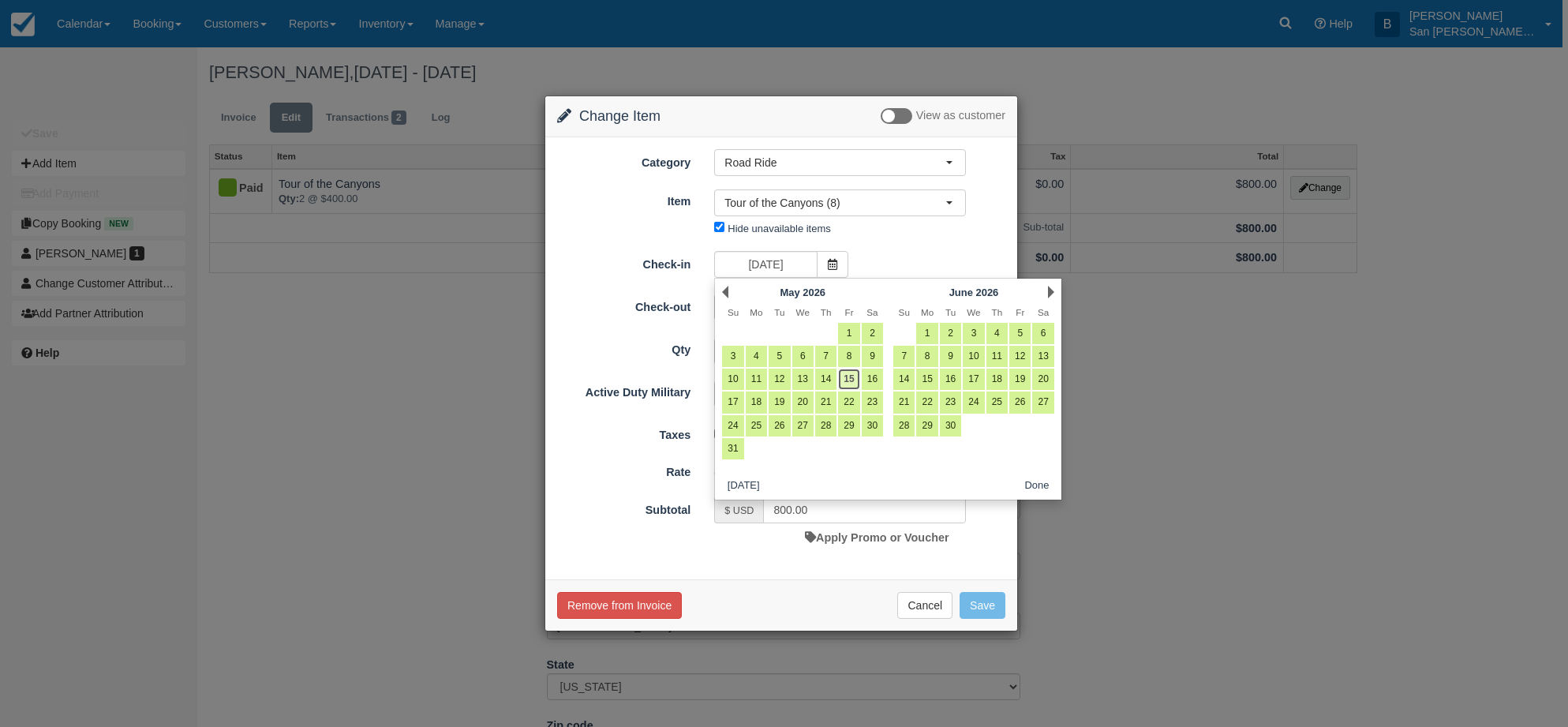
click at [855, 380] on link "15" at bounding box center [848, 379] width 21 height 21
type input "05/15/26"
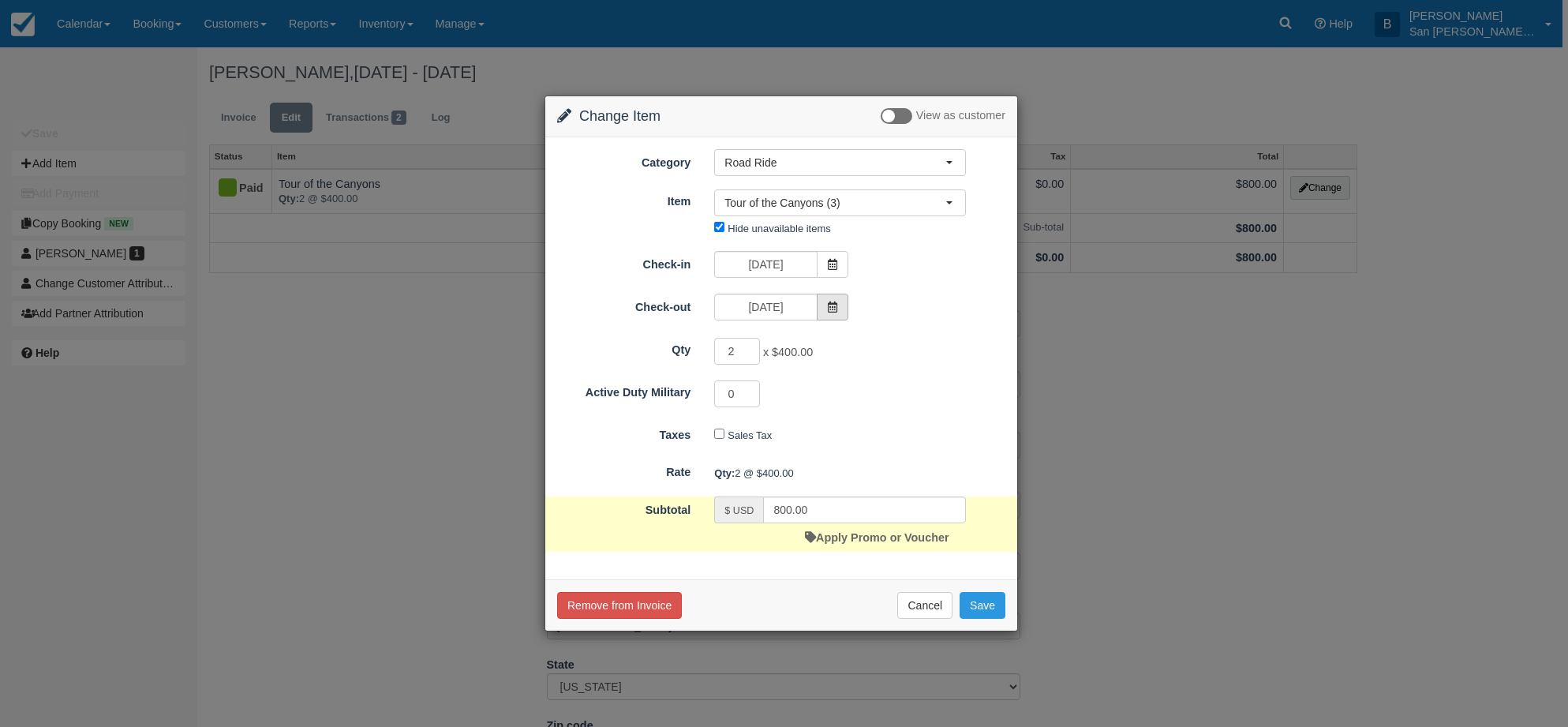
click at [835, 315] on span at bounding box center [832, 307] width 31 height 27
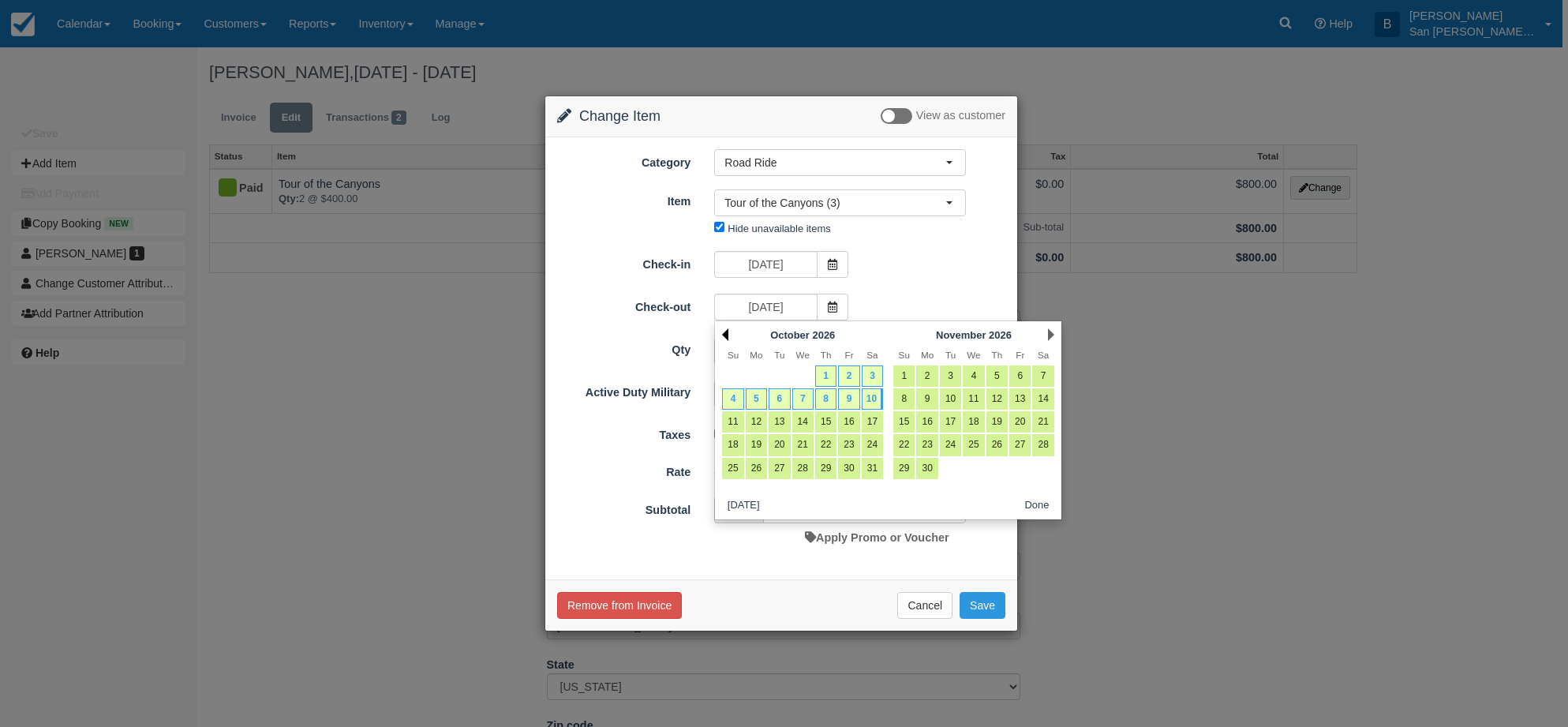
click at [727, 332] on link "Prev" at bounding box center [724, 334] width 6 height 13
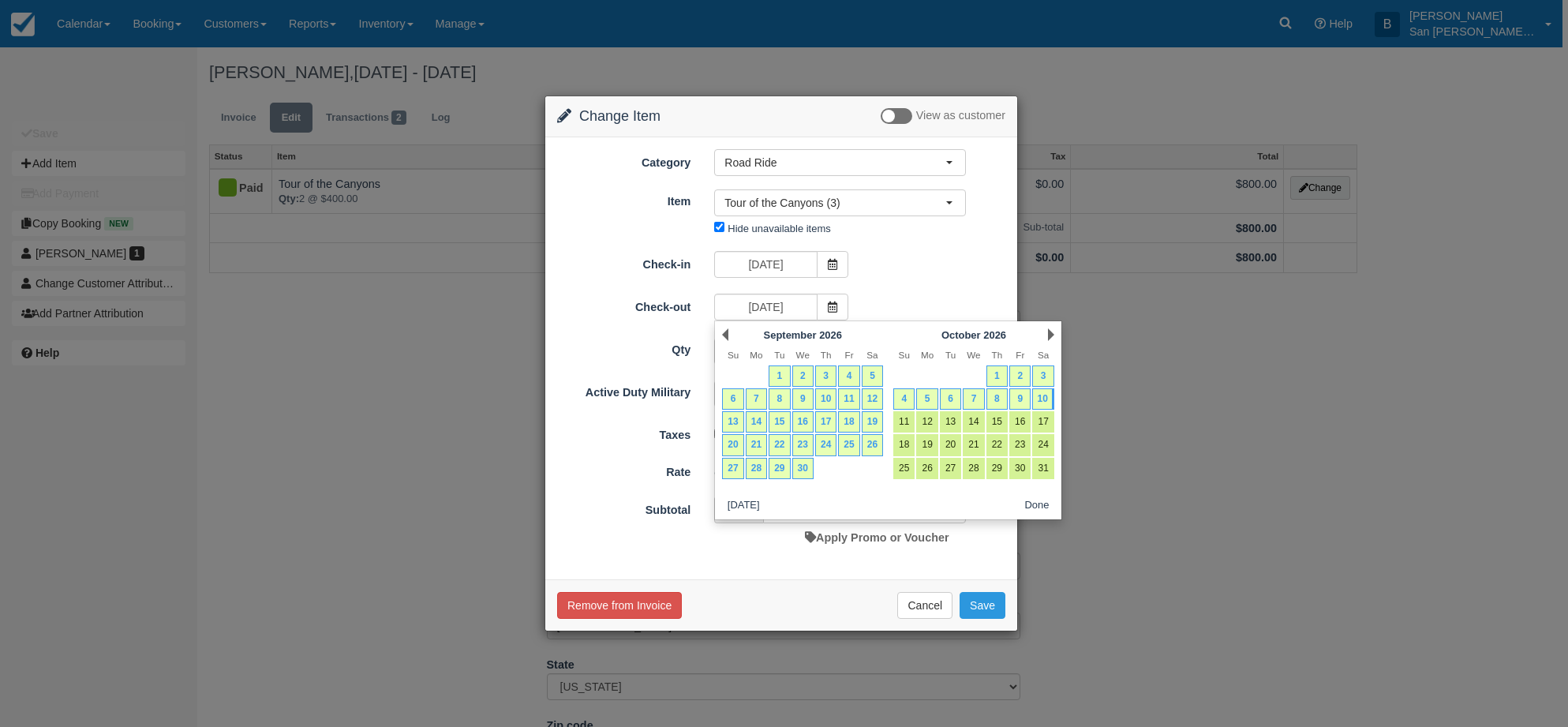
click at [727, 331] on link "Prev" at bounding box center [724, 334] width 6 height 13
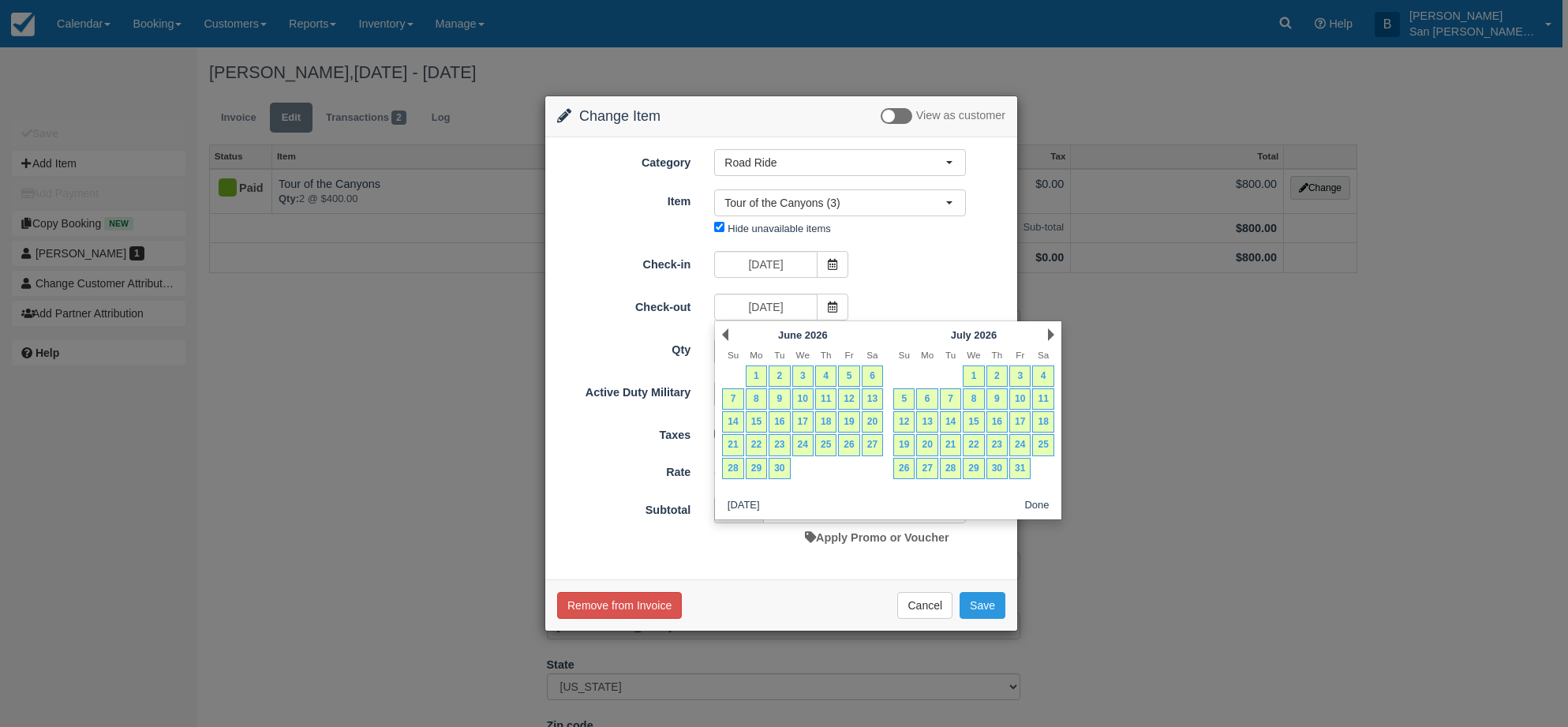
click at [727, 331] on link "Prev" at bounding box center [724, 334] width 6 height 13
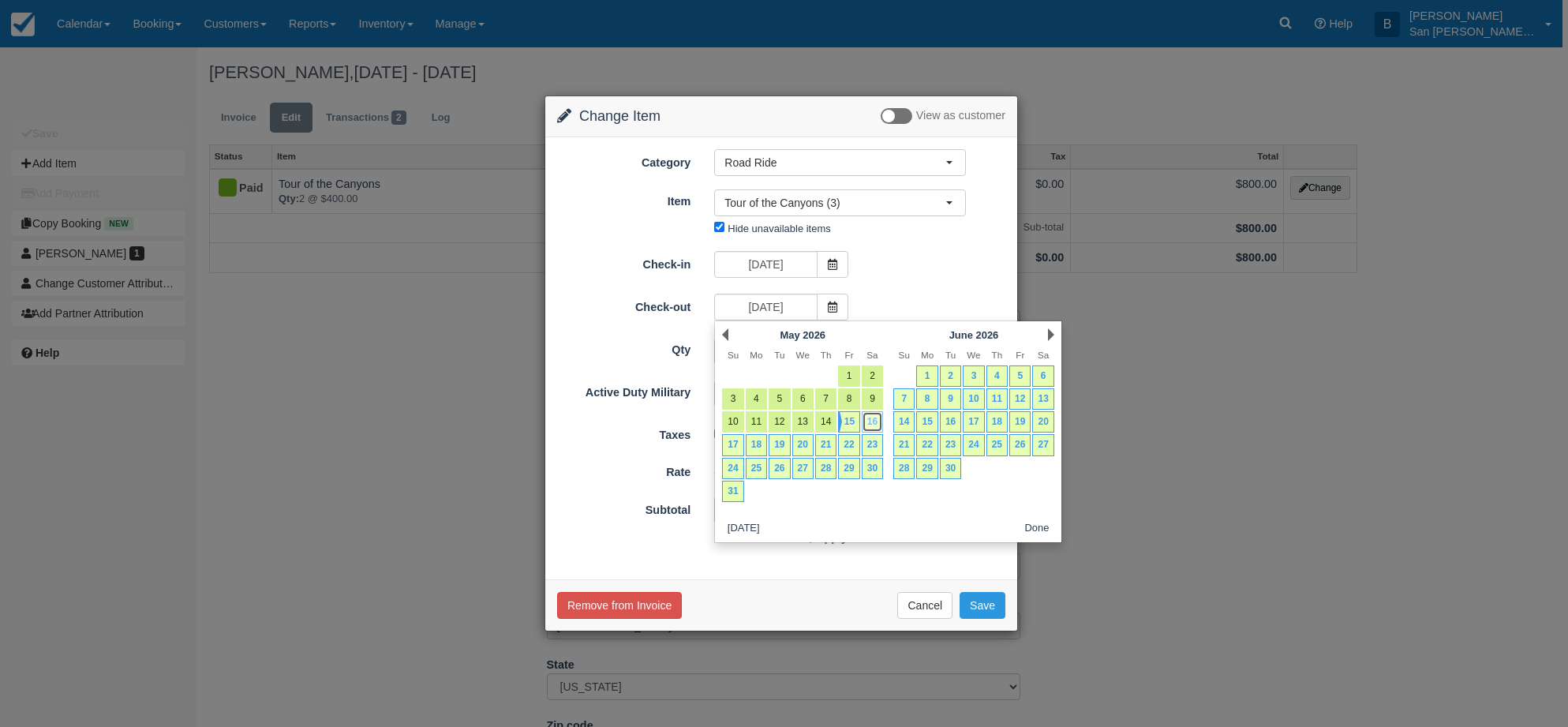
click at [878, 415] on link "16" at bounding box center [871, 421] width 21 height 21
type input "05/16/26"
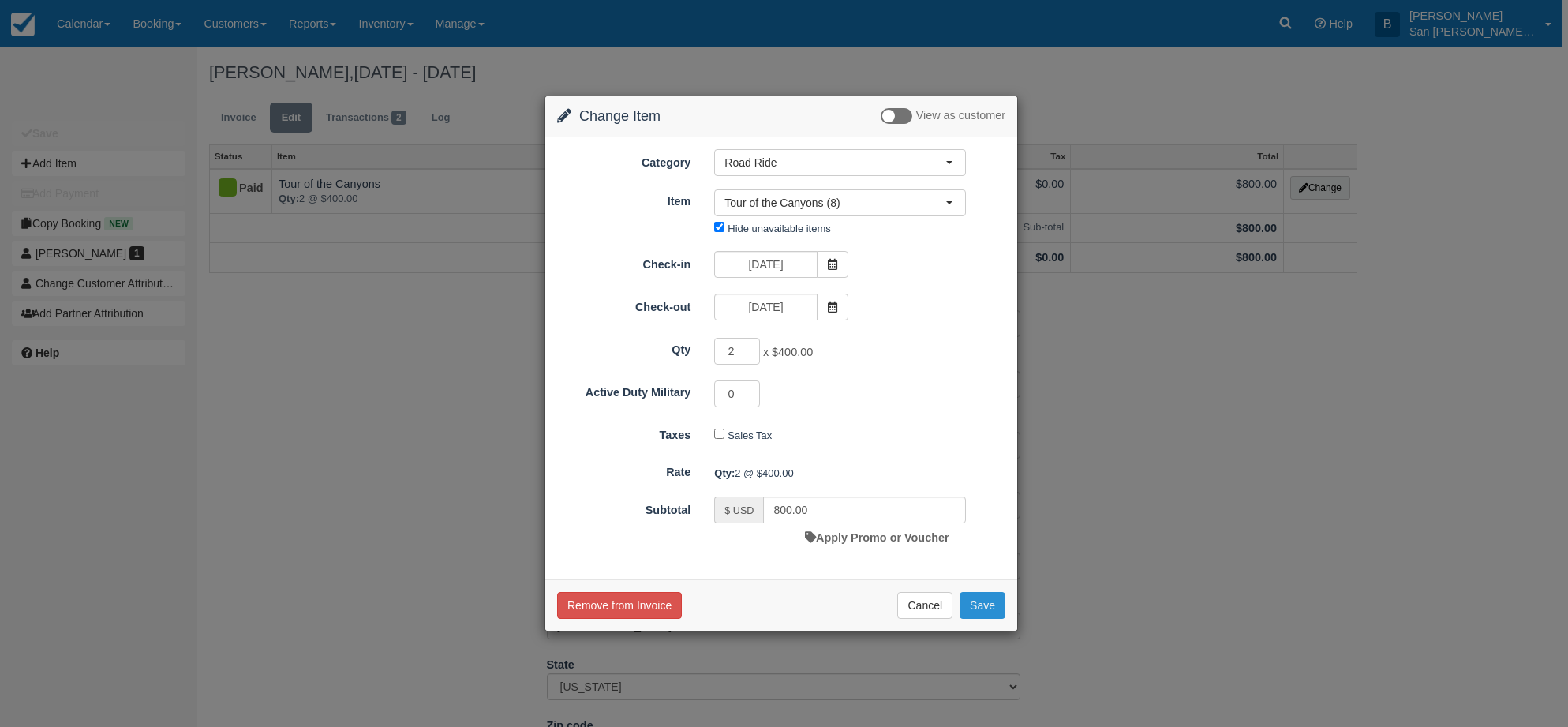
click at [979, 604] on button "Save" at bounding box center [982, 605] width 46 height 27
checkbox input "false"
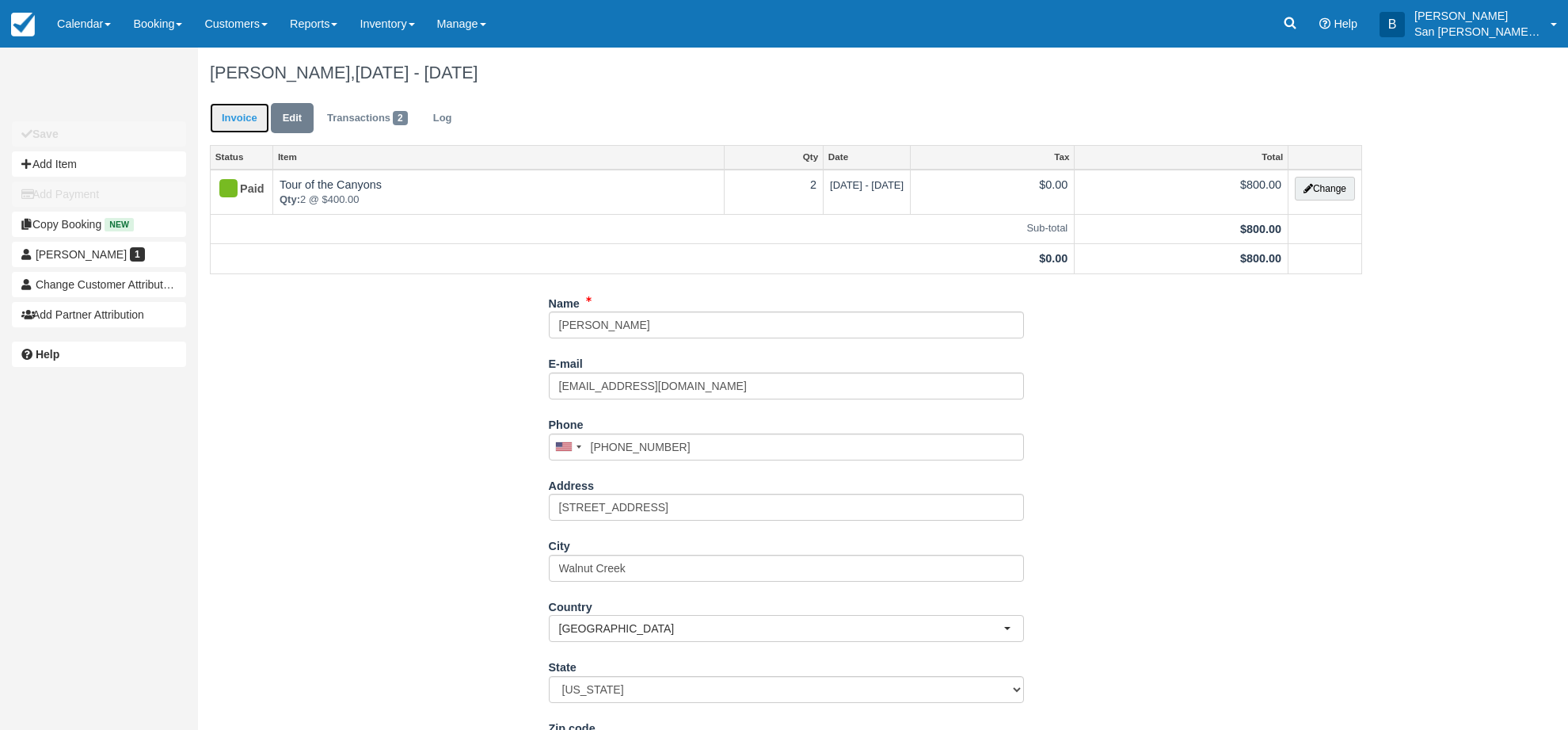
click at [246, 126] on link "Invoice" at bounding box center [239, 118] width 59 height 31
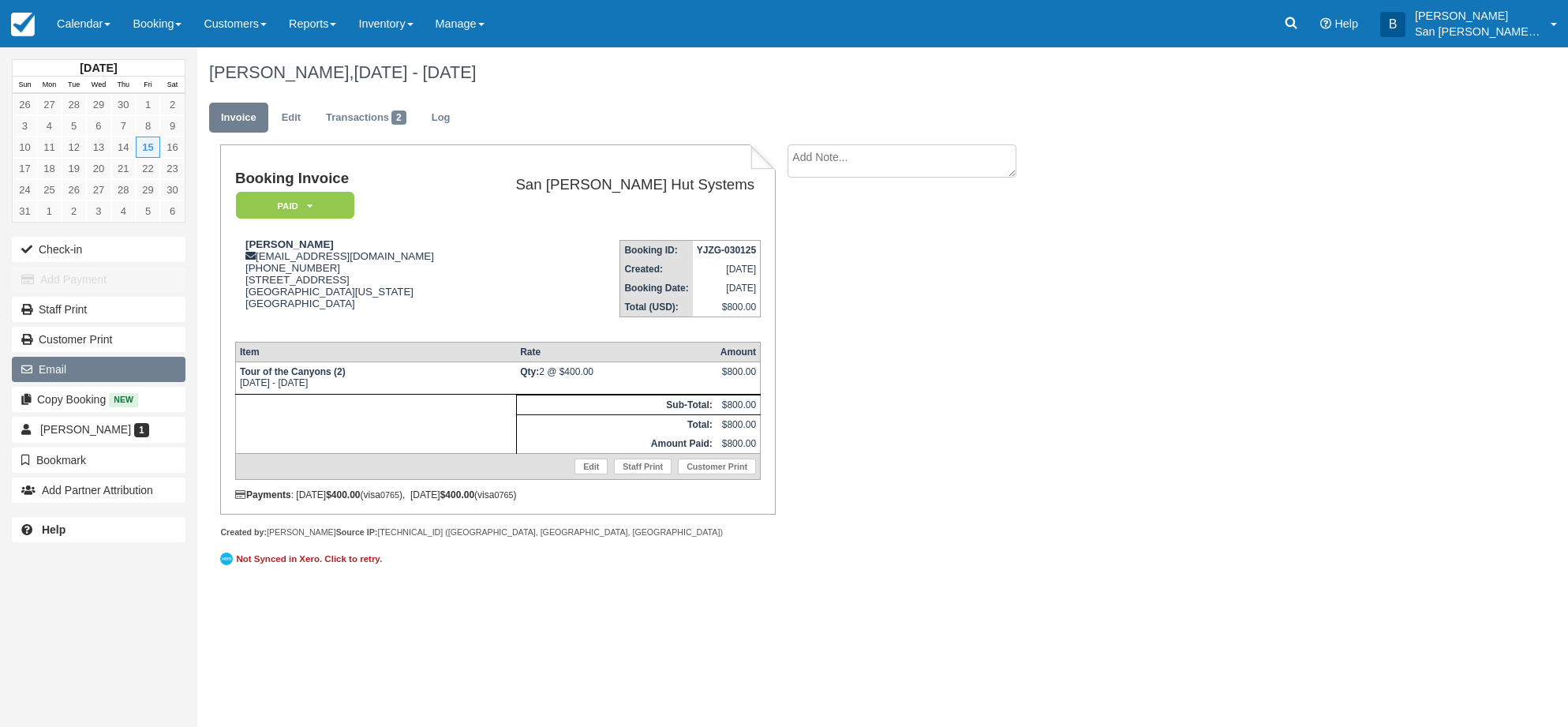
click at [57, 363] on button "Email" at bounding box center [98, 369] width 173 height 25
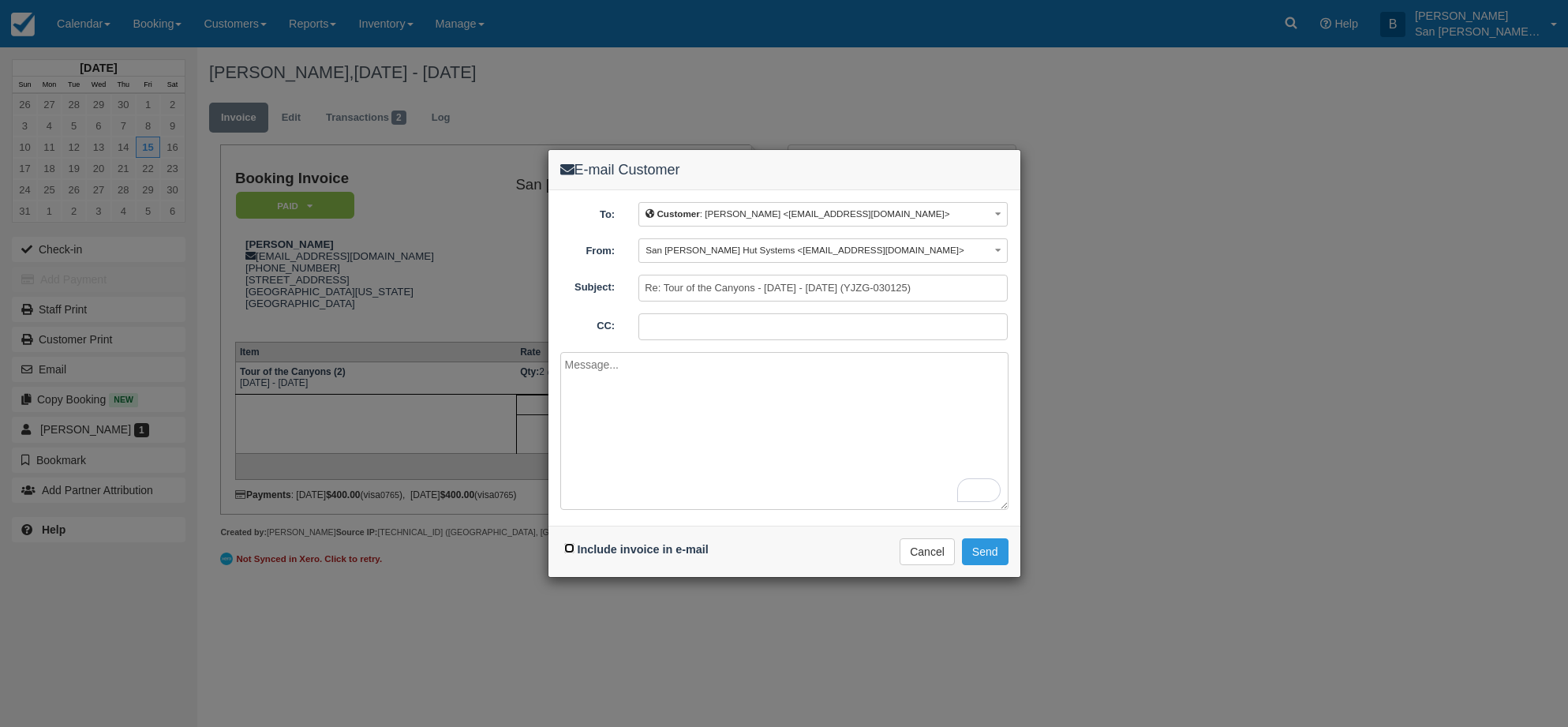
click at [567, 551] on input "Include invoice in e-mail" at bounding box center [569, 548] width 10 height 10
checkbox input "true"
click at [723, 415] on textarea "To enrich screen reader interactions, please activate Accessibility in Grammarl…" at bounding box center [784, 430] width 448 height 158
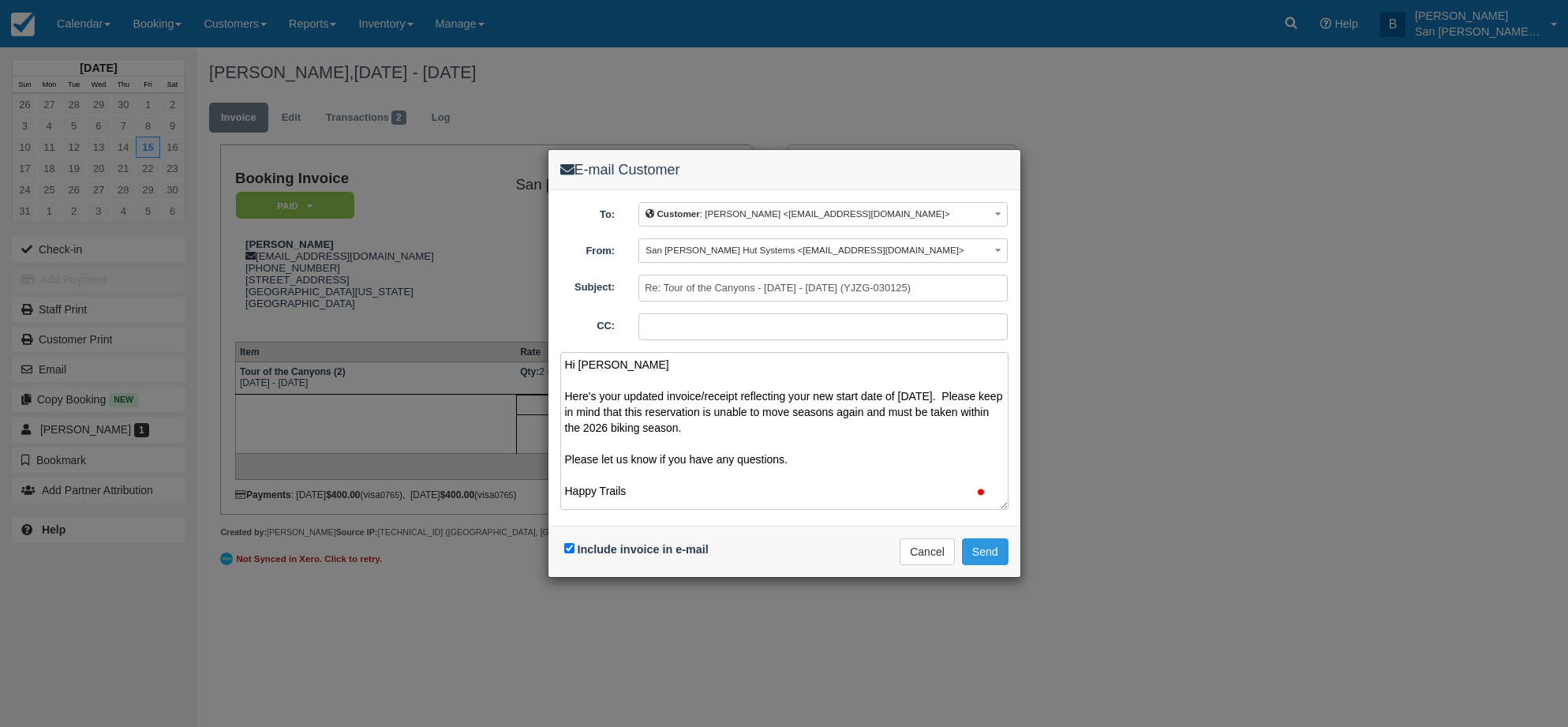
scroll to position [4, 0]
type textarea "Hi [PERSON_NAME] Here's your updated invoice/receipt reflecting your new start …"
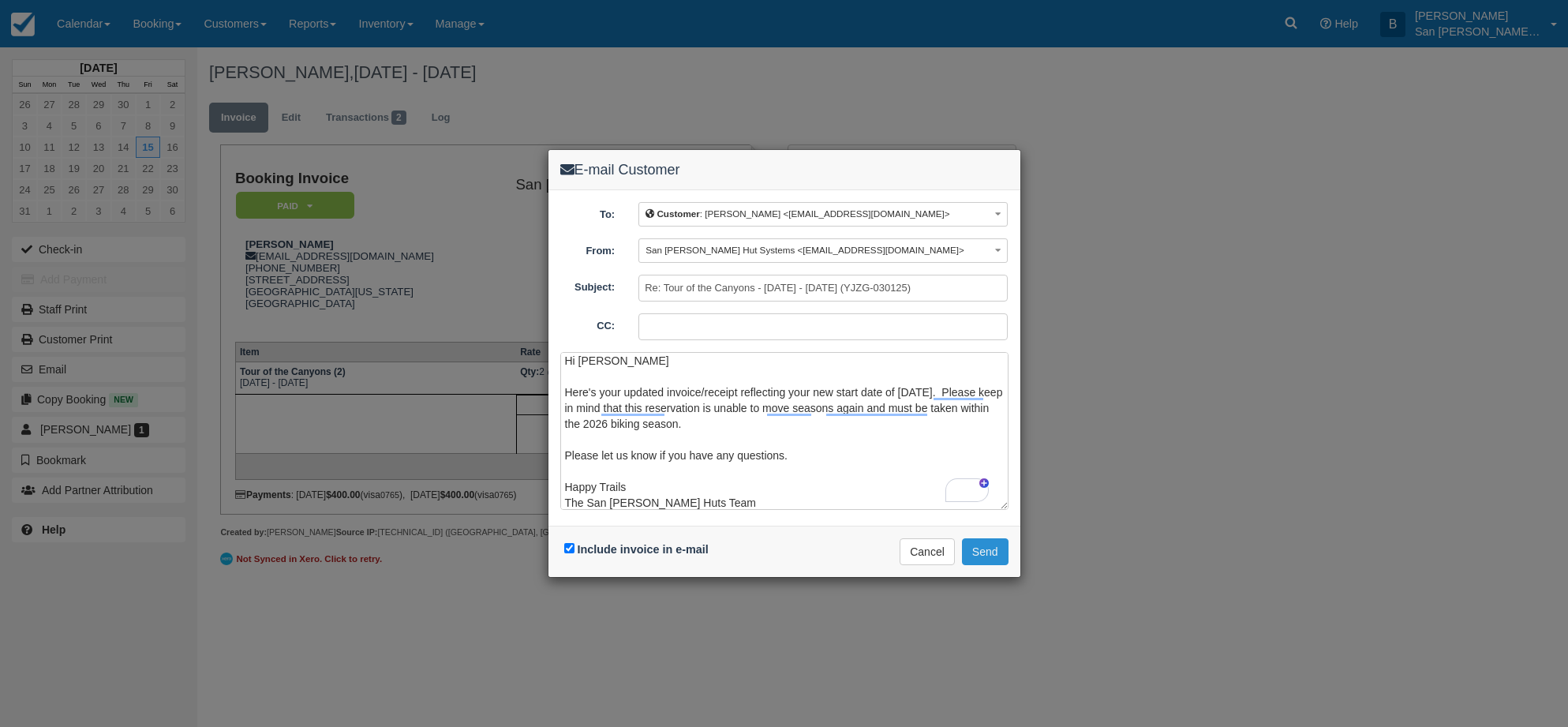
click at [987, 554] on button "Send" at bounding box center [985, 552] width 46 height 27
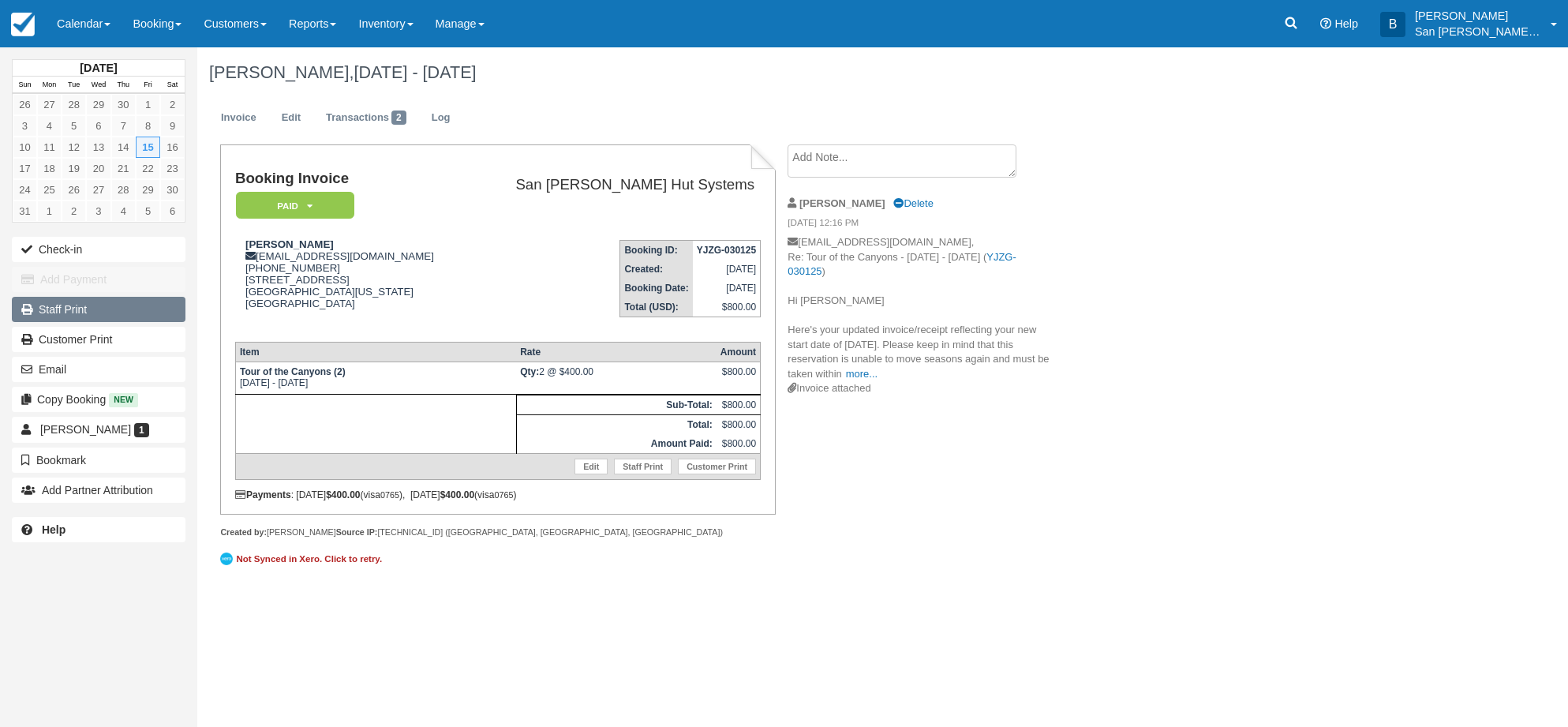
click at [63, 311] on link "Staff Print" at bounding box center [98, 309] width 173 height 25
click at [1298, 26] on icon at bounding box center [1292, 24] width 12 height 12
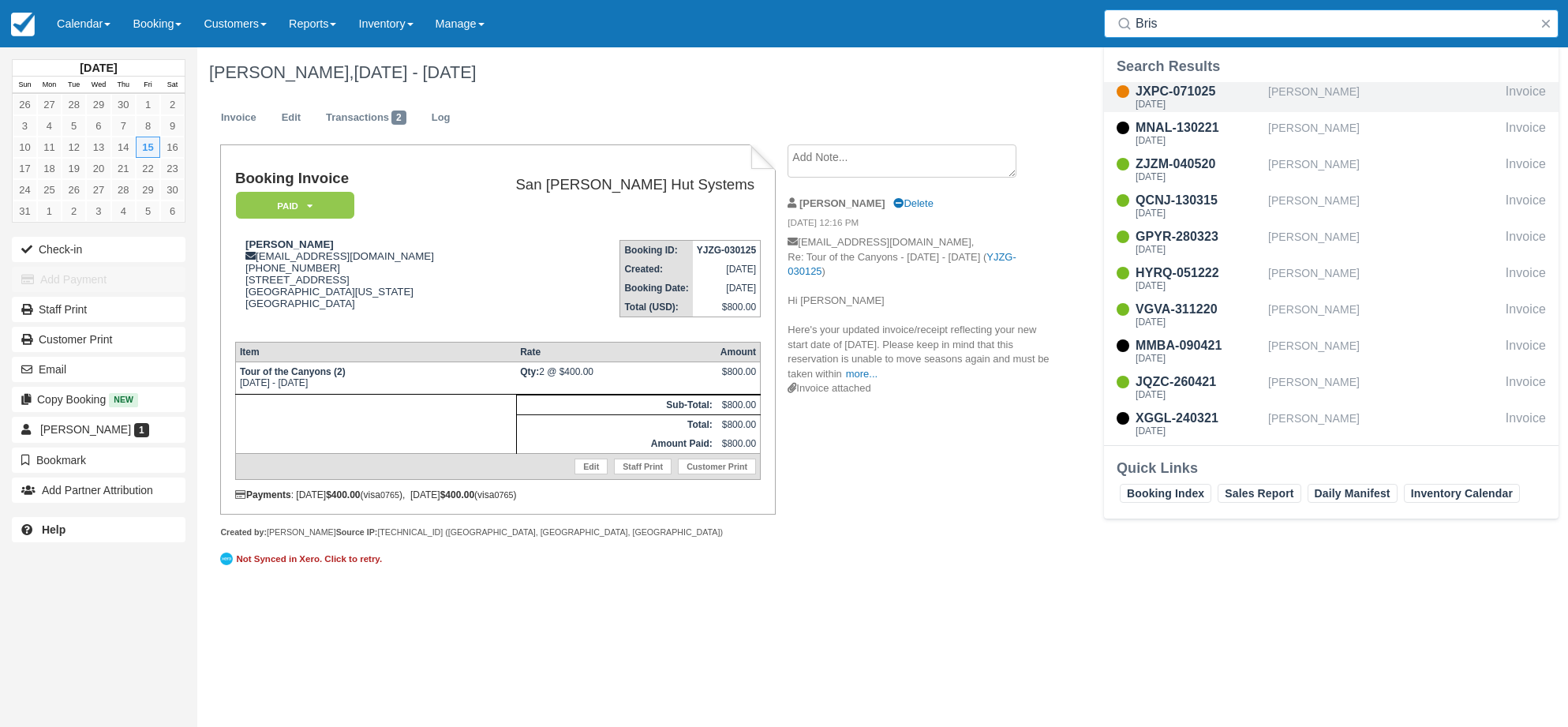
type input "Bris"
click at [1203, 86] on div "JXPC-071025" at bounding box center [1198, 91] width 126 height 19
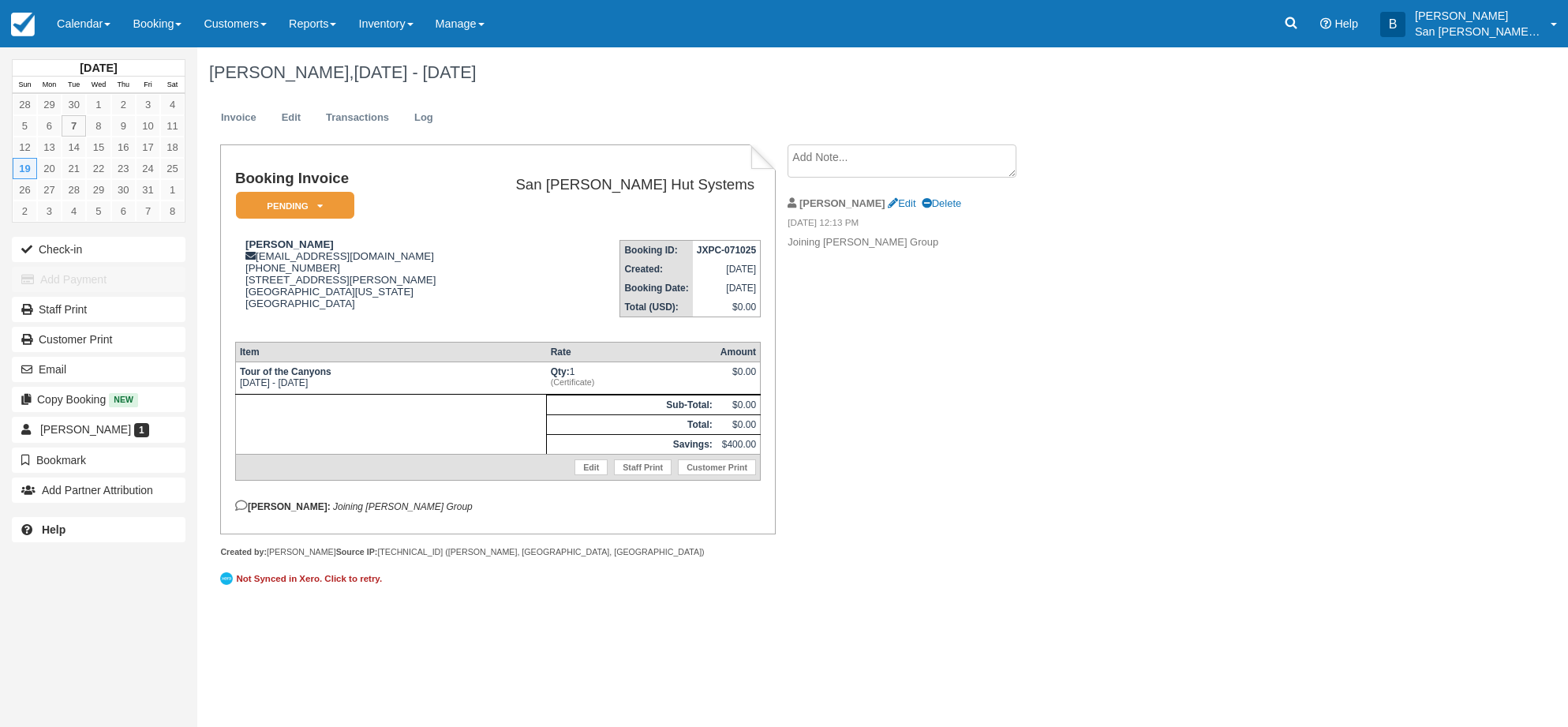
click at [866, 156] on textarea at bounding box center [902, 161] width 229 height 33
paste textarea "BK08262025"
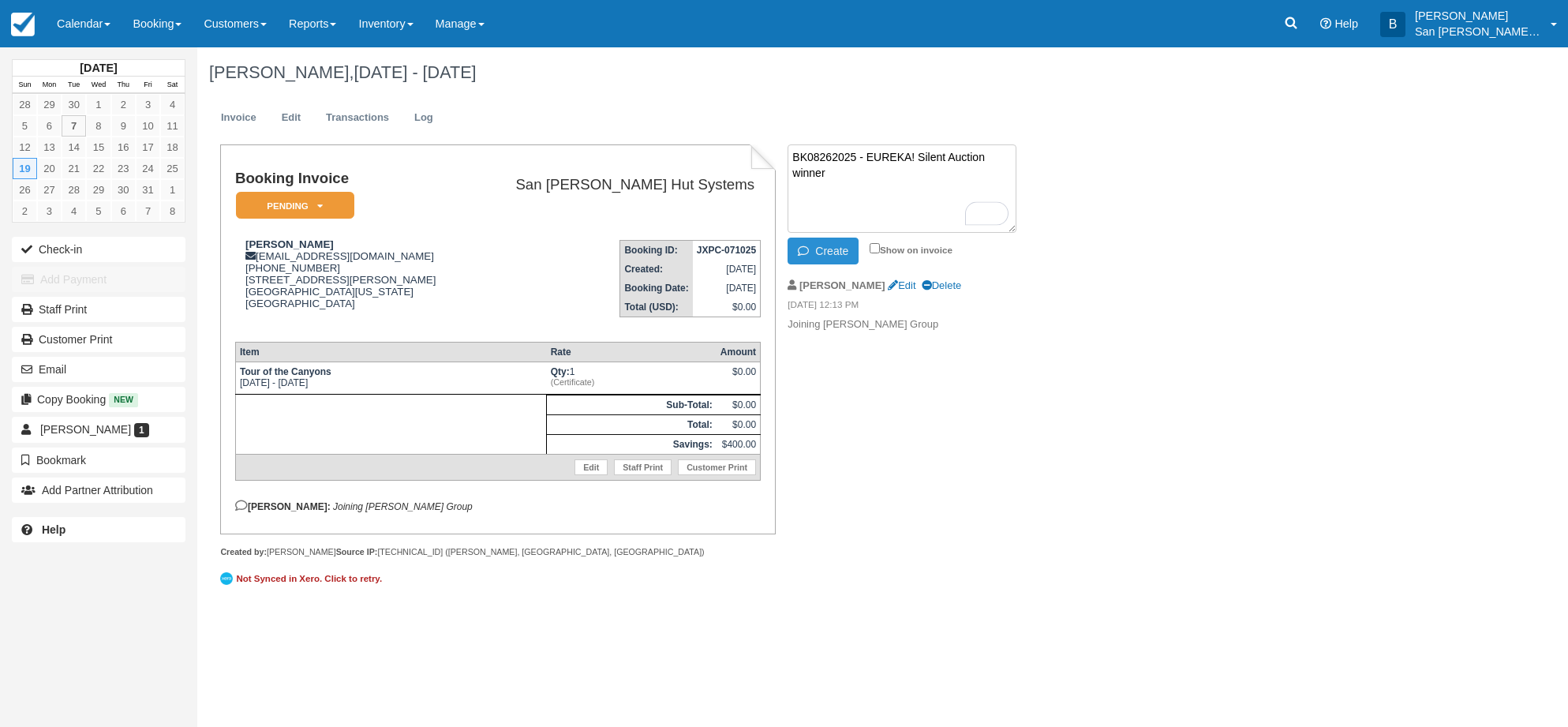
type textarea "BK08262025 - EUREKA! Silent Auction winner"
click at [822, 247] on button "Create" at bounding box center [823, 251] width 71 height 27
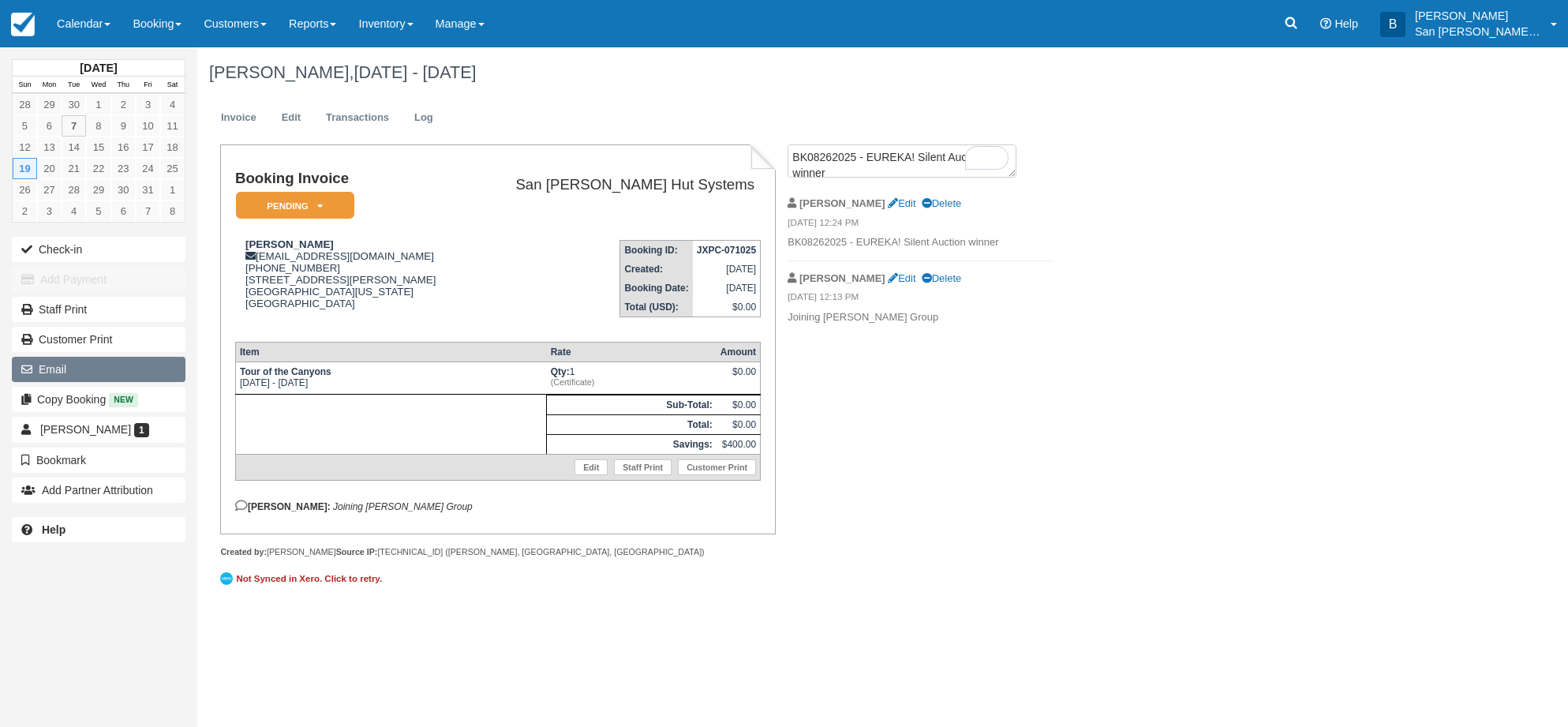
click at [58, 363] on button "Email" at bounding box center [98, 369] width 173 height 25
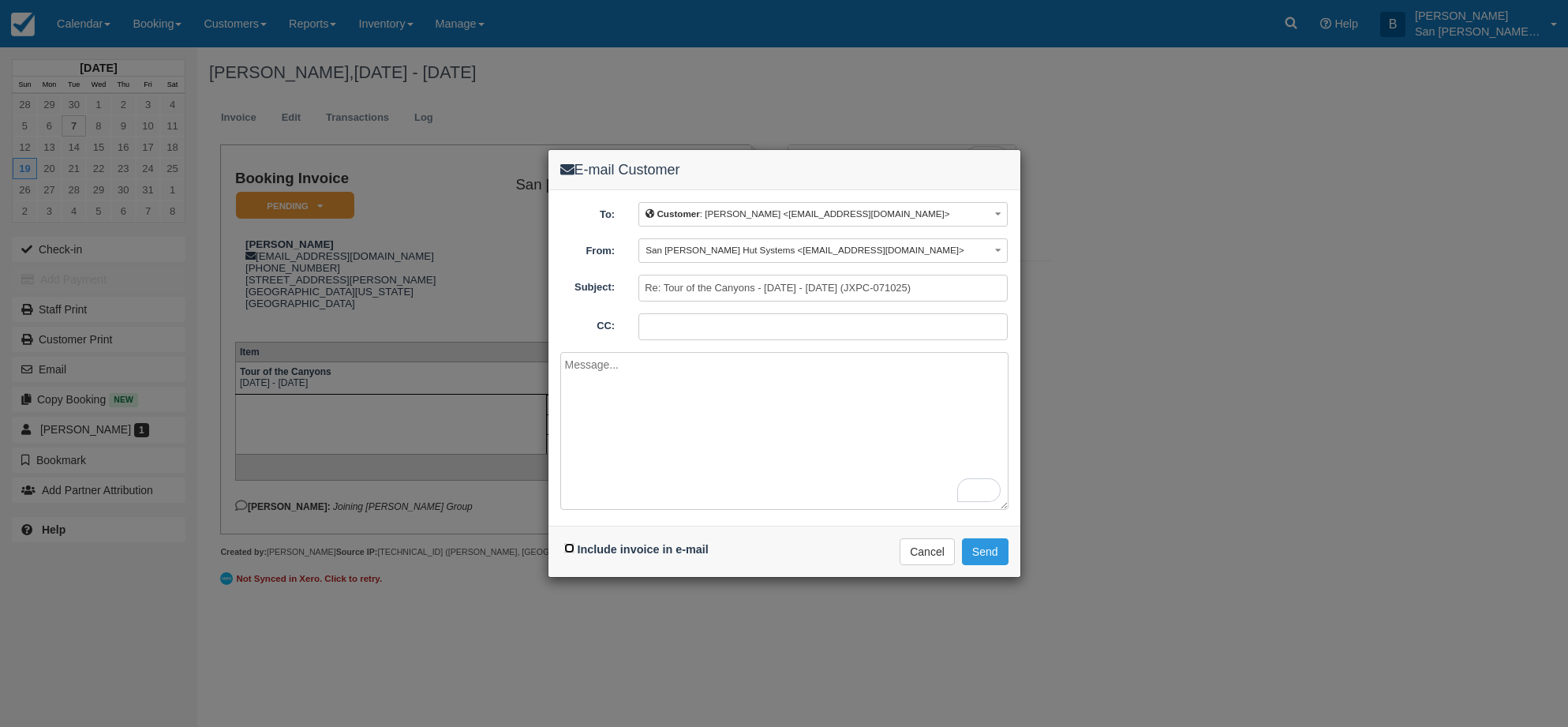
click at [571, 549] on input "Include invoice in e-mail" at bounding box center [569, 548] width 10 height 10
checkbox input "true"
click at [664, 413] on textarea "To enrich screen reader interactions, please activate Accessibility in Grammarl…" at bounding box center [784, 430] width 448 height 158
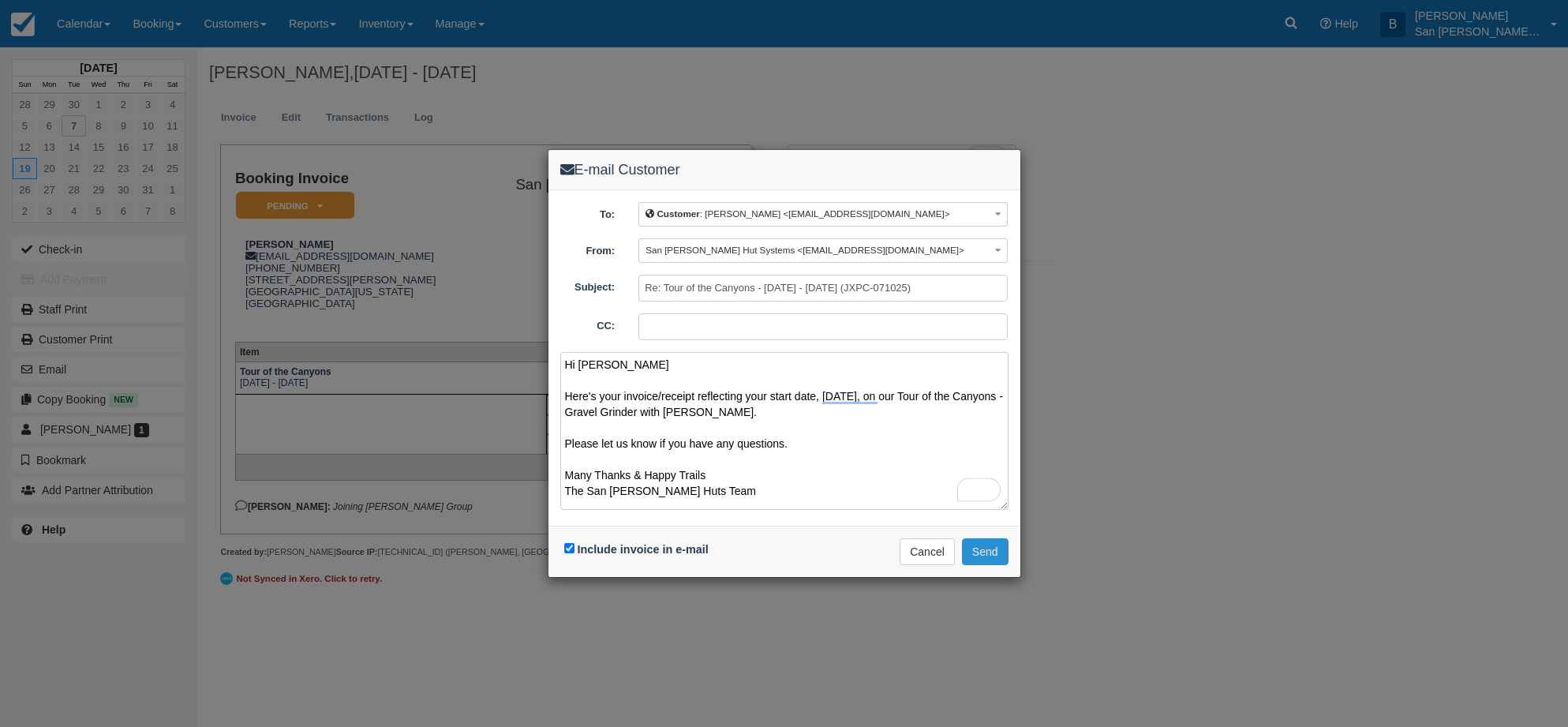
type textarea "Hi Christina Here's your invoice/receipt reflecting your start date, 10/19/2025…"
click at [989, 555] on button "Send" at bounding box center [985, 552] width 46 height 27
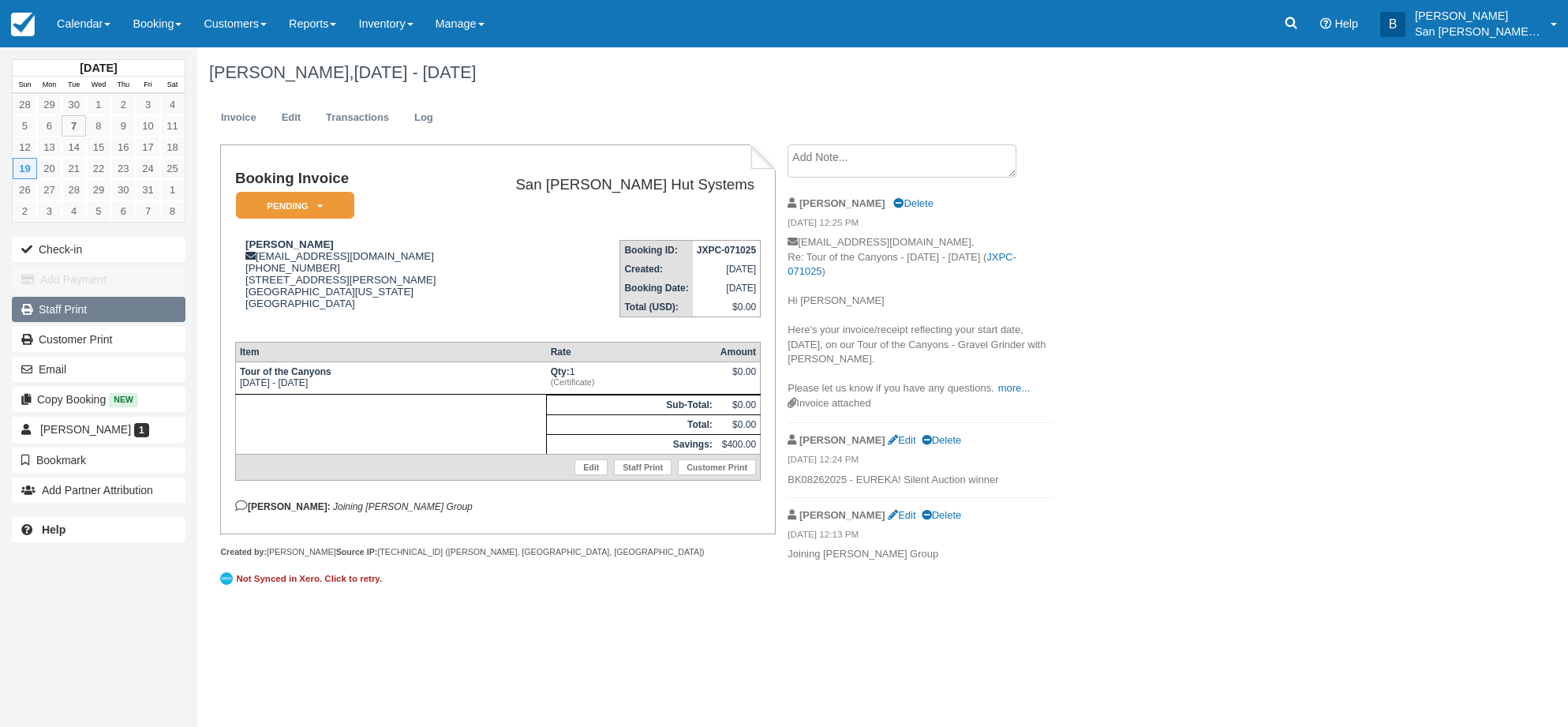
click at [68, 303] on link "Staff Print" at bounding box center [98, 309] width 173 height 25
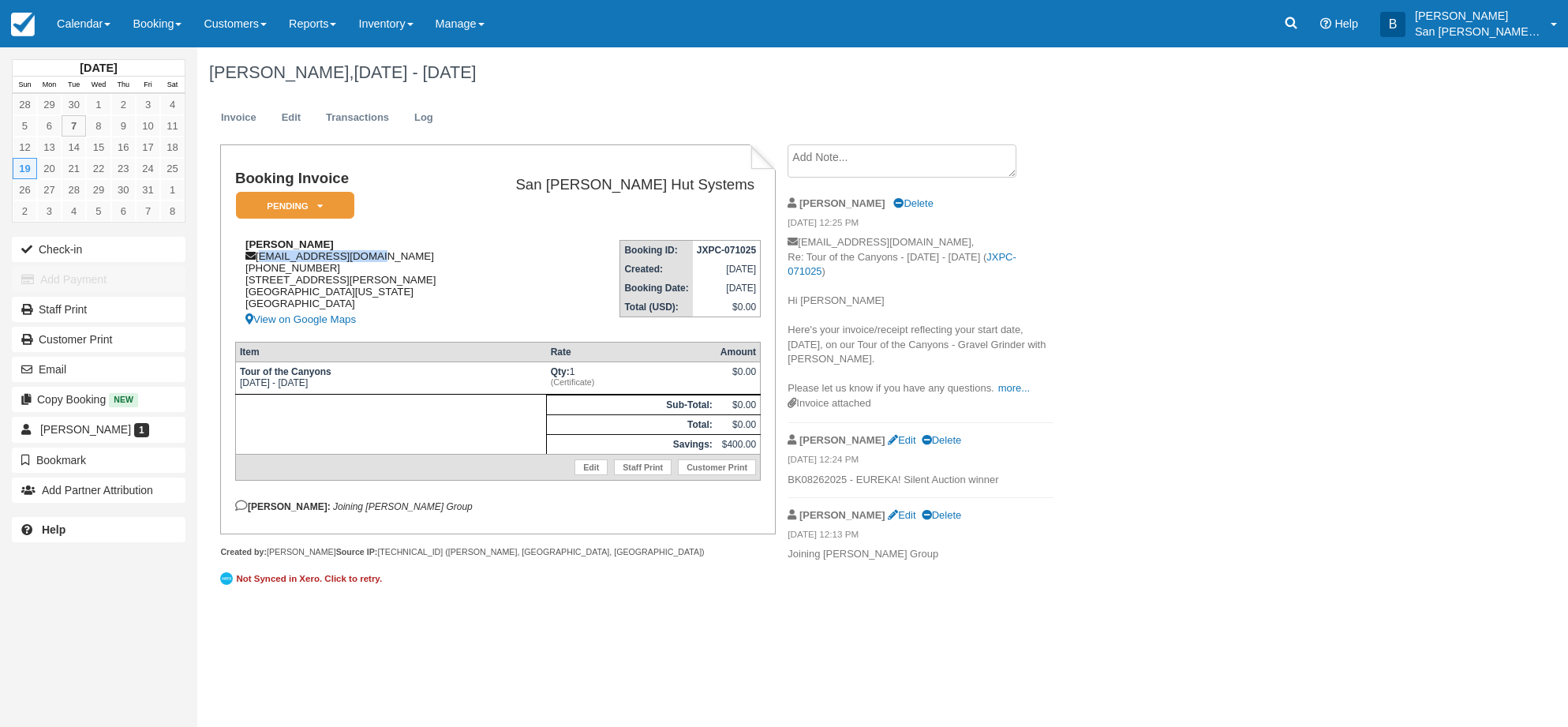
drag, startPoint x: 260, startPoint y: 257, endPoint x: 373, endPoint y: 252, distance: 113.1
click at [382, 252] on div "Christina Briseno christina262@mac.com 1 (202) 329-7172 1161 Rood Ave Grand Jun…" at bounding box center [352, 283] width 233 height 90
copy div "[EMAIL_ADDRESS][DOMAIN_NAME]"
click at [1309, 15] on link at bounding box center [1291, 24] width 36 height 47
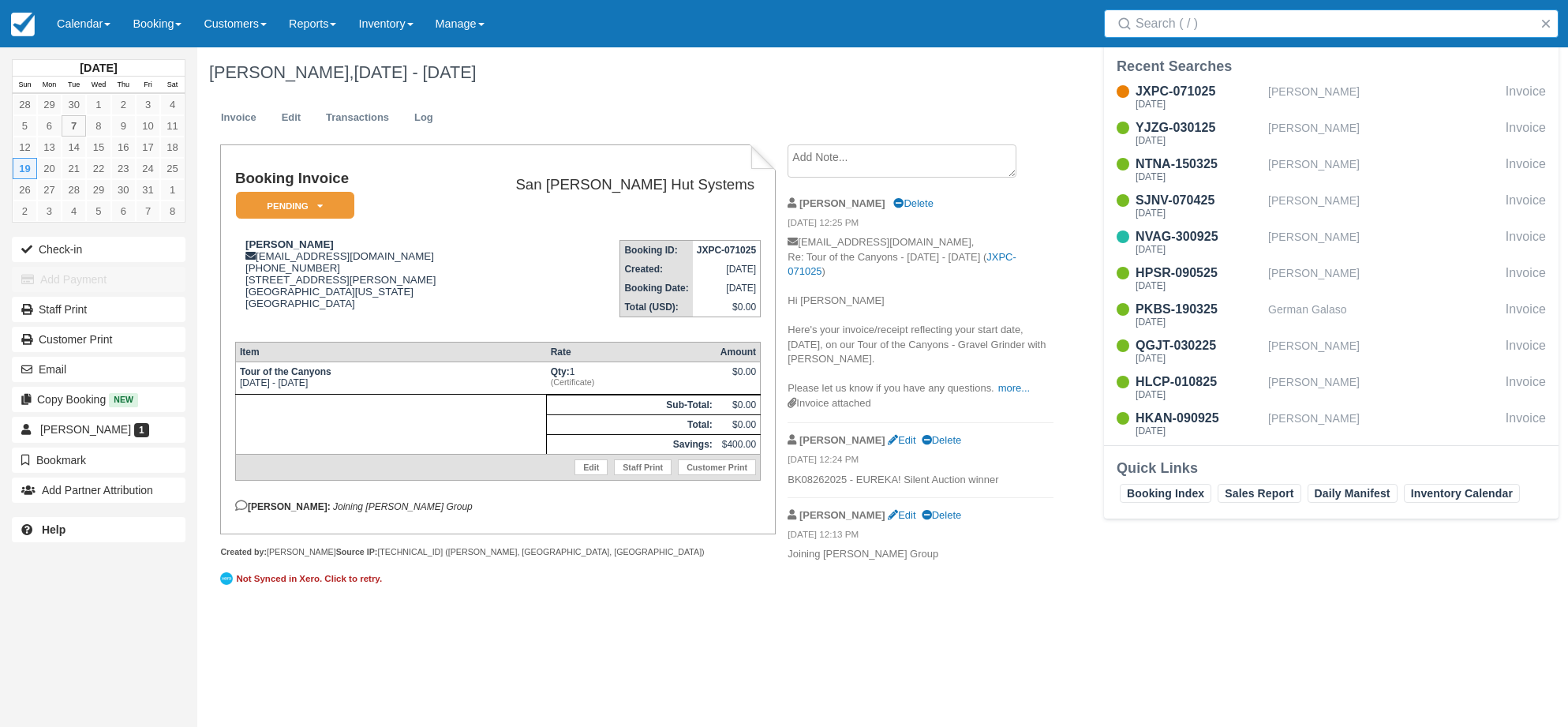
click at [904, 48] on div "Christina Briseno, Oct 19 - Oct 20 2025" at bounding box center [784, 73] width 1176 height 51
click at [308, 194] on em "Pending" at bounding box center [295, 205] width 118 height 28
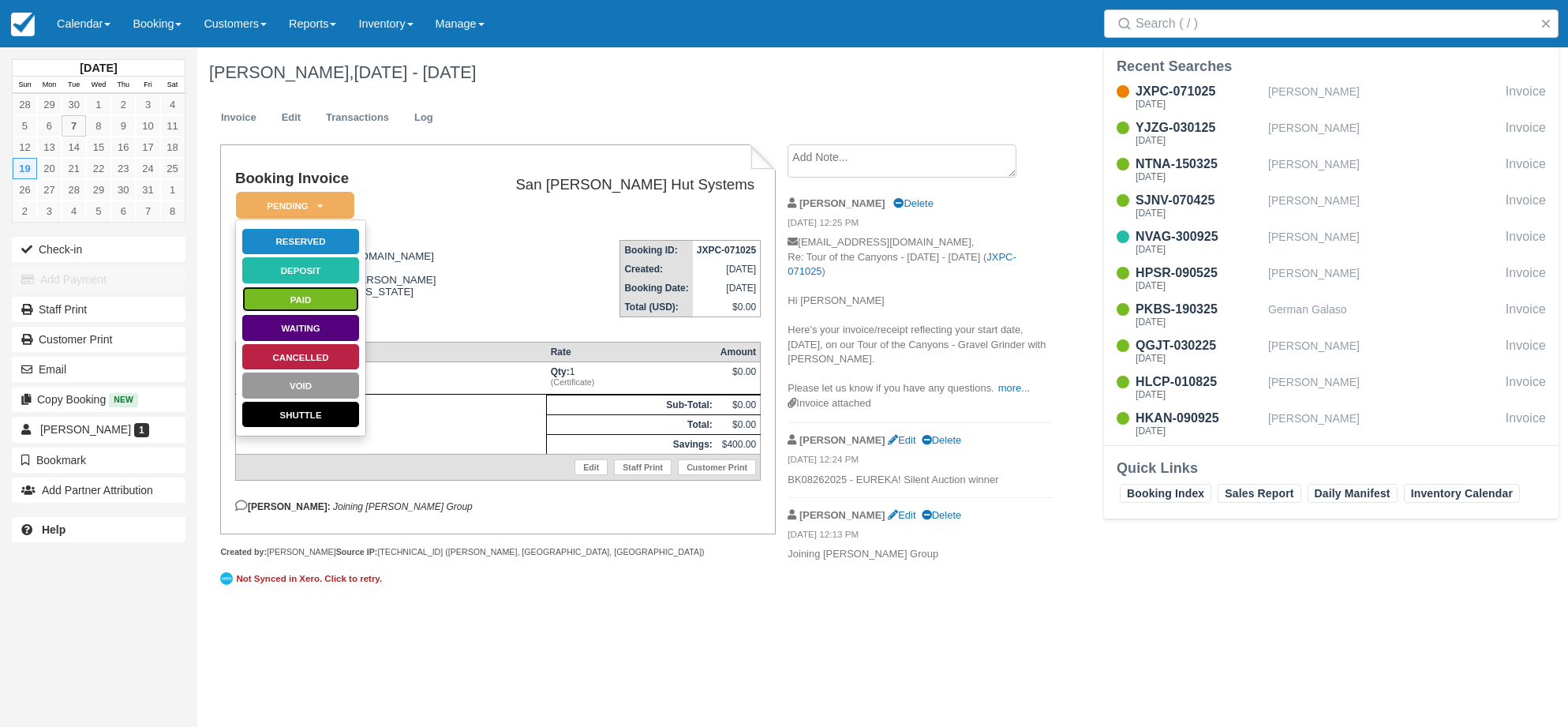
click at [303, 296] on link "Paid" at bounding box center [301, 299] width 118 height 28
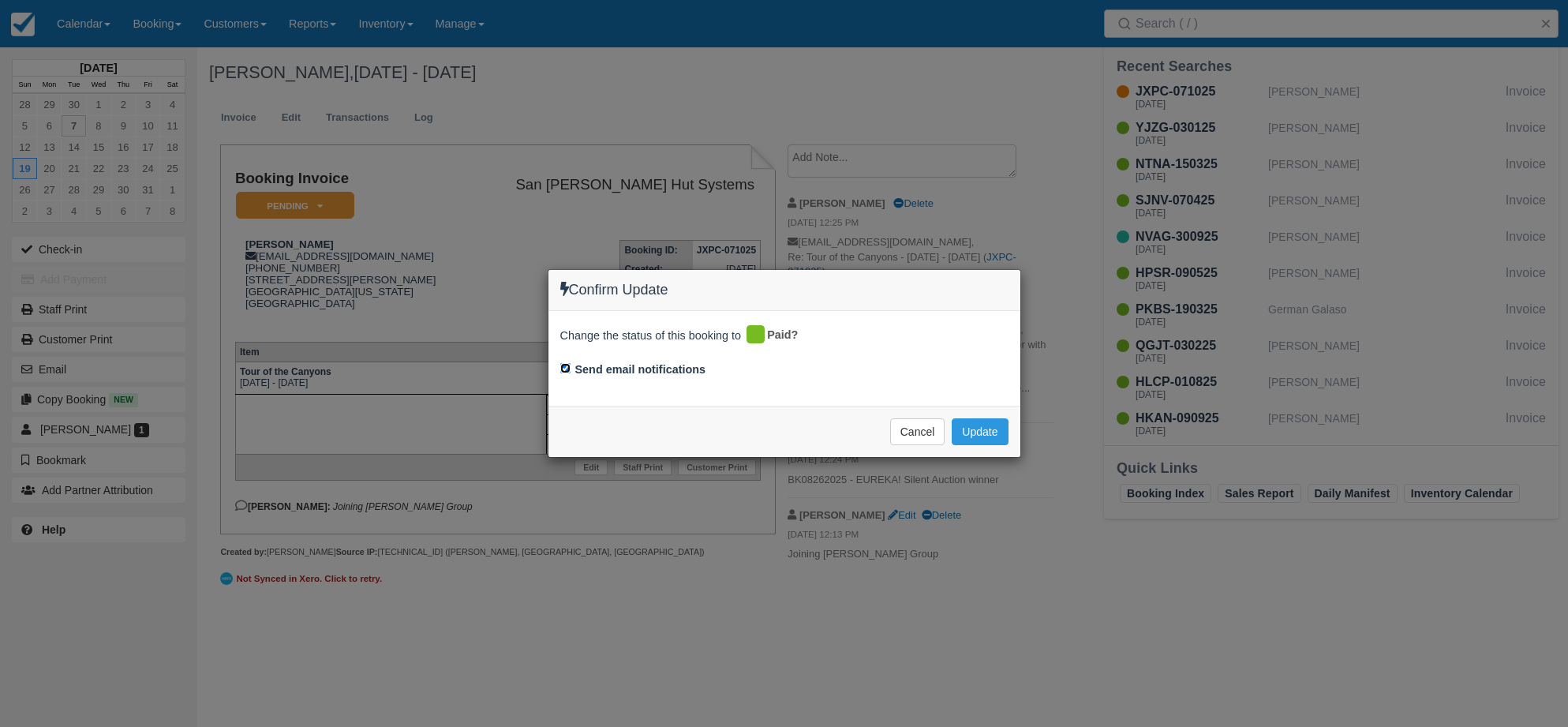
click at [563, 372] on input "Send email notifications" at bounding box center [565, 368] width 10 height 10
checkbox input "false"
click at [981, 431] on button "Update" at bounding box center [980, 432] width 56 height 27
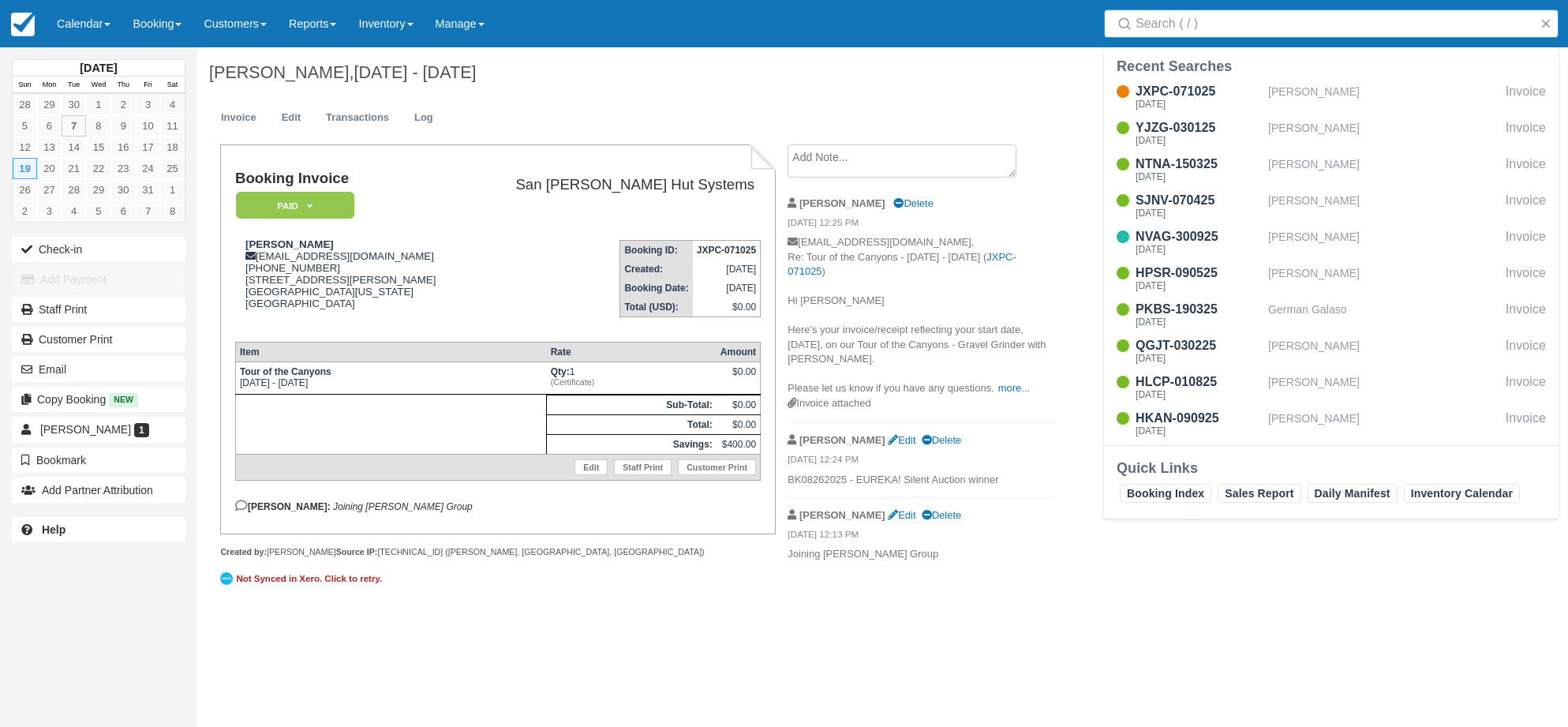
click at [1227, 19] on input "Search" at bounding box center [1334, 24] width 397 height 29
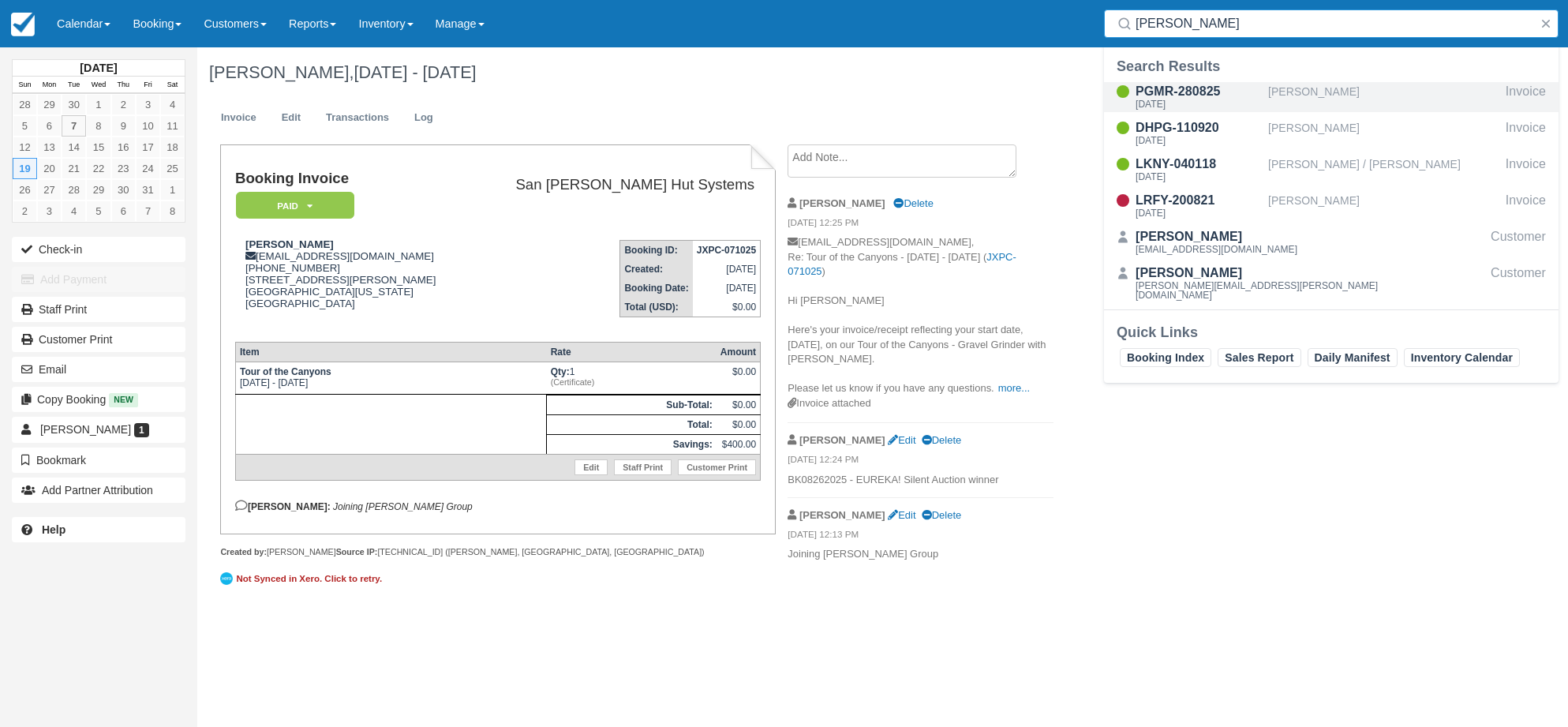
type input "erika"
click at [1178, 96] on div "PGMR-280825" at bounding box center [1198, 91] width 126 height 19
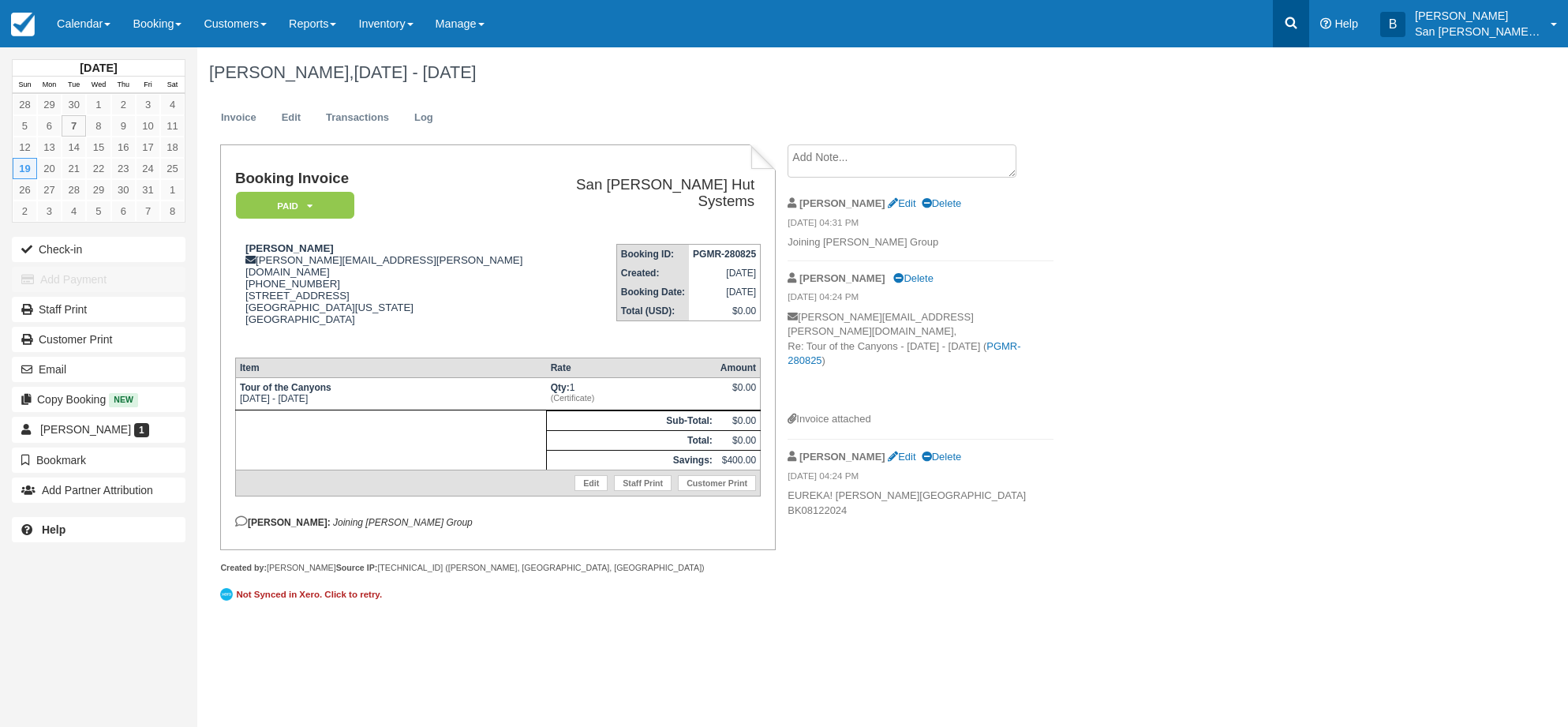
click at [1309, 23] on link at bounding box center [1291, 24] width 36 height 47
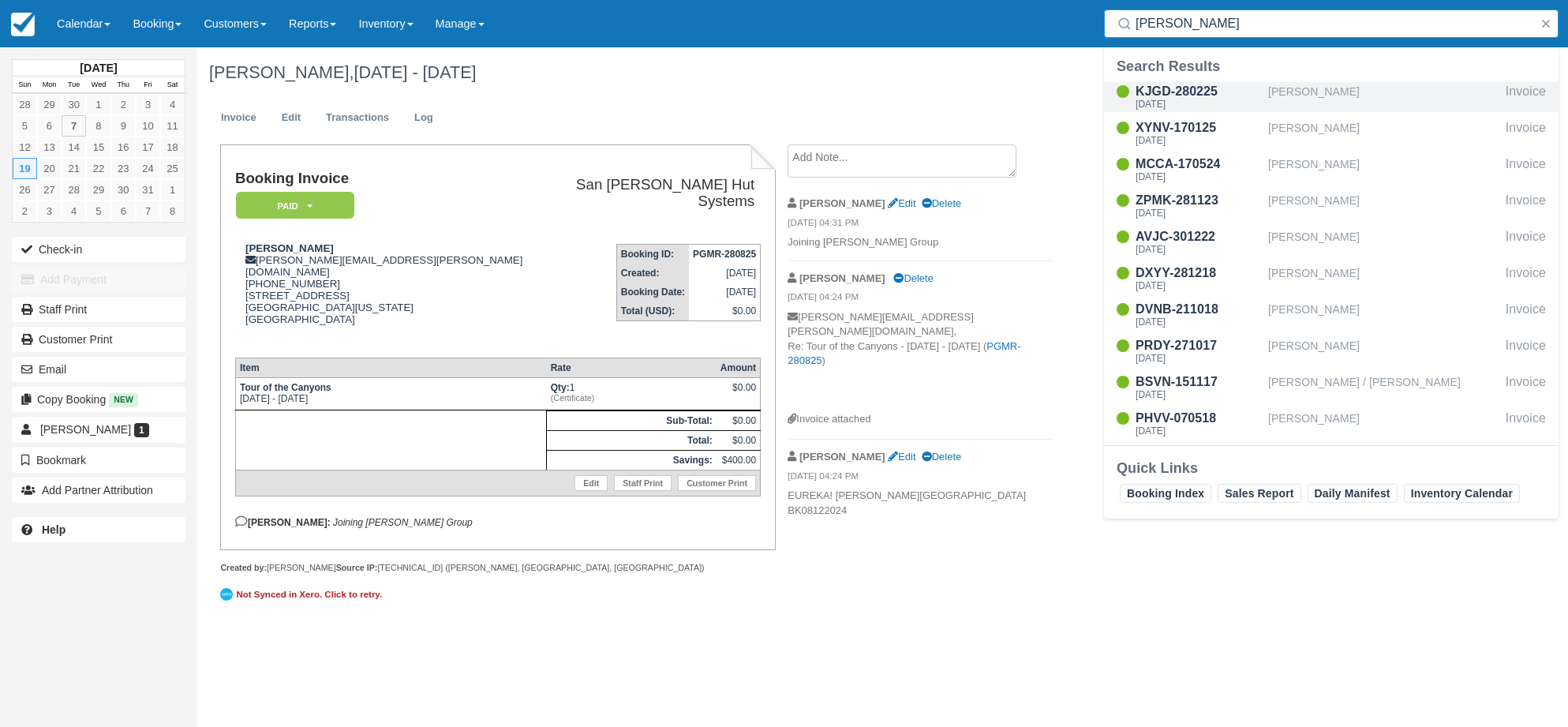
type input "[PERSON_NAME]"
click at [1167, 98] on div "KJGD-280225" at bounding box center [1198, 91] width 126 height 19
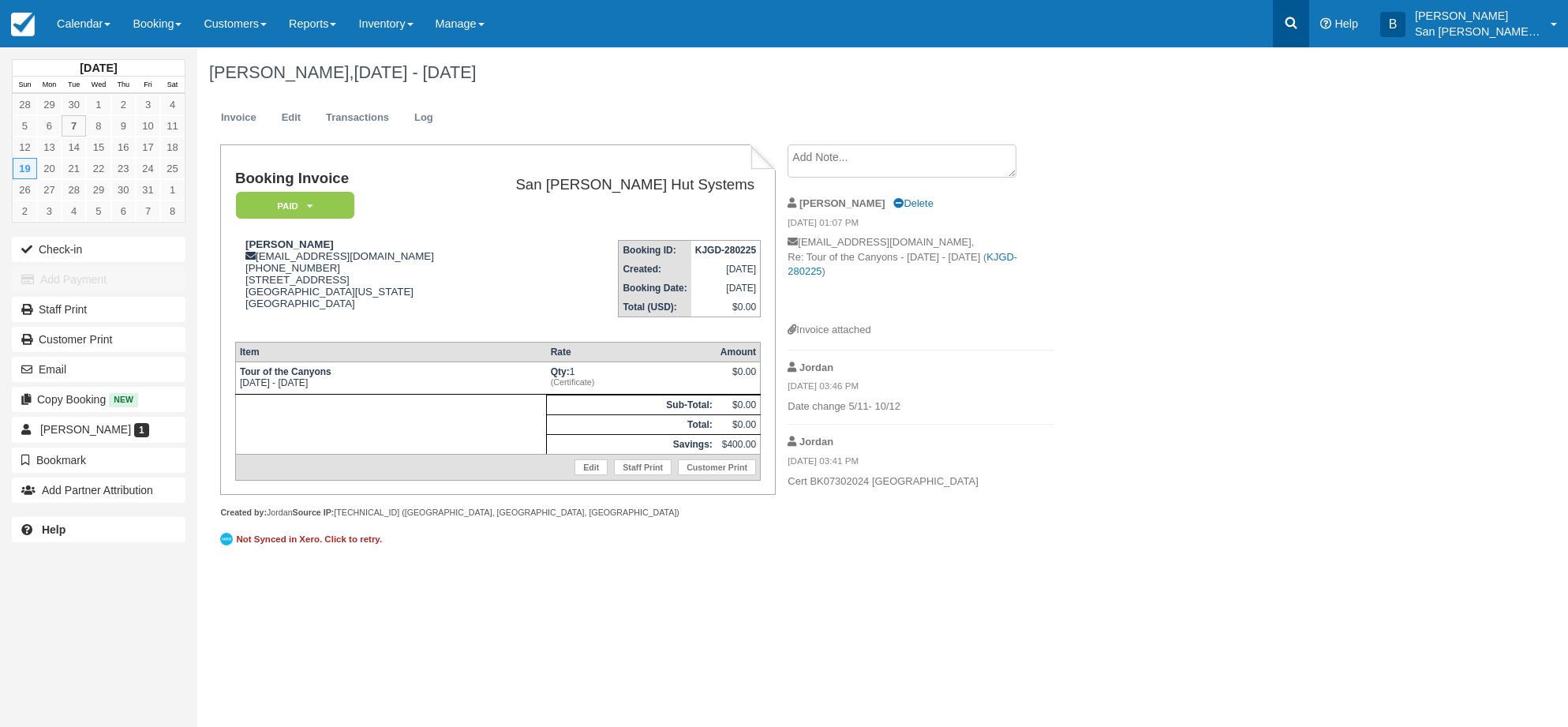
click at [1289, 20] on link at bounding box center [1291, 24] width 36 height 47
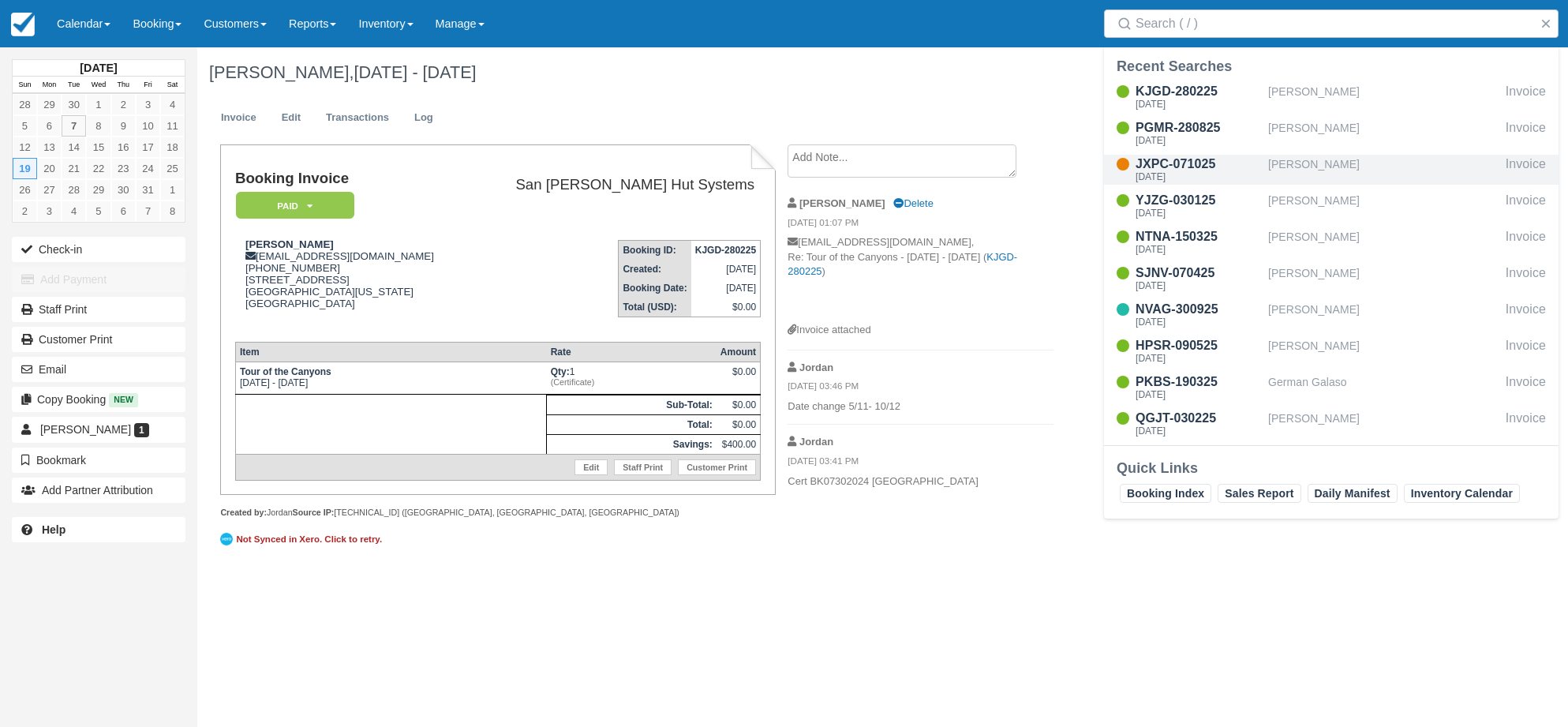
click at [1170, 167] on div "JXPC-071025" at bounding box center [1198, 164] width 126 height 19
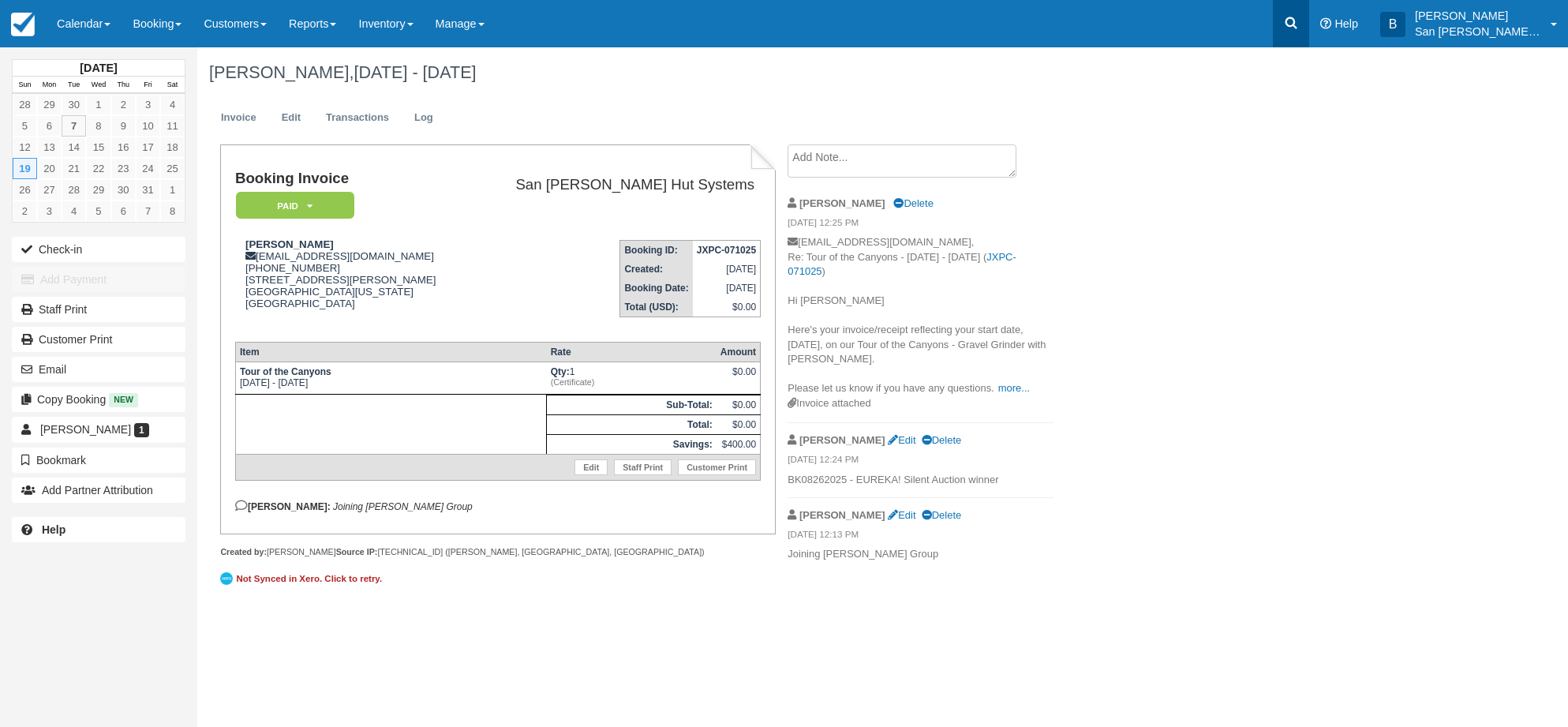
click at [1293, 19] on link at bounding box center [1291, 24] width 36 height 47
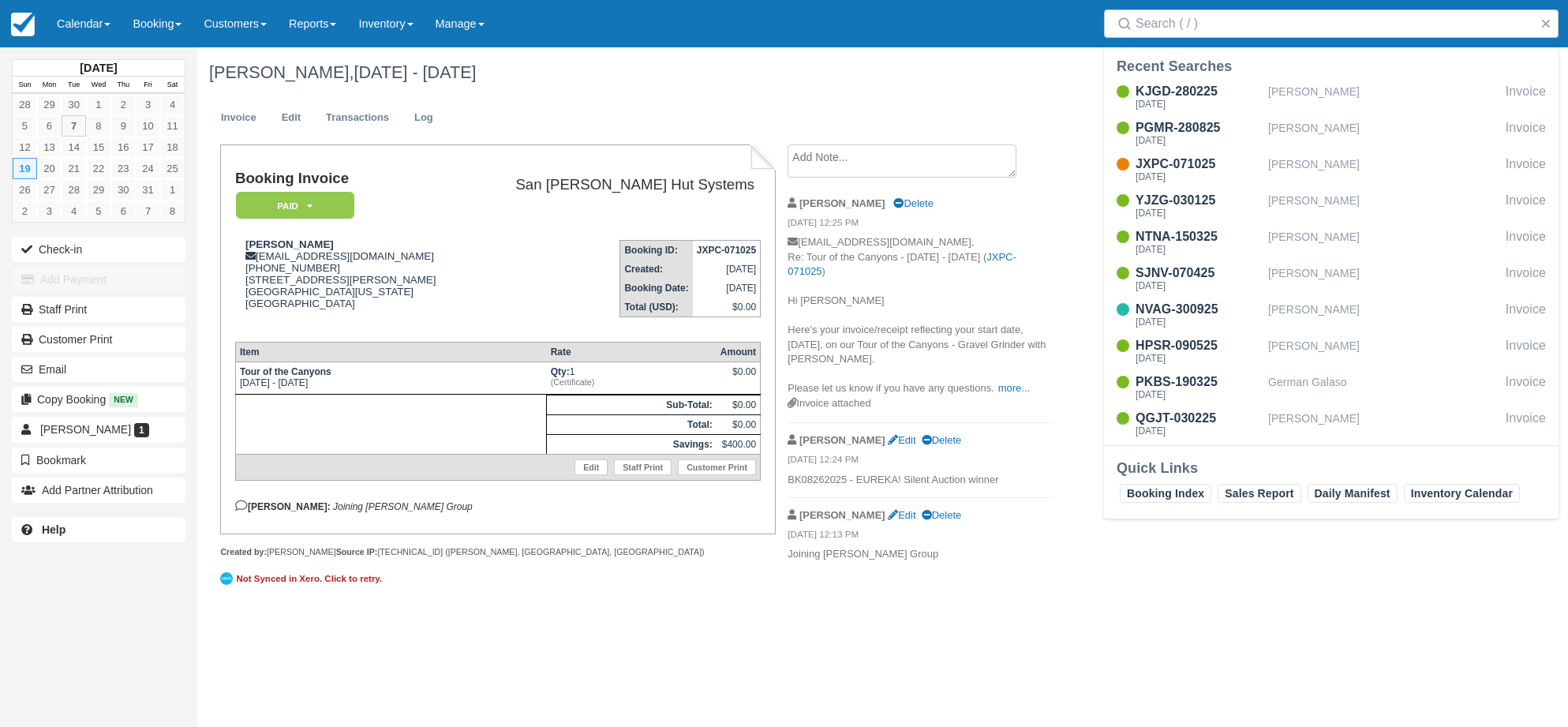
click at [1013, 135] on ul "Invoice Edit Transactions Log" at bounding box center [784, 122] width 1152 height 47
click at [1039, 211] on div "[PERSON_NAME] [GEOGRAPHIC_DATA]" at bounding box center [921, 203] width 266 height 25
click at [1540, 23] on button "button" at bounding box center [1545, 24] width 19 height 19
